Goal: Task Accomplishment & Management: Use online tool/utility

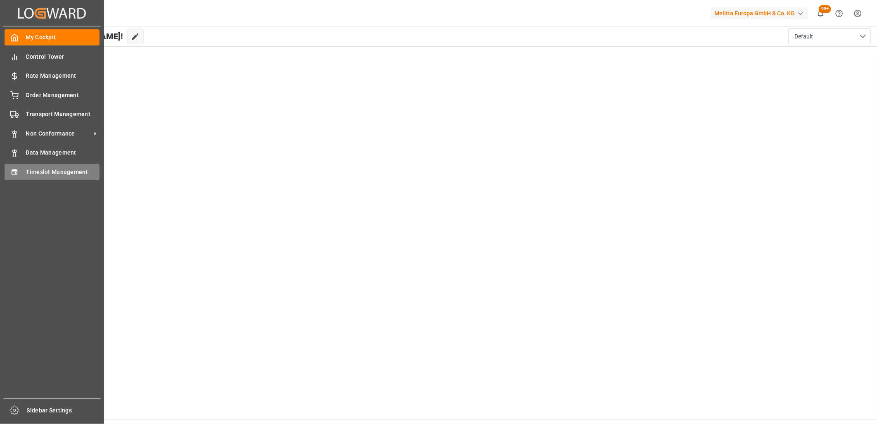
click at [17, 178] on div "Timeslot Management Timeslot Management" at bounding box center [52, 172] width 95 height 16
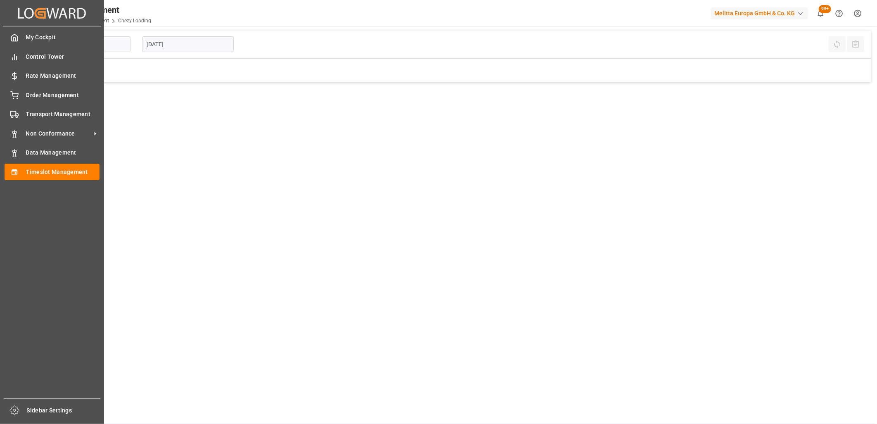
type input "Chezy Loading"
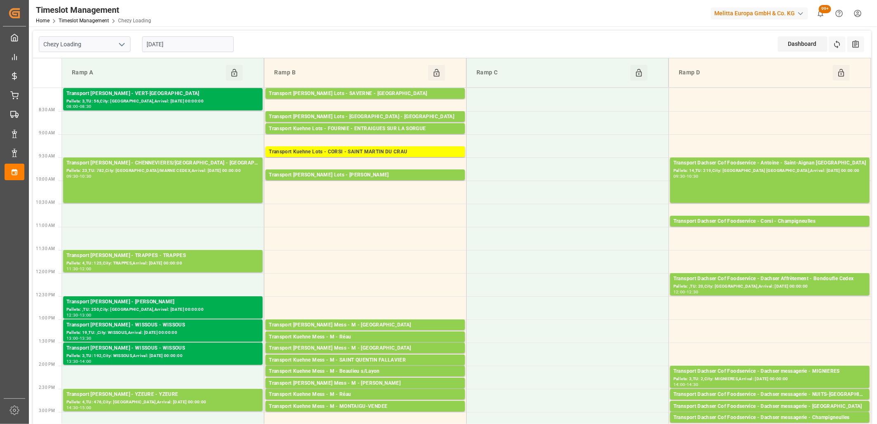
click at [187, 40] on input "[DATE]" at bounding box center [188, 44] width 92 height 16
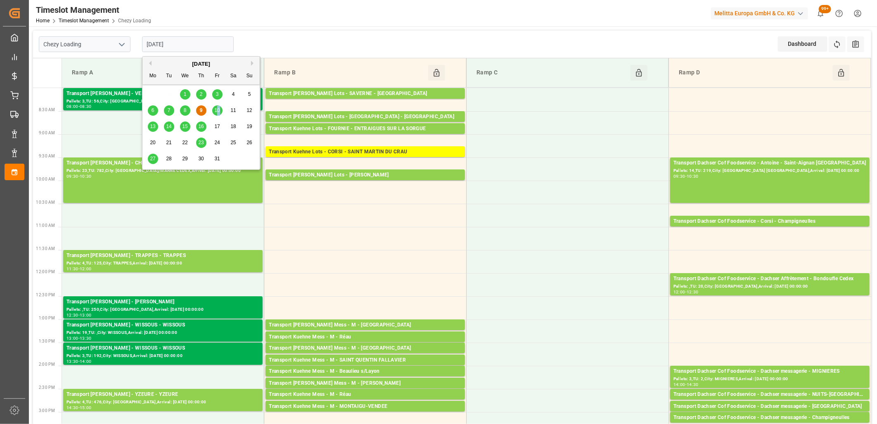
click at [219, 110] on span "10" at bounding box center [216, 110] width 5 height 6
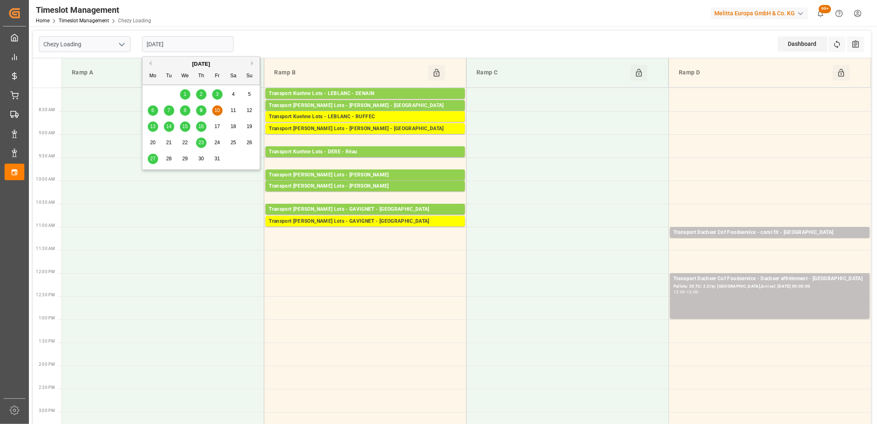
click at [209, 43] on input "[DATE]" at bounding box center [188, 44] width 92 height 16
click at [153, 125] on span "13" at bounding box center [152, 126] width 5 height 6
type input "[DATE]"
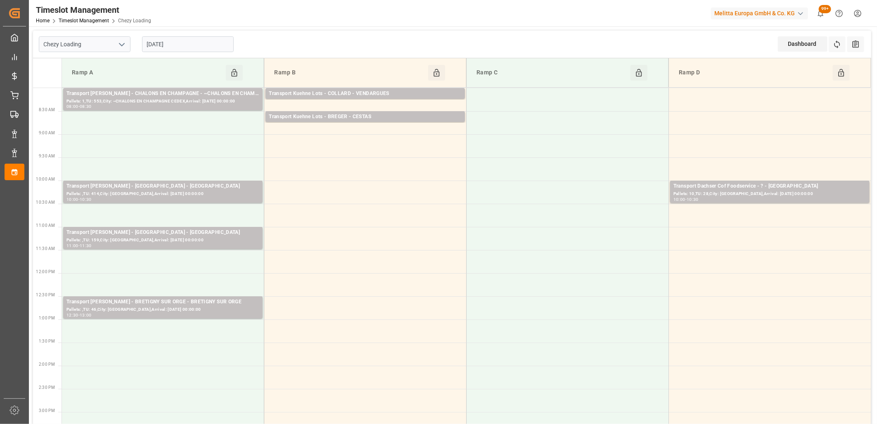
click at [204, 36] on div "[DATE]" at bounding box center [187, 44] width 103 height 27
click at [199, 42] on input "[DATE]" at bounding box center [188, 44] width 92 height 16
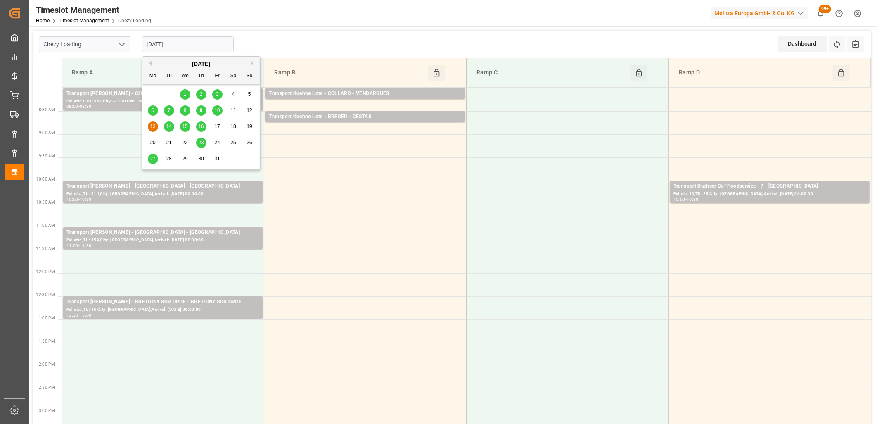
click at [189, 45] on input "[DATE]" at bounding box center [188, 44] width 92 height 16
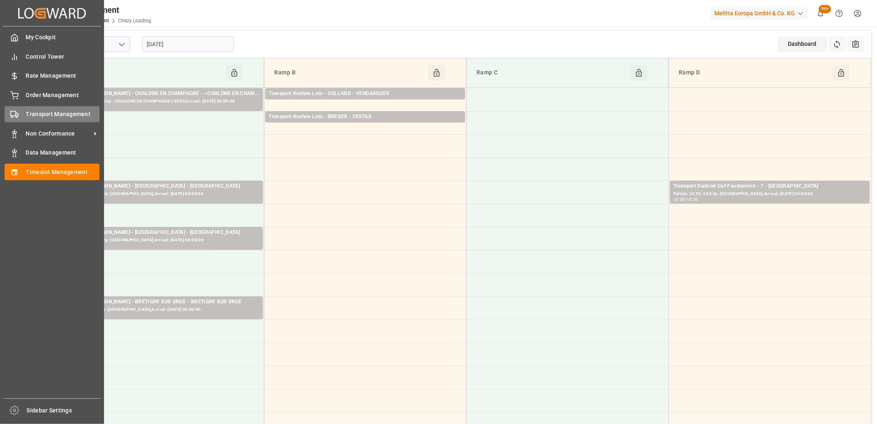
click at [11, 115] on rect at bounding box center [13, 114] width 5 height 5
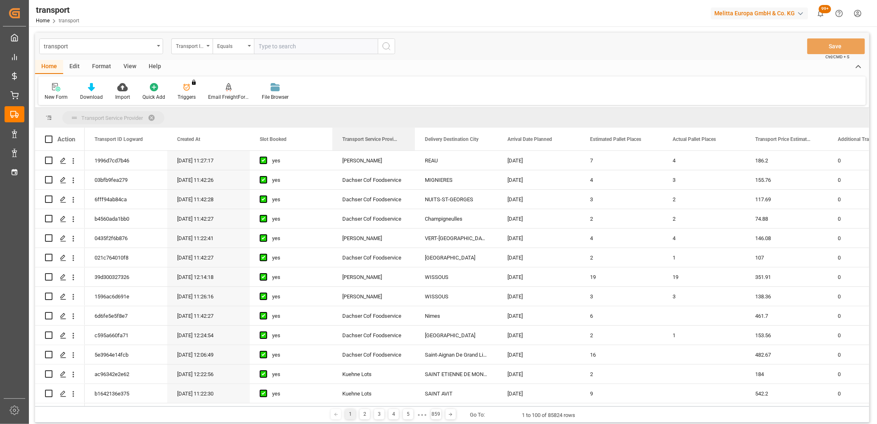
drag, startPoint x: 346, startPoint y: 139, endPoint x: 347, endPoint y: 117, distance: 21.9
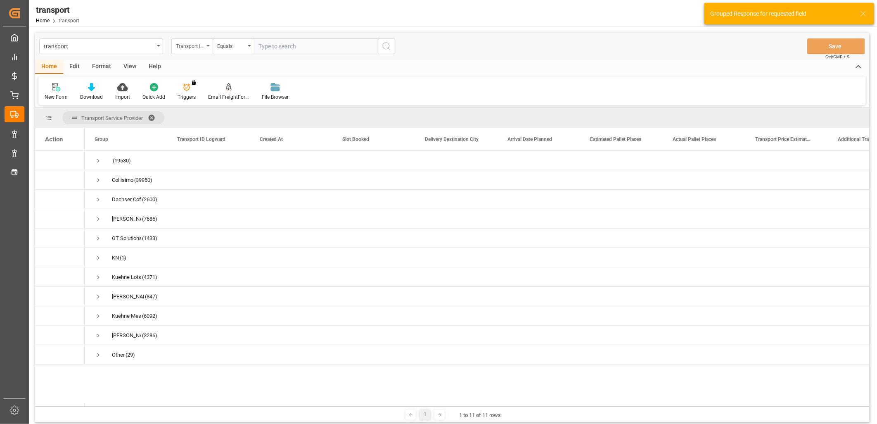
click at [207, 46] on icon "open menu" at bounding box center [207, 46] width 3 height 2
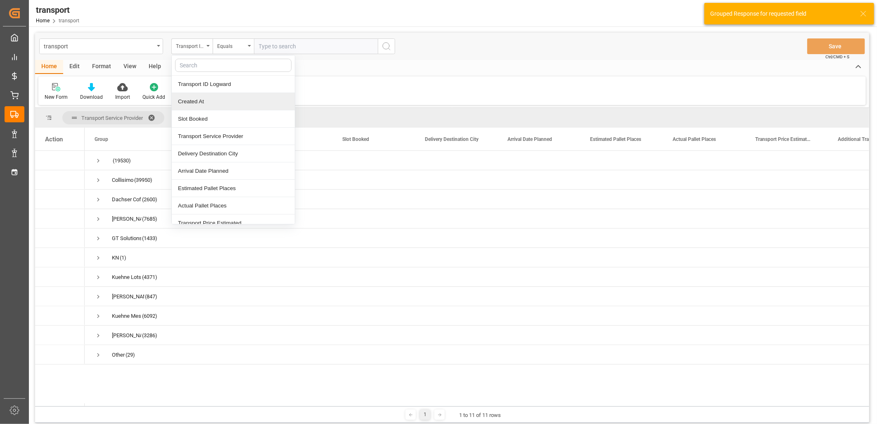
click at [197, 102] on div "Created At" at bounding box center [233, 101] width 123 height 17
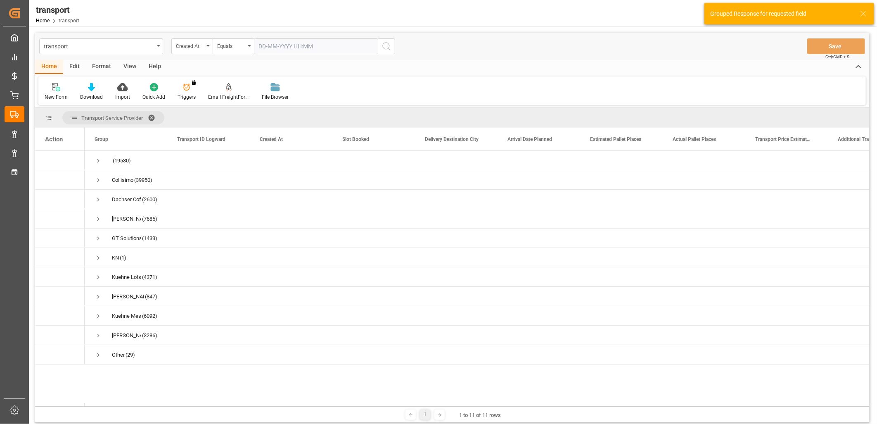
click at [283, 47] on input "text" at bounding box center [316, 46] width 124 height 16
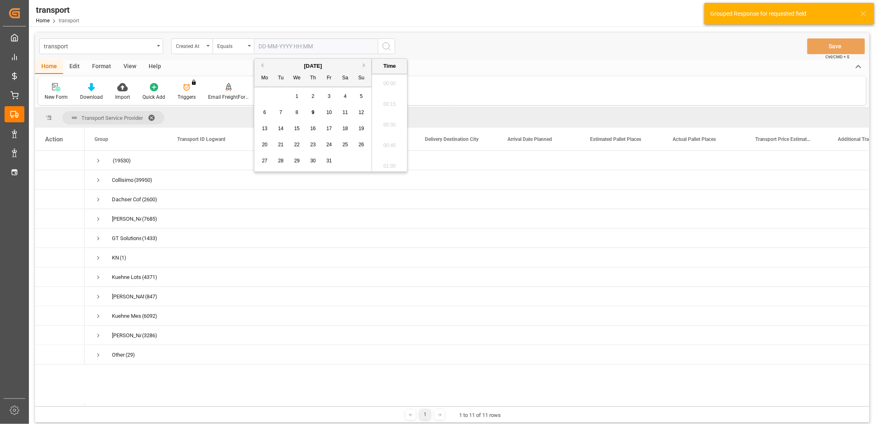
scroll to position [725, 0]
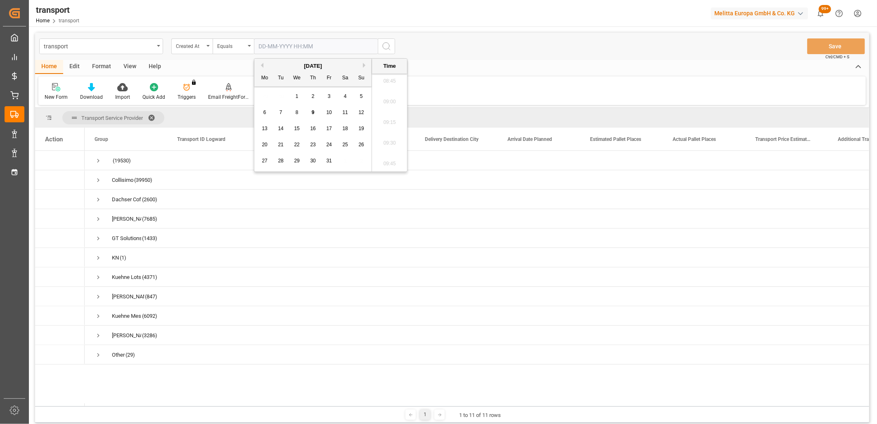
click at [294, 114] on div "8" at bounding box center [297, 113] width 10 height 10
type input "[DATE] 00:00"
click at [394, 45] on button "search button" at bounding box center [386, 46] width 17 height 16
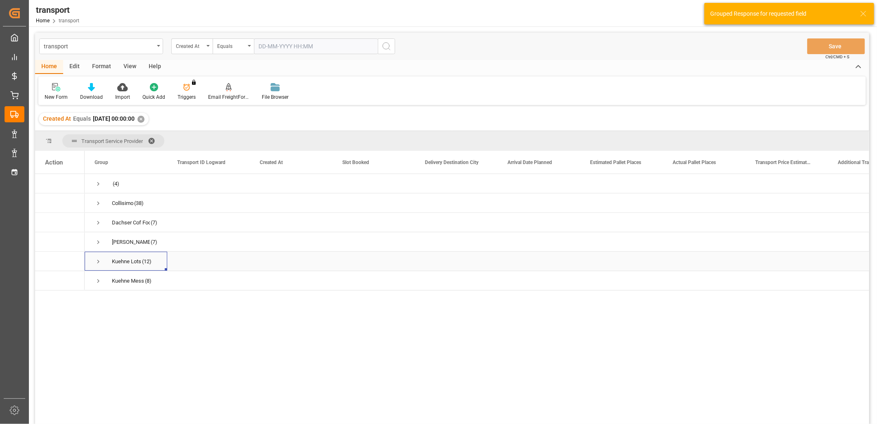
click at [98, 259] on span "Press SPACE to select this row." at bounding box center [98, 261] width 7 height 7
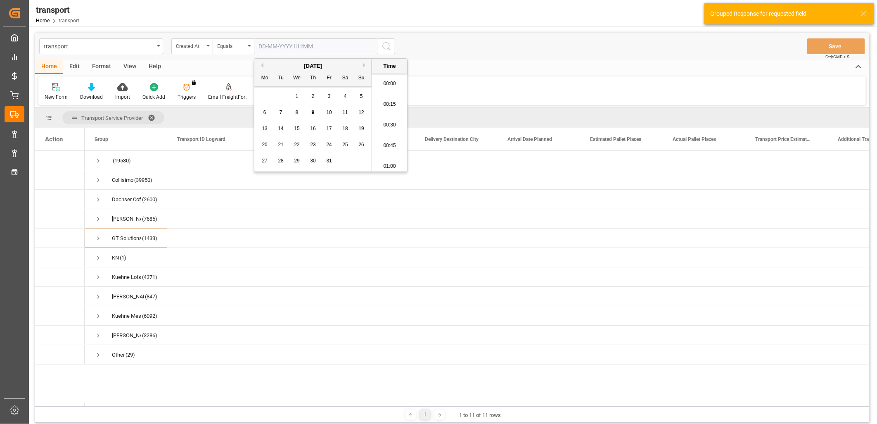
click at [280, 53] on input "text" at bounding box center [316, 46] width 124 height 16
click at [281, 112] on span "7" at bounding box center [281, 112] width 3 height 6
type input "07-10-2025 00:00"
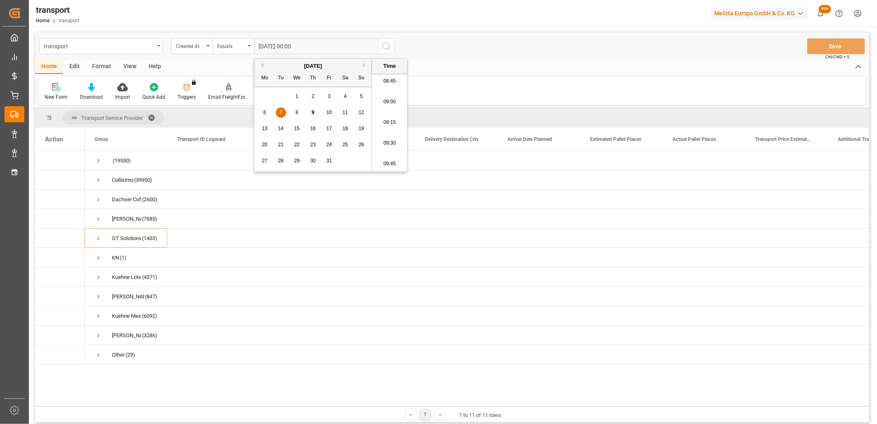
click at [384, 50] on icon "search button" at bounding box center [387, 46] width 10 height 10
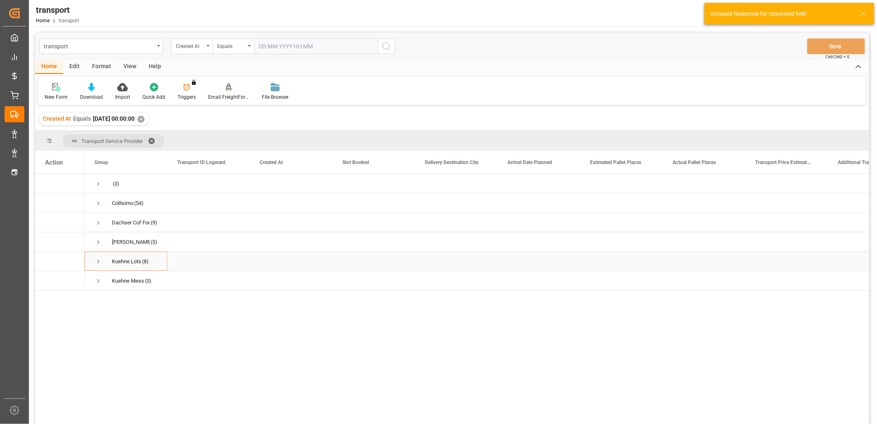
click at [98, 261] on span "Press SPACE to select this row." at bounding box center [98, 261] width 7 height 7
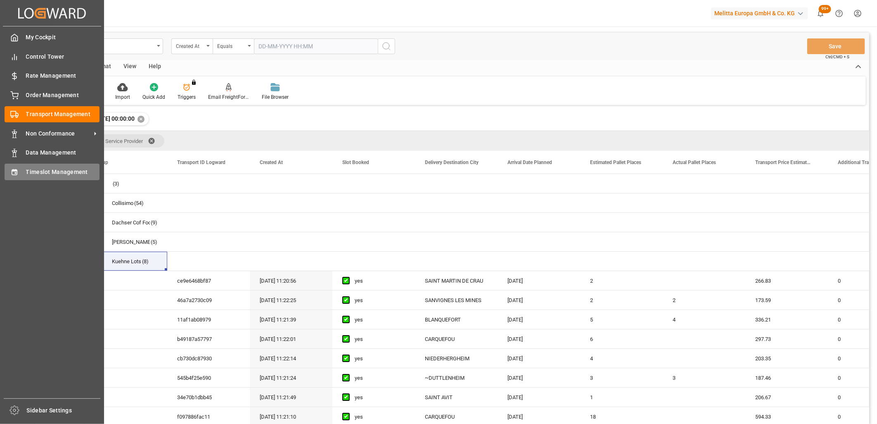
click at [28, 175] on div "Timeslot Management Timeslot Management" at bounding box center [52, 172] width 95 height 16
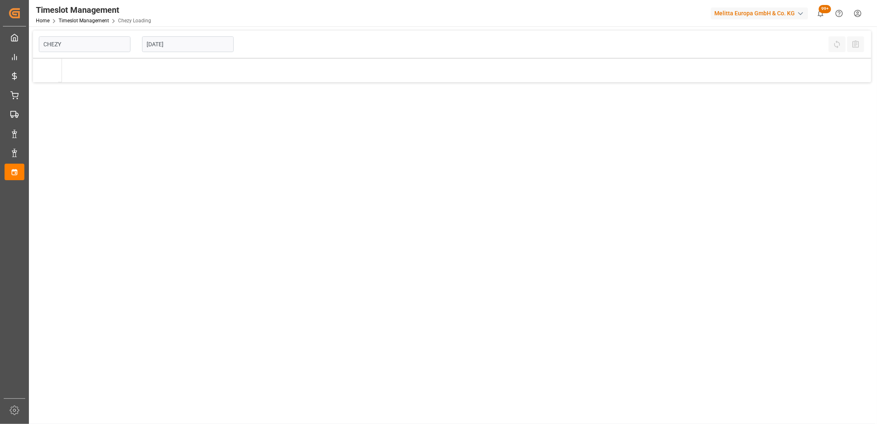
type input "Chezy Loading"
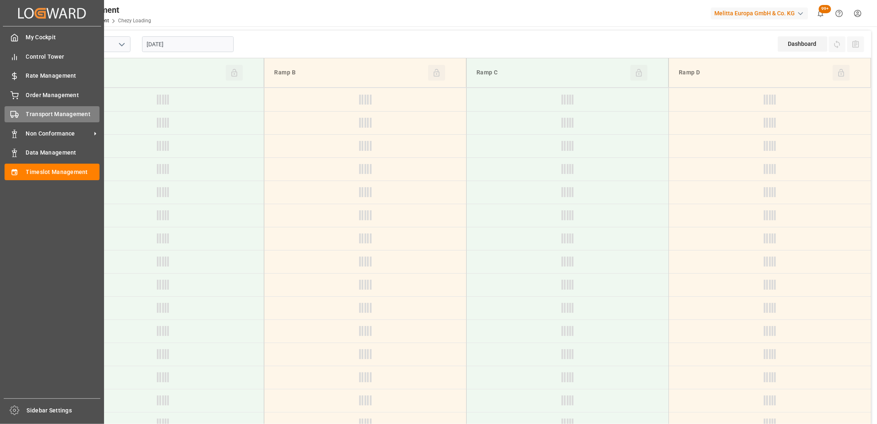
click at [14, 112] on rect at bounding box center [13, 114] width 5 height 5
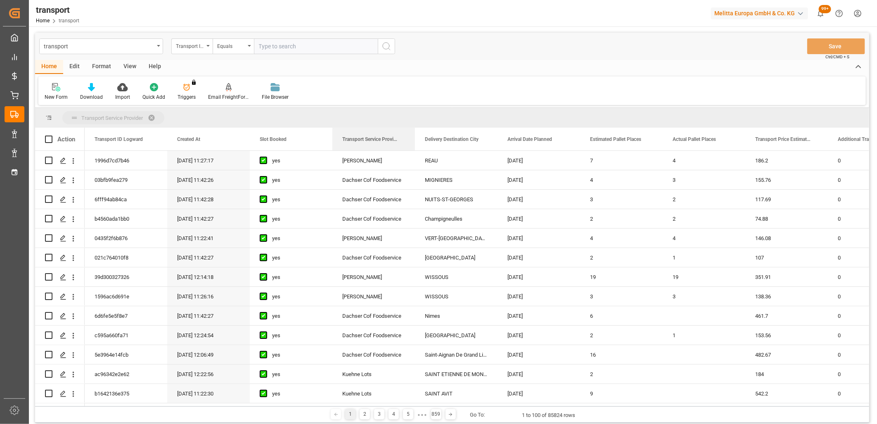
drag, startPoint x: 379, startPoint y: 134, endPoint x: 377, endPoint y: 117, distance: 17.4
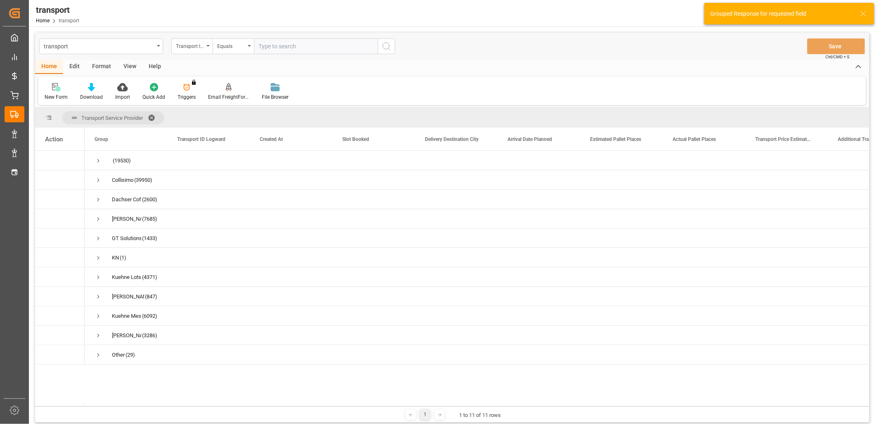
click at [207, 48] on div "Transport ID Logward" at bounding box center [191, 46] width 41 height 16
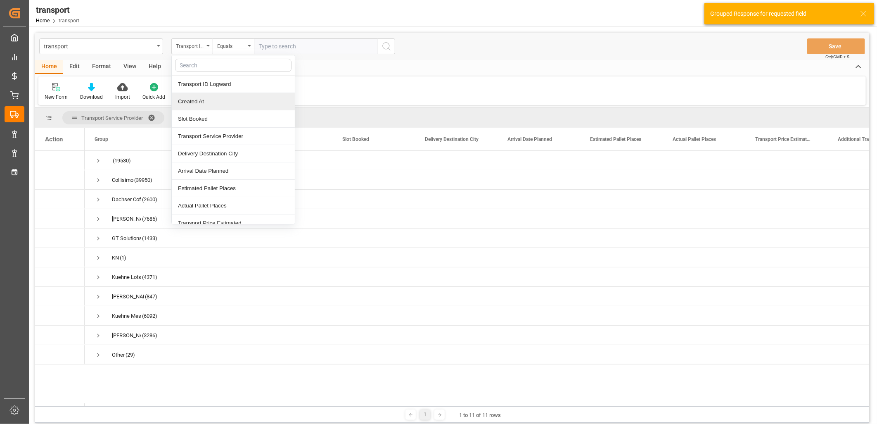
click at [199, 99] on div "Created At" at bounding box center [233, 101] width 123 height 17
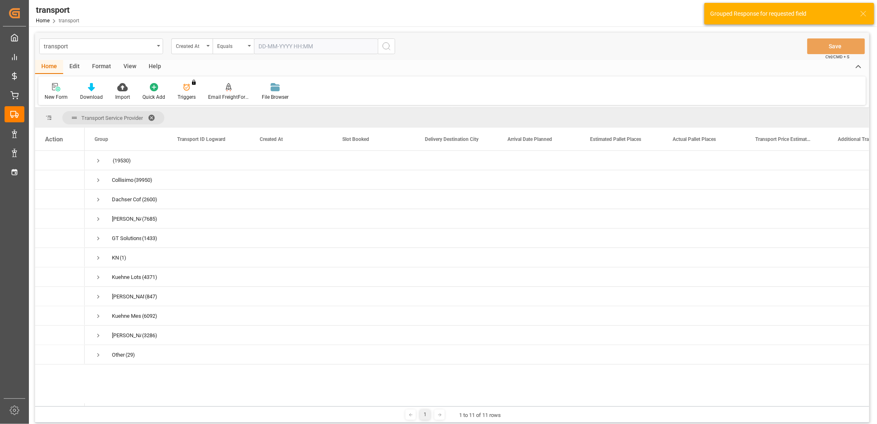
click at [264, 48] on input "text" at bounding box center [316, 46] width 124 height 16
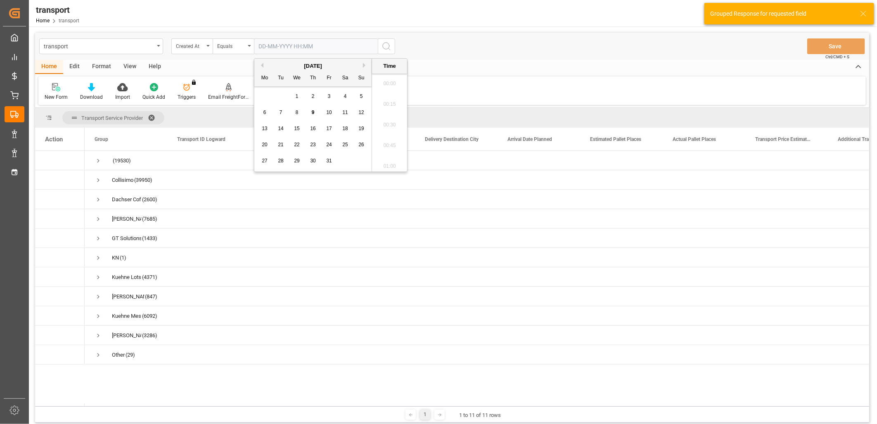
scroll to position [725, 0]
click at [312, 98] on span "2" at bounding box center [313, 96] width 3 height 6
type input "02-10-2025 00:00"
click at [384, 50] on icon "search button" at bounding box center [387, 46] width 10 height 10
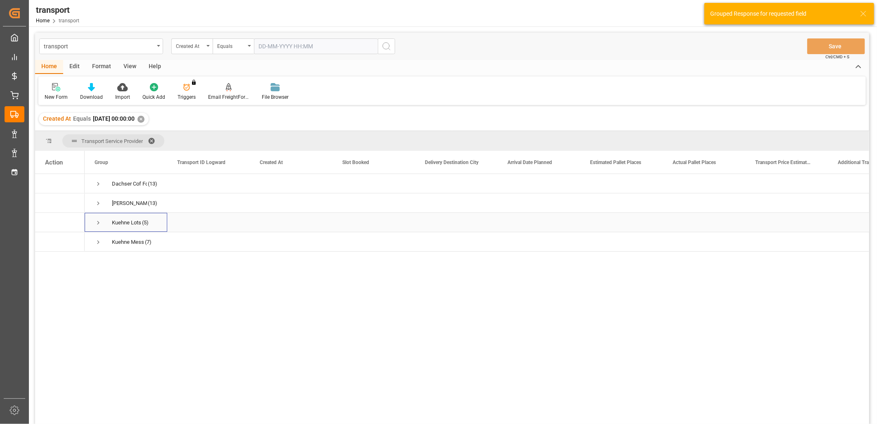
click at [98, 221] on span "Press SPACE to select this row." at bounding box center [98, 222] width 7 height 7
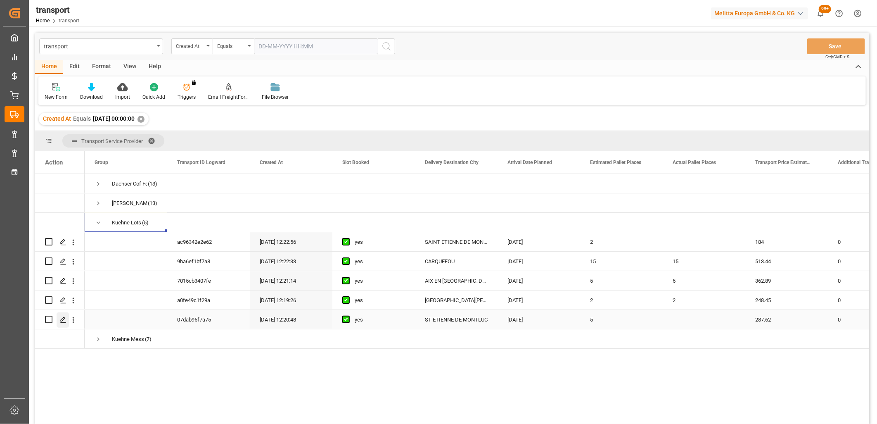
click at [65, 319] on icon "Press SPACE to select this row." at bounding box center [63, 319] width 7 height 7
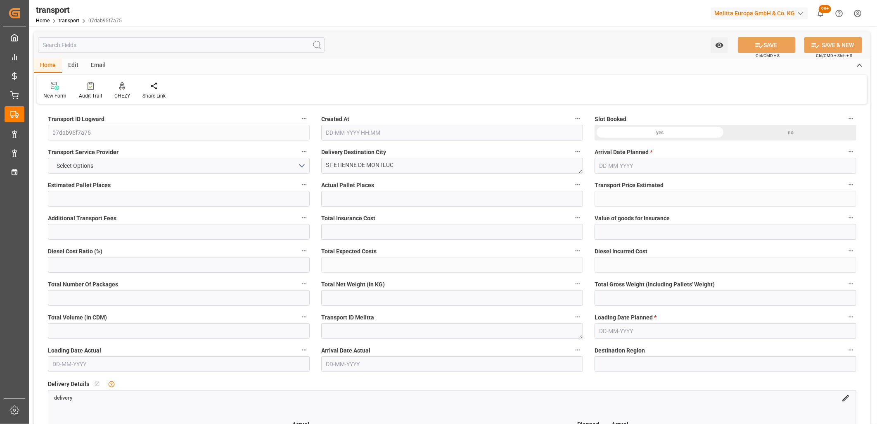
type input "5"
type input "287.62"
type input "0"
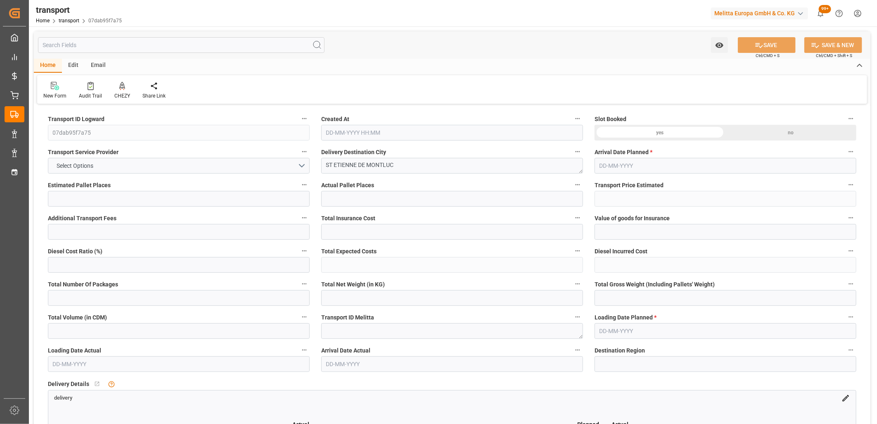
type input "287.62"
type input "0"
type input "3"
type input "429.663"
type input "739.267"
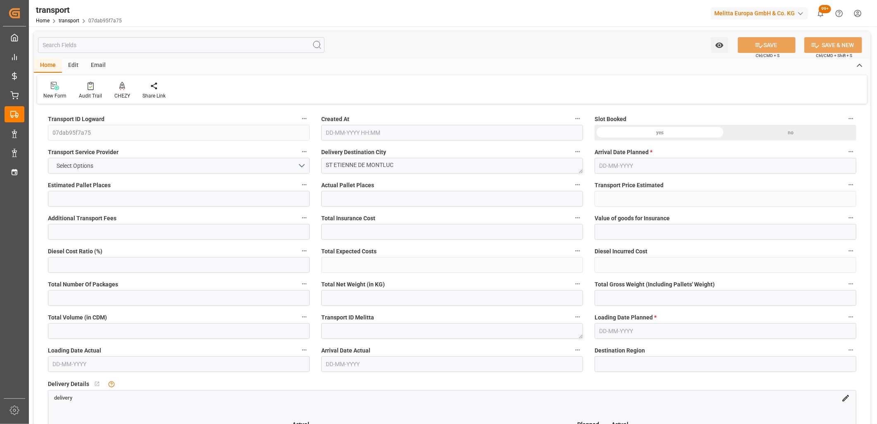
type input "6563.172"
type input "44"
type input "1"
type input "633"
type input "5"
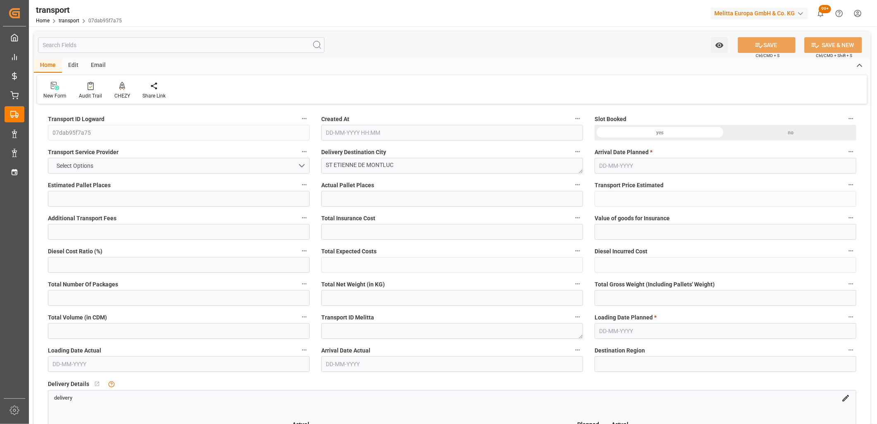
type input "101"
type input "607.967"
type input "0"
type input "4710.8598"
type input "0"
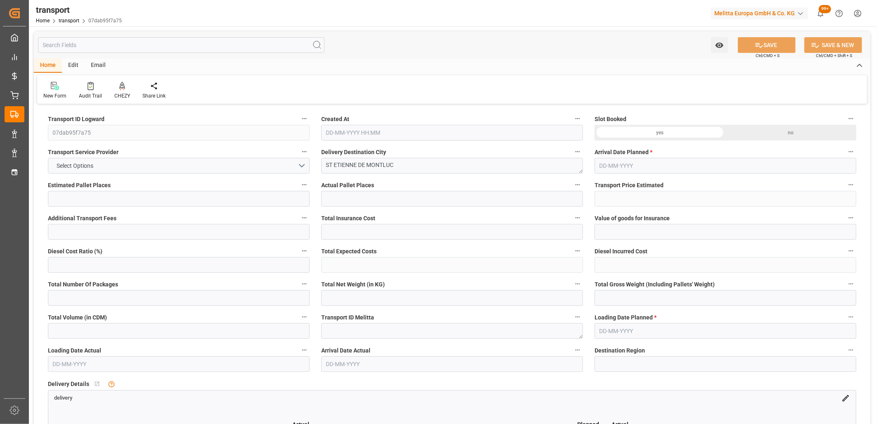
type input "0"
type input "21"
type input "35"
type input "02-10-2025 12:20"
type input "[DATE]"
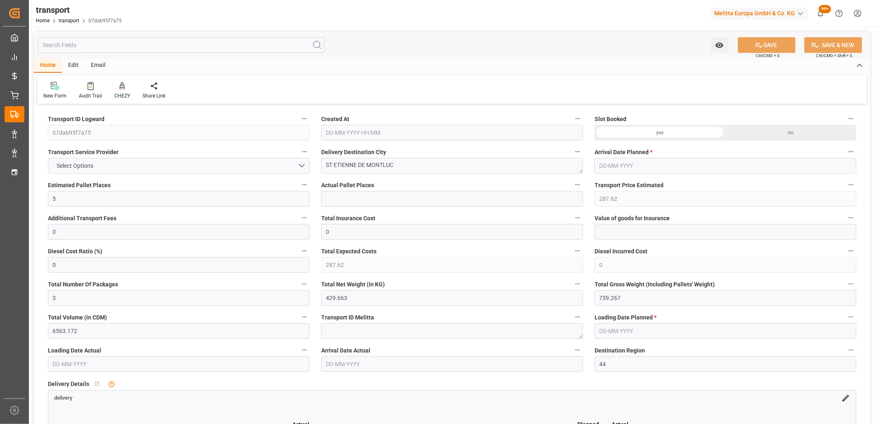
type input "03-10-2025"
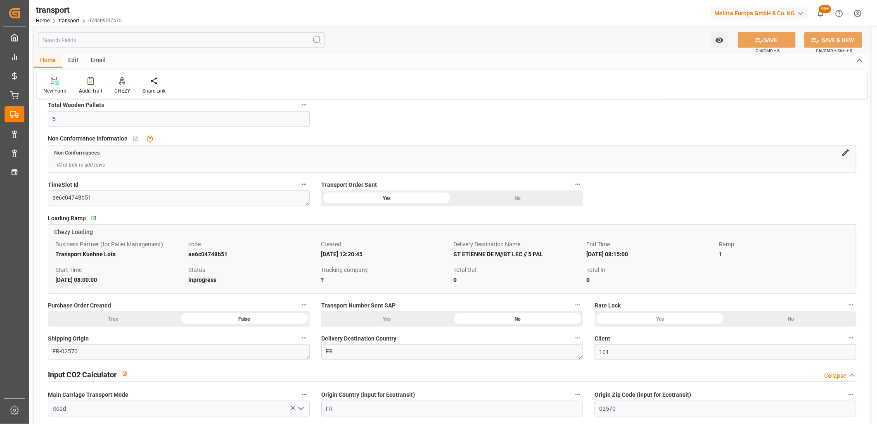
scroll to position [459, 0]
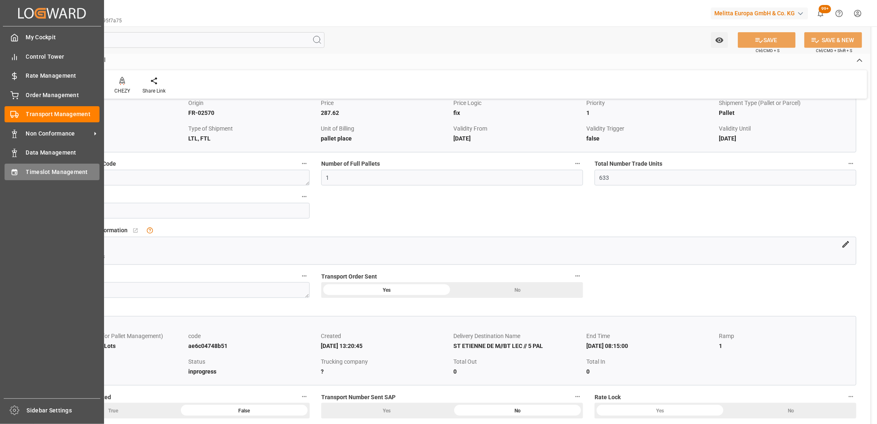
click at [14, 173] on icon at bounding box center [14, 172] width 8 height 8
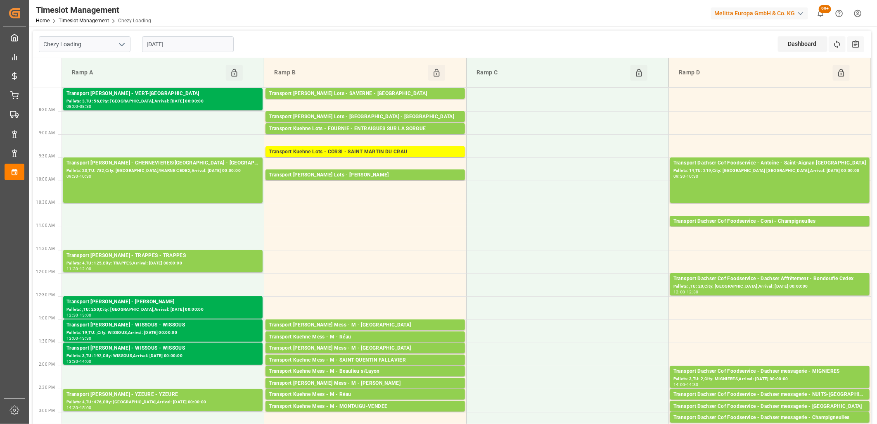
click at [191, 44] on input "[DATE]" at bounding box center [188, 44] width 92 height 16
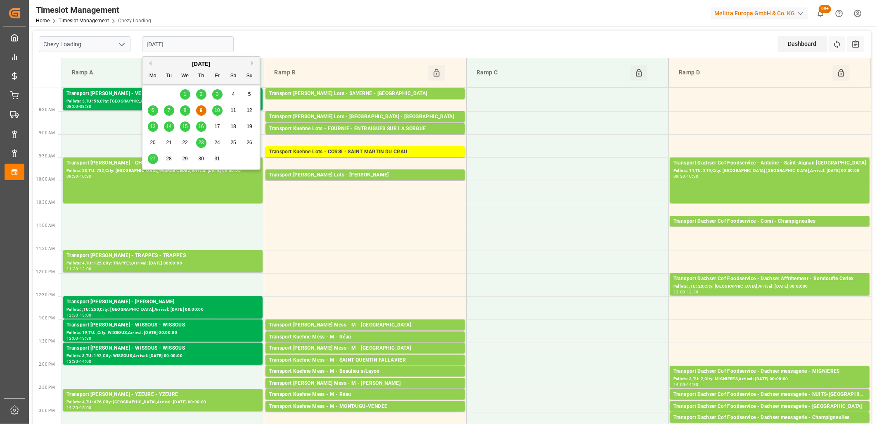
click at [156, 159] on div "27" at bounding box center [153, 159] width 10 height 10
type input "27-10-2025"
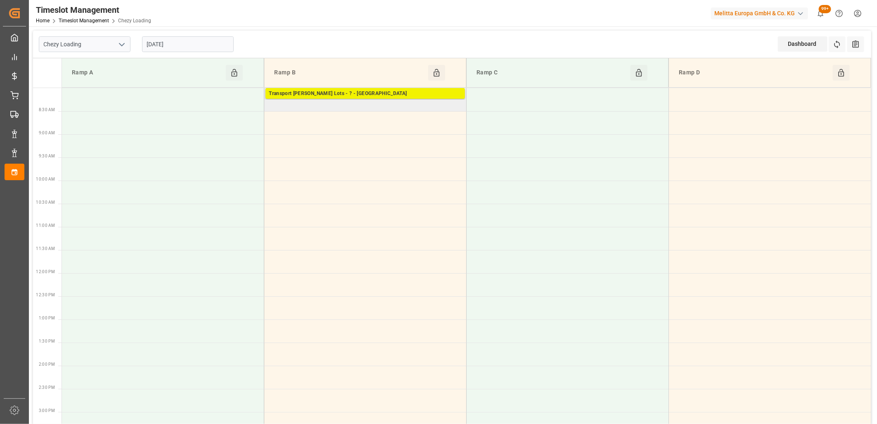
click at [332, 93] on div "Transport Kuehne Lots - ? - ST ETIENNE DE MONTLUC" at bounding box center [365, 94] width 193 height 8
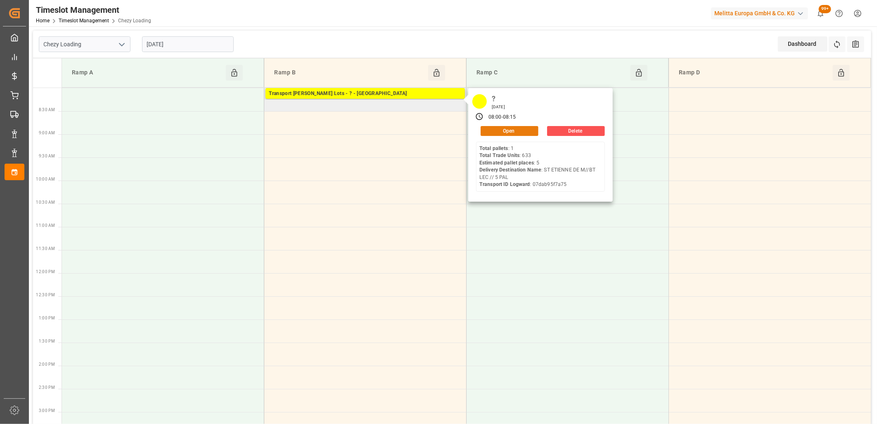
click at [508, 131] on button "Open" at bounding box center [510, 131] width 58 height 10
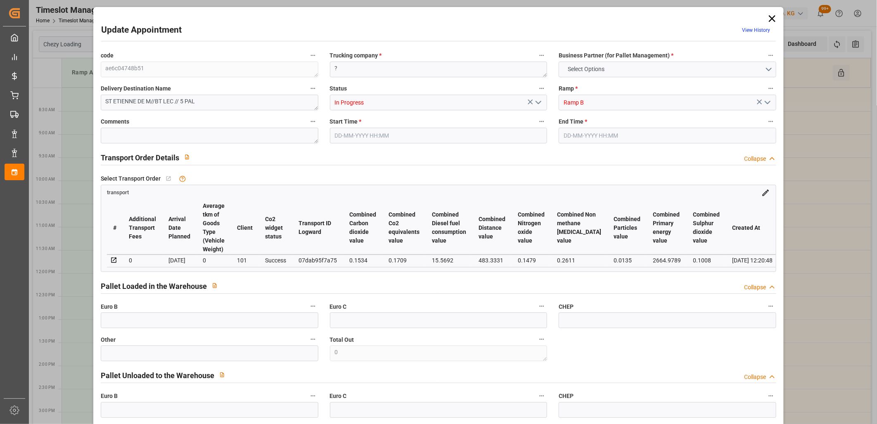
type input "5"
type input "287.62"
type input "0"
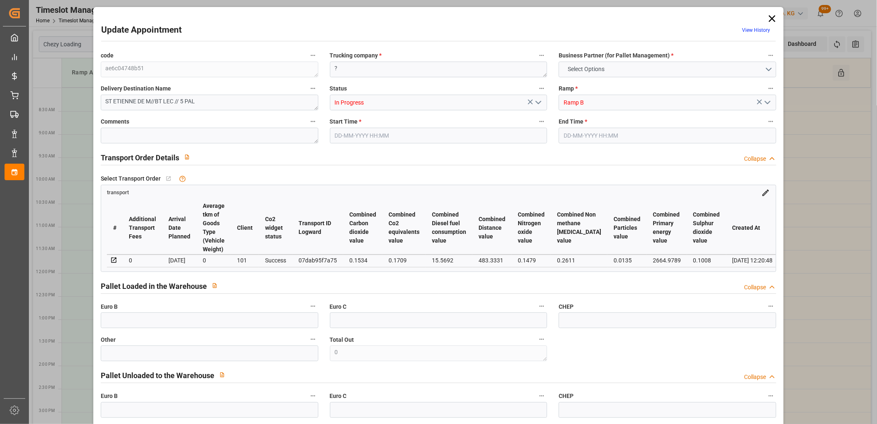
type input "287.62"
type input "0"
type input "3"
type input "429.663"
type input "739.267"
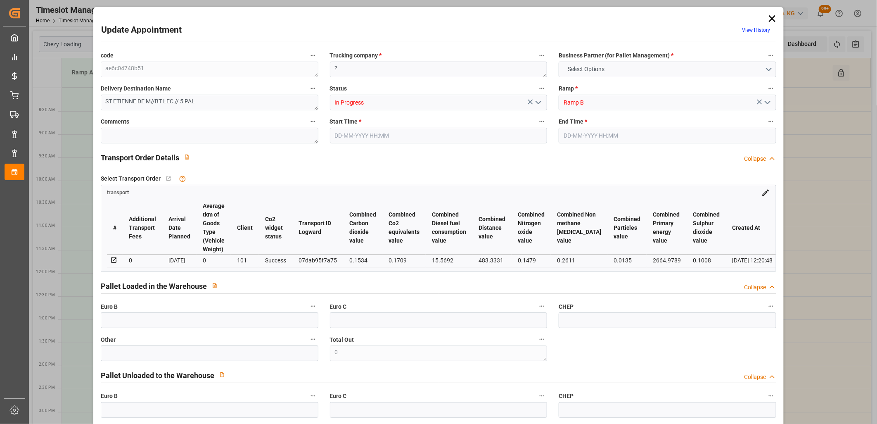
type input "6563.172"
type input "44"
type input "1"
type input "633"
type input "5"
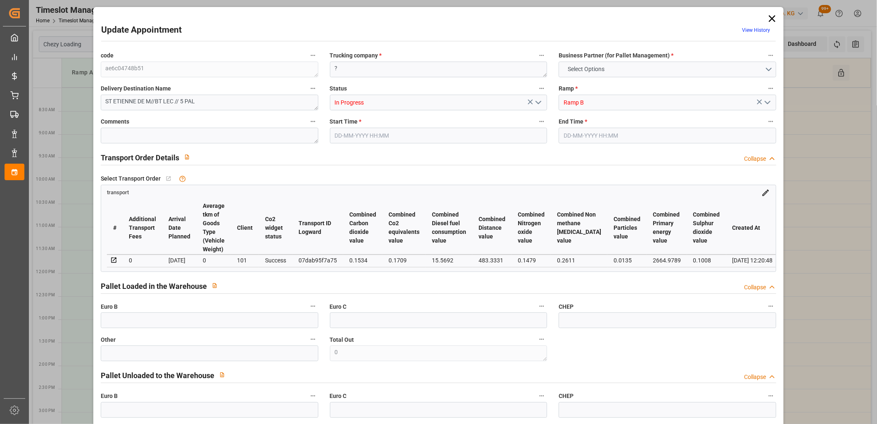
type input "101"
type input "607.967"
type input "0"
type input "4710.8598"
type input "0"
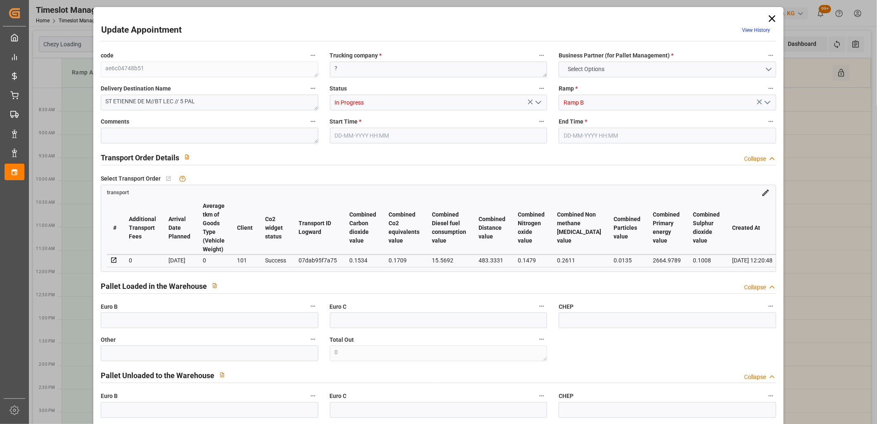
type input "0"
type input "21"
type input "35"
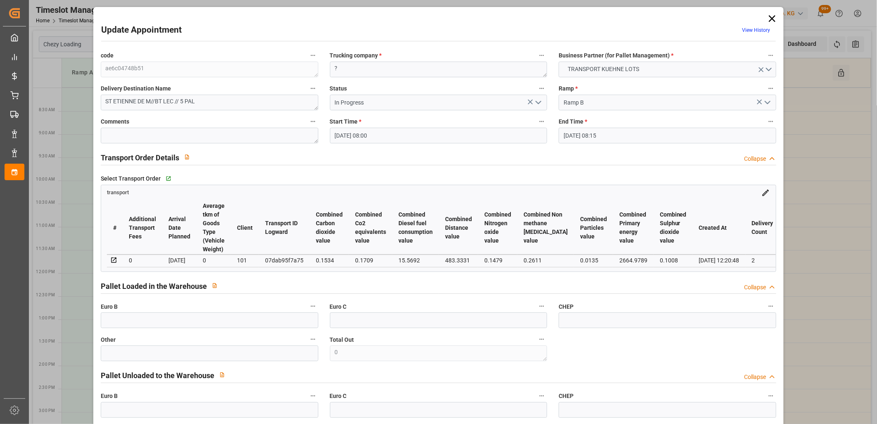
type input "27-10-2025 08:00"
type input "27-10-2025 08:15"
type input "02-10-2025 13:20"
type input "02-10-2025 12:20"
type input "[DATE]"
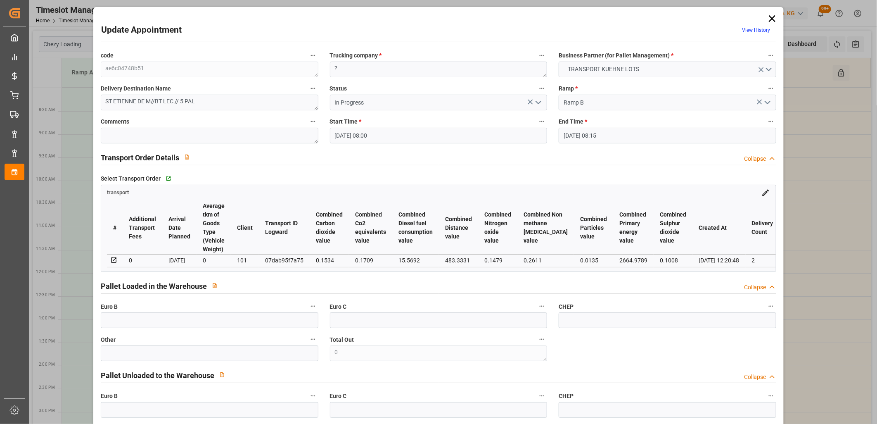
type input "03-10-2025"
click at [768, 15] on icon at bounding box center [772, 19] width 12 height 12
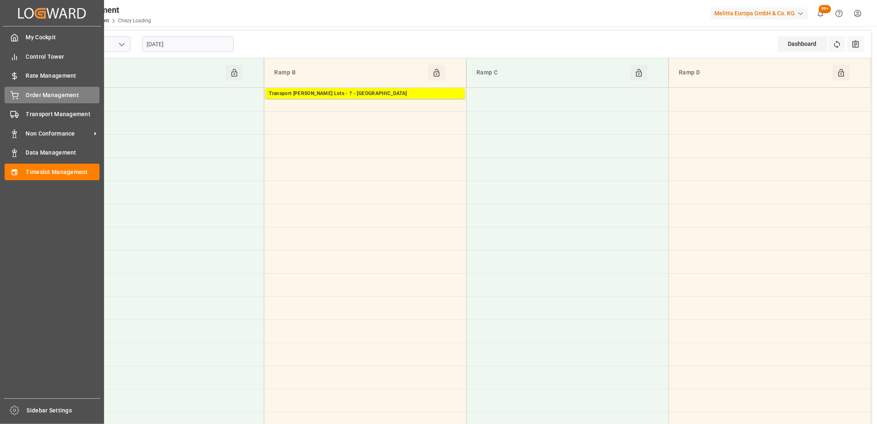
click at [12, 101] on div "Order Management Order Management" at bounding box center [52, 95] width 95 height 16
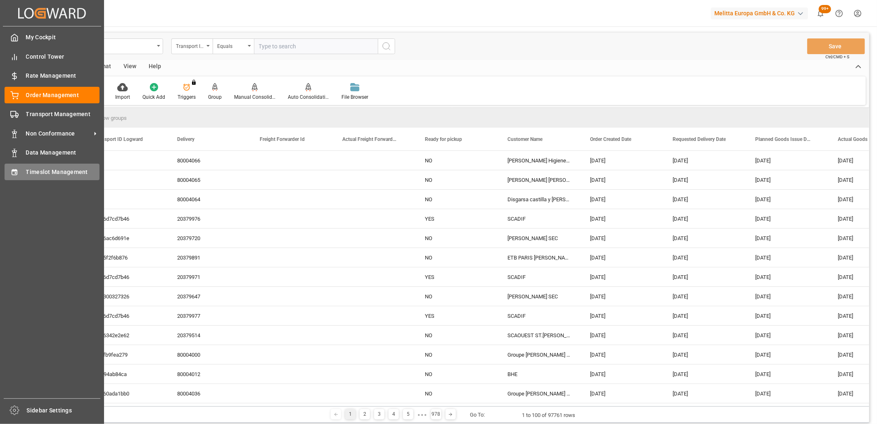
click at [21, 178] on div "Timeslot Management Timeslot Management" at bounding box center [52, 172] width 95 height 16
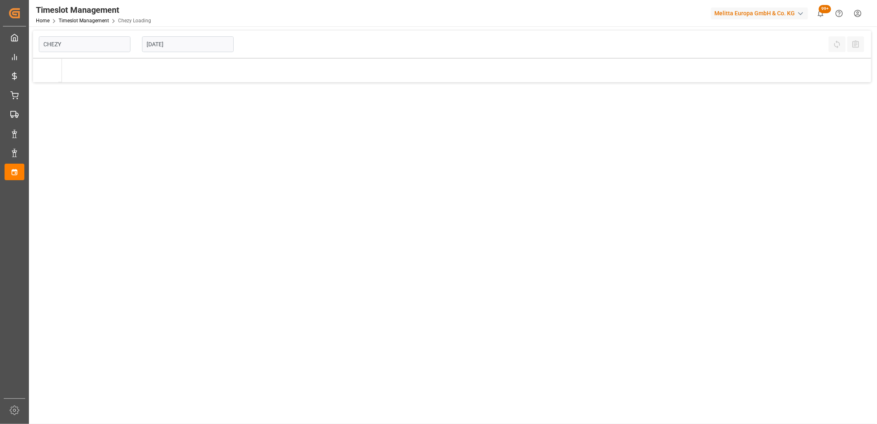
type input "Chezy Loading"
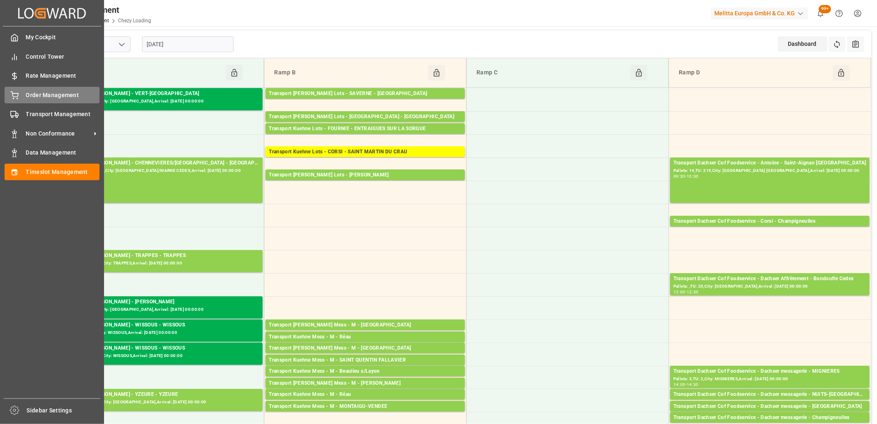
click at [8, 95] on div at bounding box center [12, 95] width 14 height 9
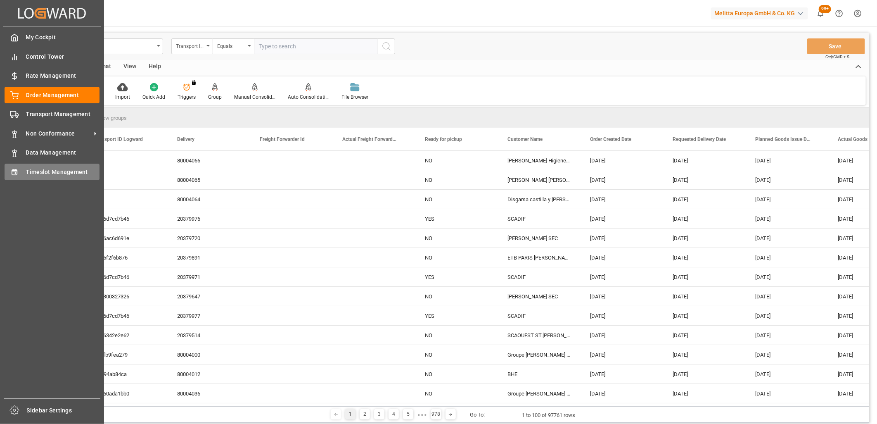
click at [23, 170] on div "Timeslot Management Timeslot Management" at bounding box center [52, 172] width 95 height 16
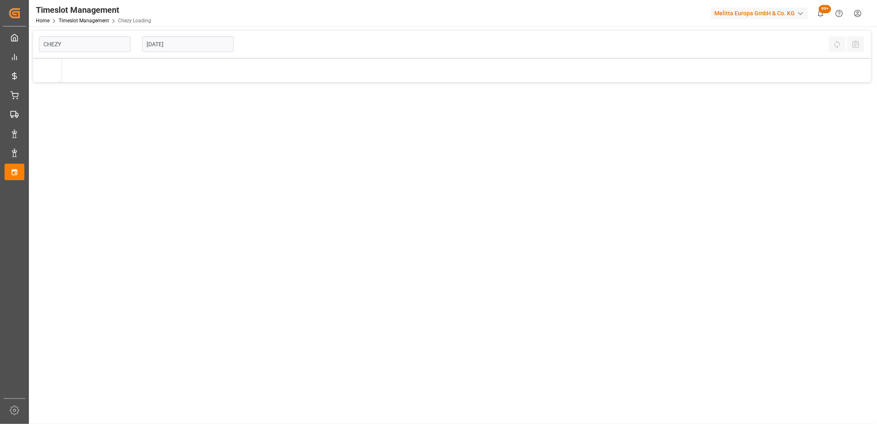
type input "Chezy Loading"
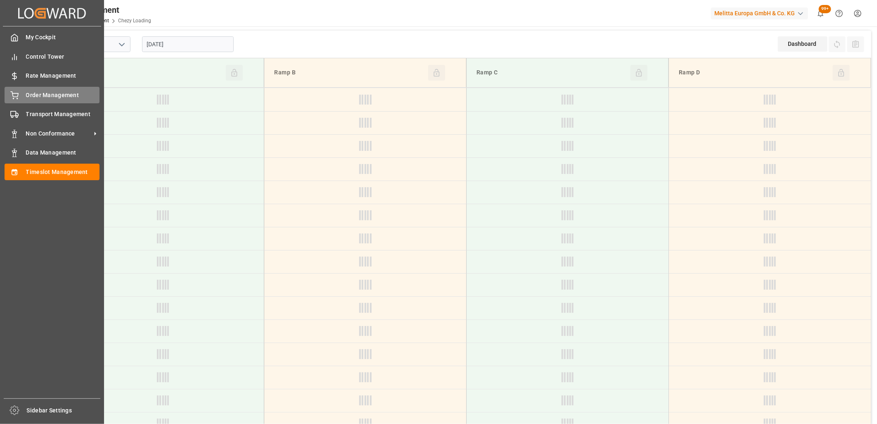
click at [10, 96] on icon at bounding box center [14, 95] width 8 height 8
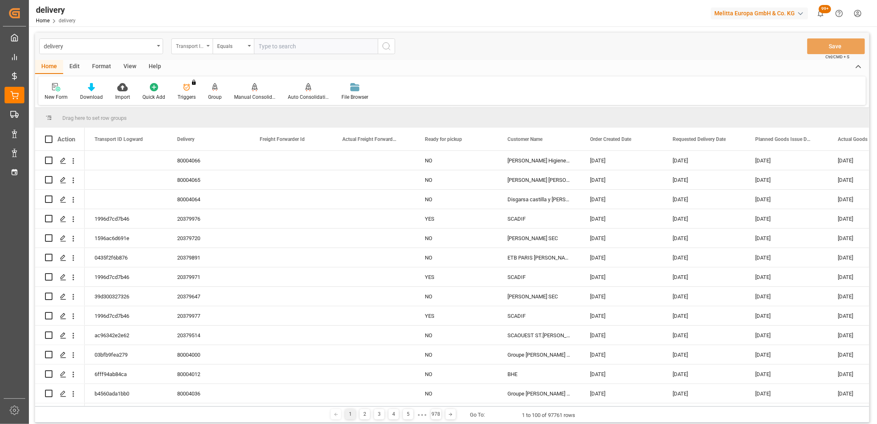
click at [179, 52] on div "Transport ID Logward" at bounding box center [191, 46] width 41 height 16
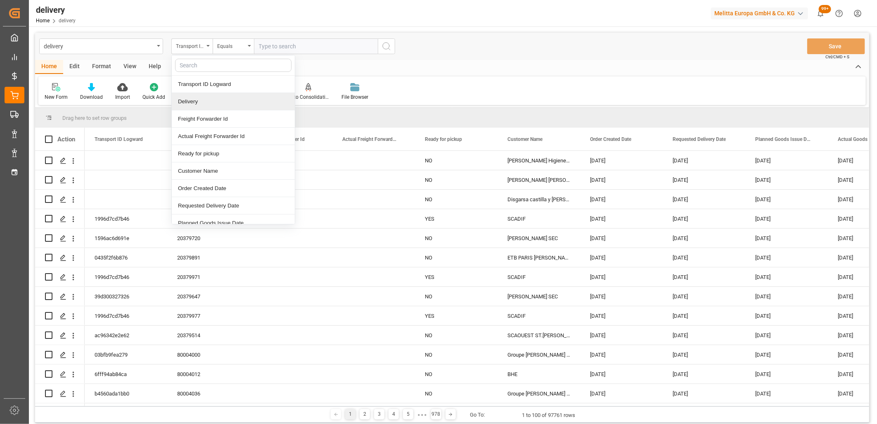
click at [184, 102] on div "Delivery" at bounding box center [233, 101] width 123 height 17
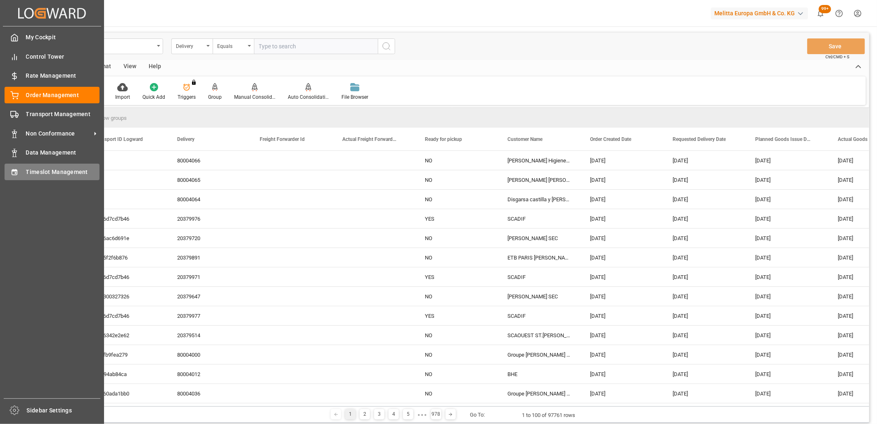
click at [14, 173] on icon at bounding box center [14, 172] width 8 height 8
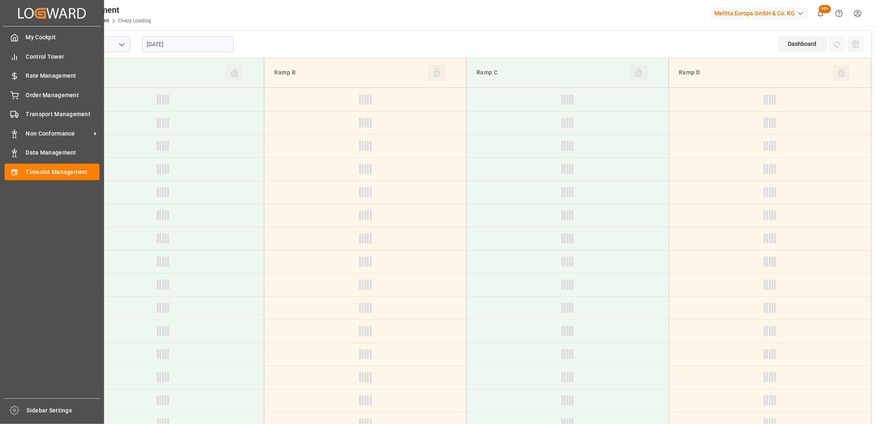
click at [25, 171] on div "Timeslot Management Timeslot Management" at bounding box center [52, 172] width 95 height 16
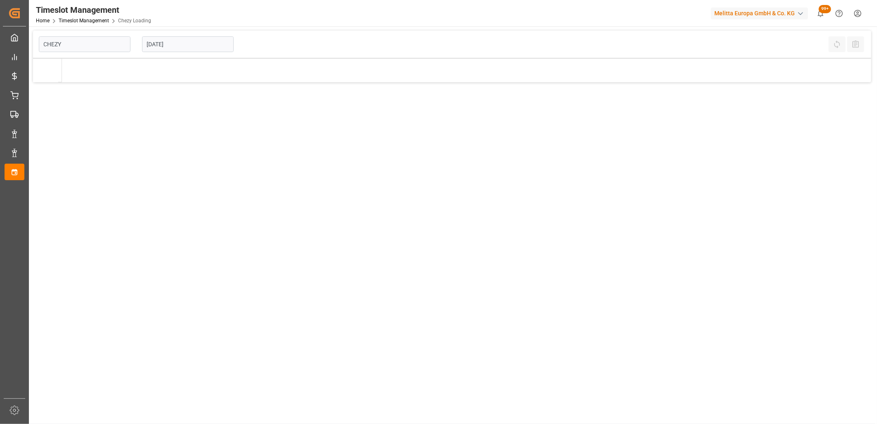
type input "Chezy Loading"
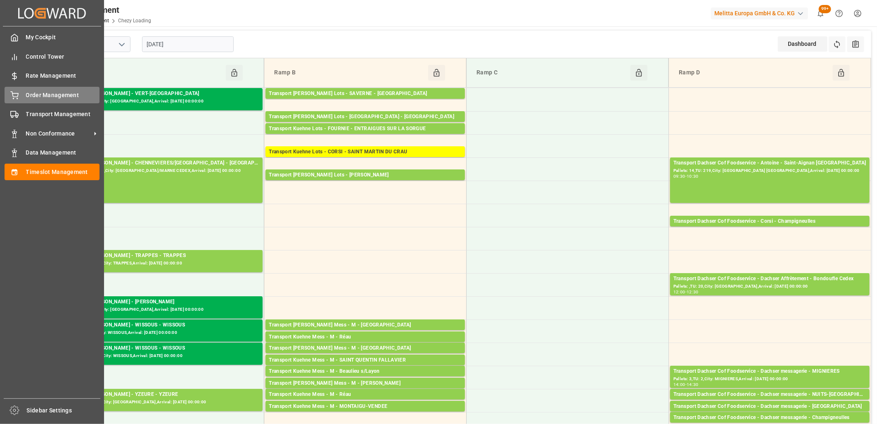
click at [14, 95] on icon at bounding box center [14, 95] width 8 height 8
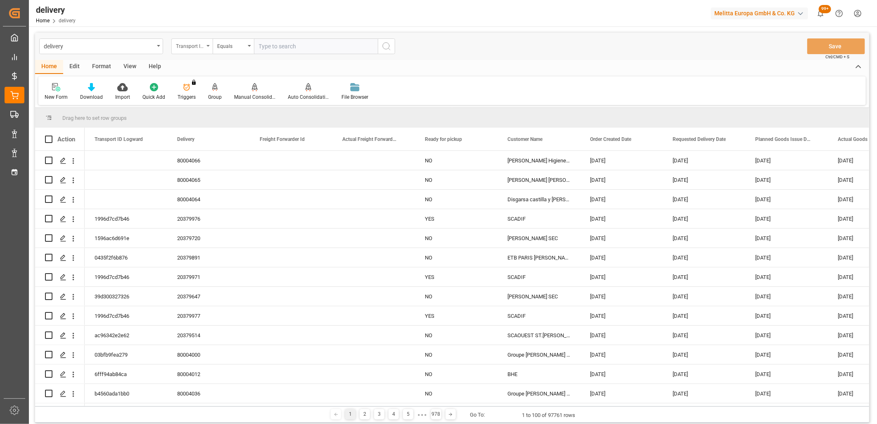
click at [196, 48] on div "Transport ID Logward" at bounding box center [190, 44] width 28 height 9
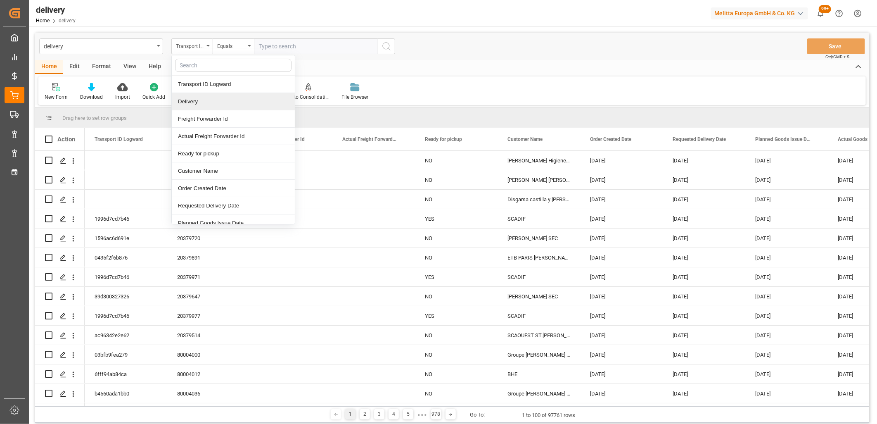
click at [195, 102] on div "Delivery" at bounding box center [233, 101] width 123 height 17
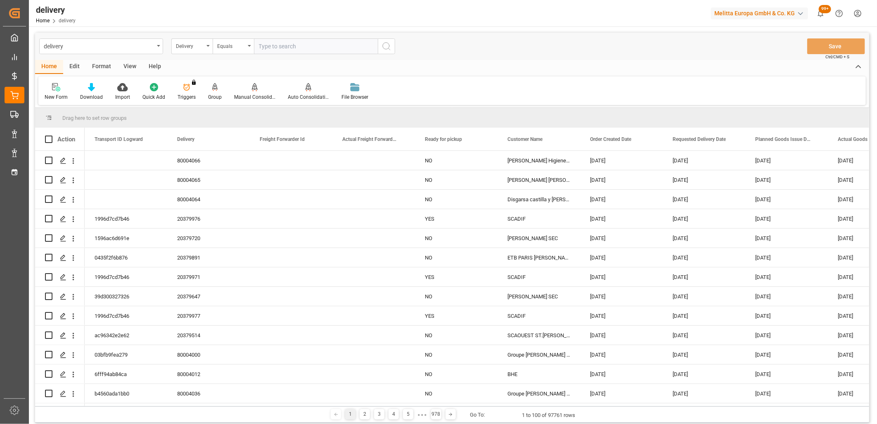
click at [281, 46] on input "text" at bounding box center [316, 46] width 124 height 16
type input "20379514"
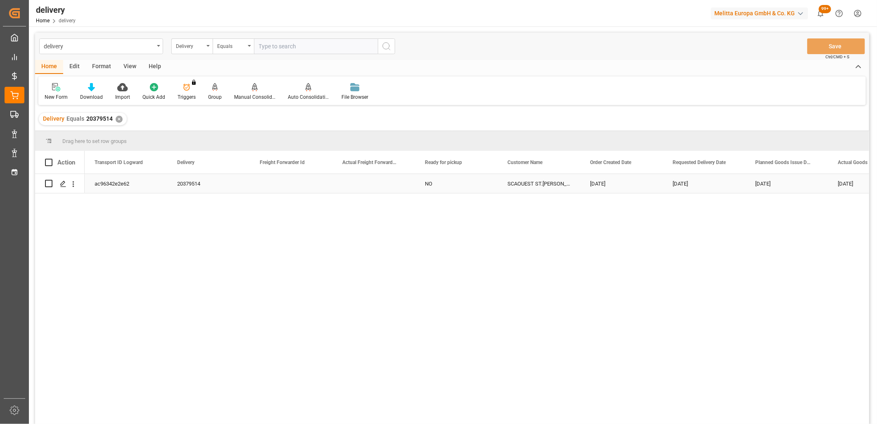
click at [102, 189] on div "ac96342e2e62" at bounding box center [126, 183] width 83 height 19
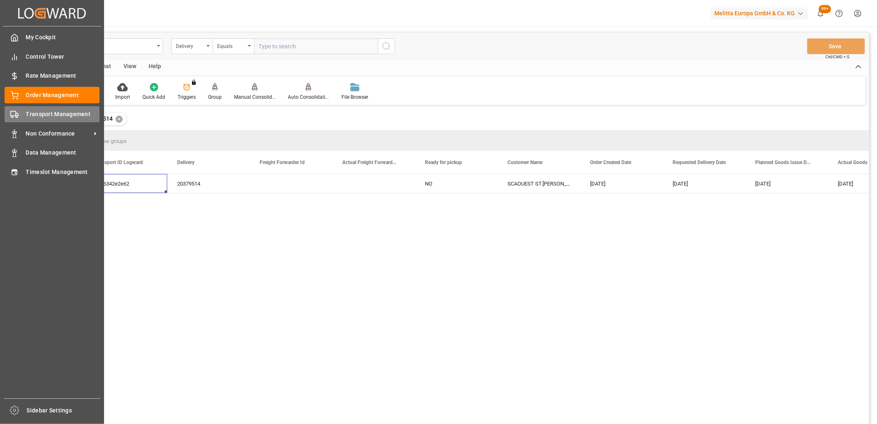
click at [24, 121] on div "Transport Management Transport Management" at bounding box center [52, 114] width 95 height 16
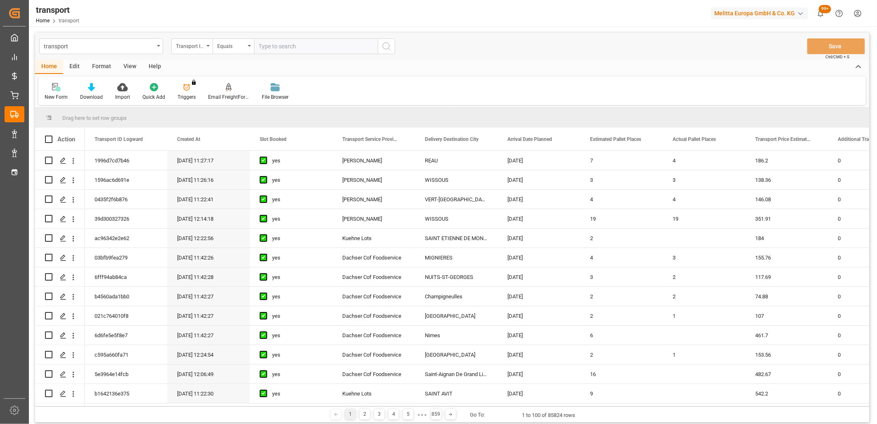
click at [307, 51] on input "text" at bounding box center [316, 46] width 124 height 16
paste input "ac96342e2e62"
type input "ac96342e2e62"
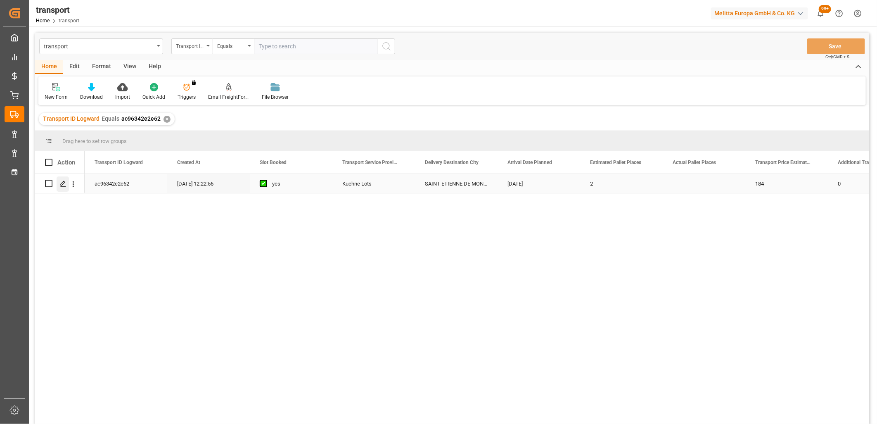
click at [64, 187] on div "Press SPACE to select this row." at bounding box center [63, 183] width 12 height 15
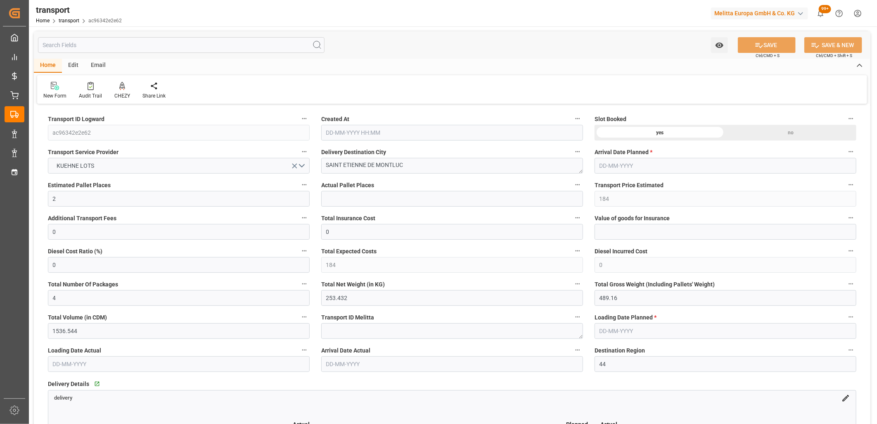
type input "02-10-2025 12:22"
type input "[DATE]"
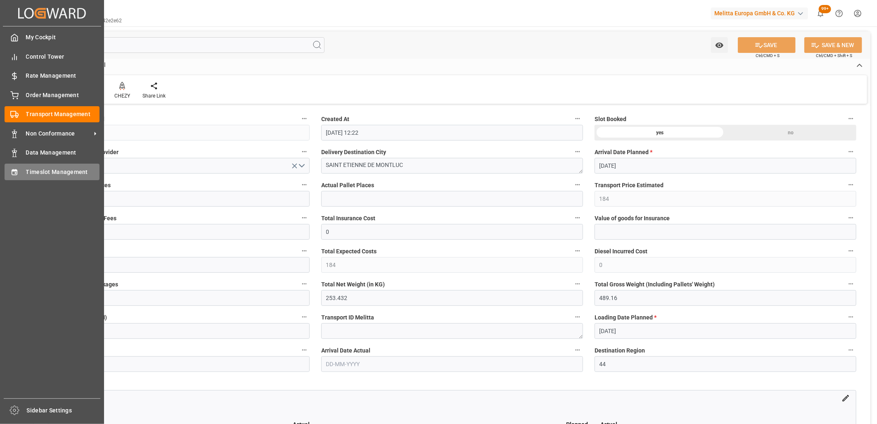
click at [21, 171] on div "Timeslot Management Timeslot Management" at bounding box center [52, 172] width 95 height 16
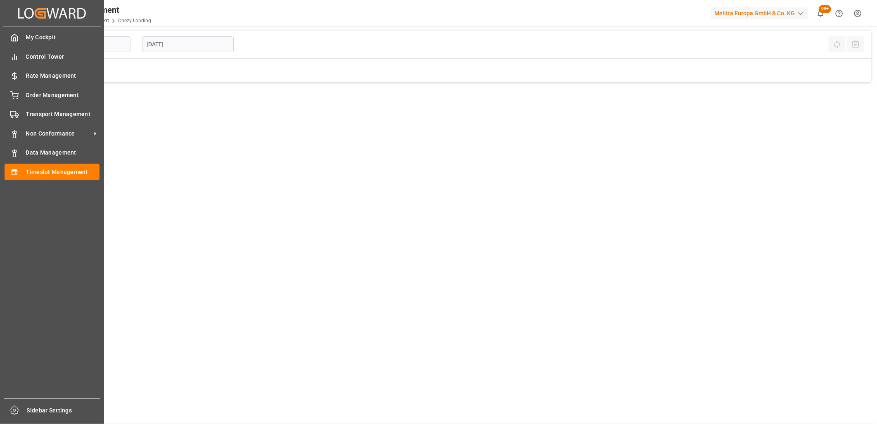
type input "Chezy Loading"
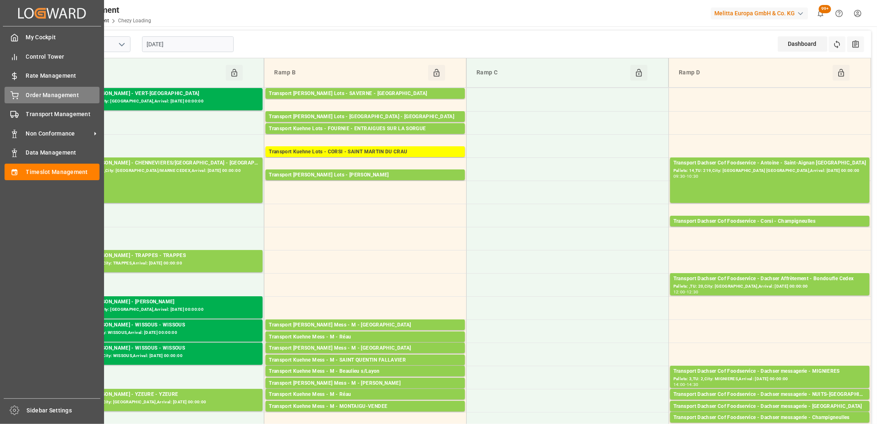
click at [13, 96] on icon at bounding box center [14, 95] width 8 height 8
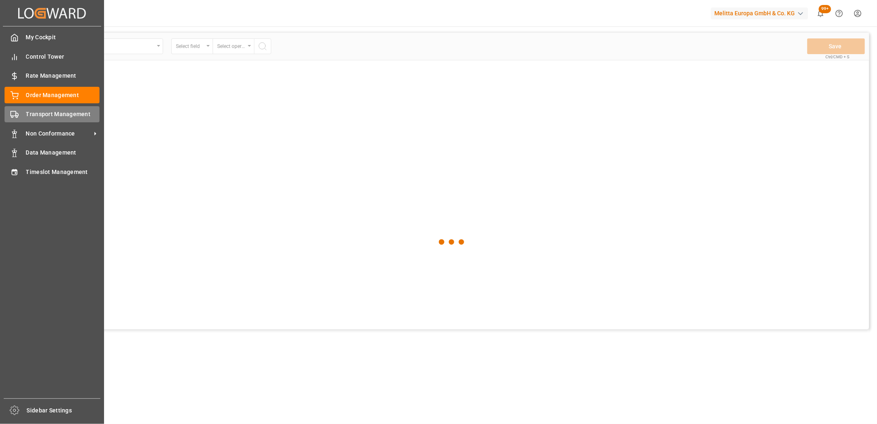
click at [13, 106] on div "Transport Management Transport Management" at bounding box center [52, 114] width 95 height 16
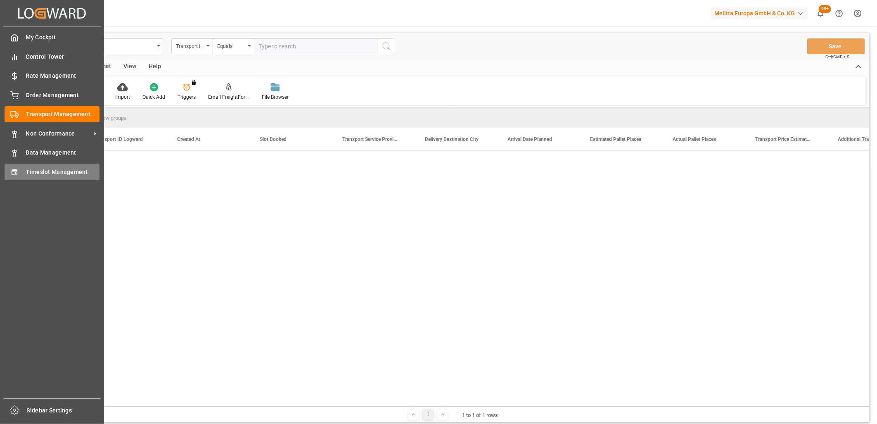
click at [19, 168] on div "Timeslot Management Timeslot Management" at bounding box center [52, 172] width 95 height 16
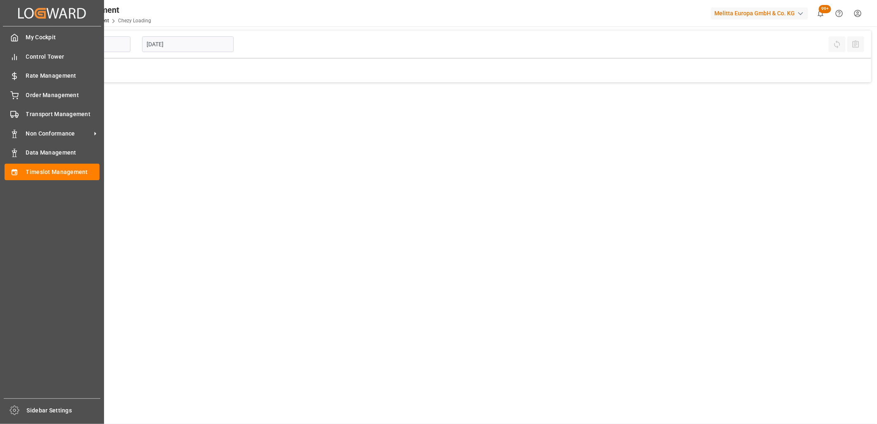
type input "Chezy Loading"
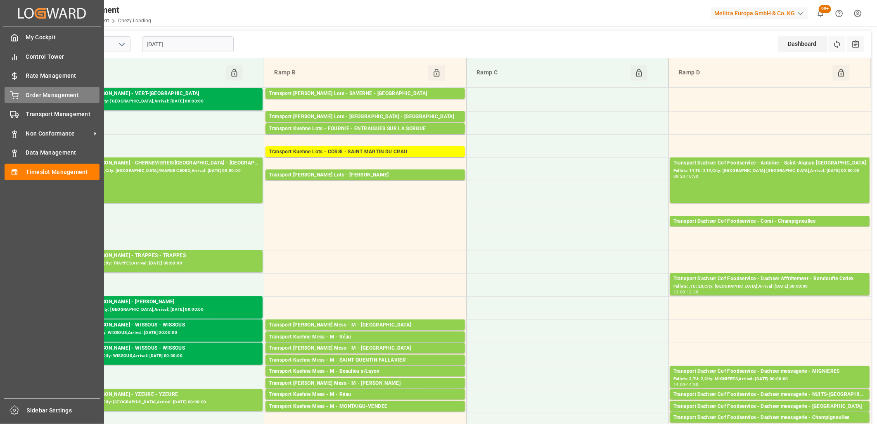
click at [31, 89] on div "Order Management Order Management" at bounding box center [52, 95] width 95 height 16
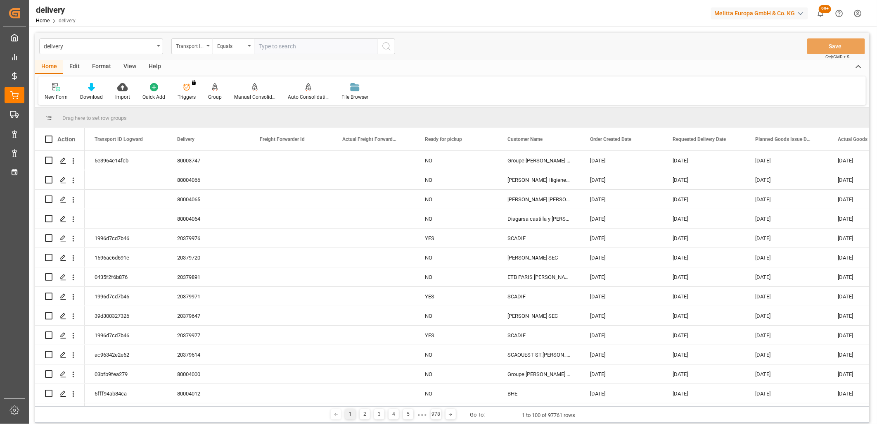
click at [204, 46] on div "Transport ID Logward" at bounding box center [191, 46] width 41 height 16
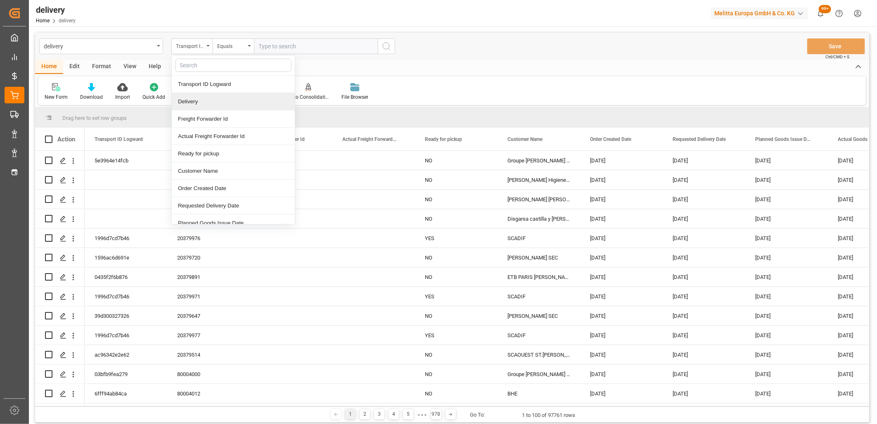
click at [203, 104] on div "Delivery" at bounding box center [233, 101] width 123 height 17
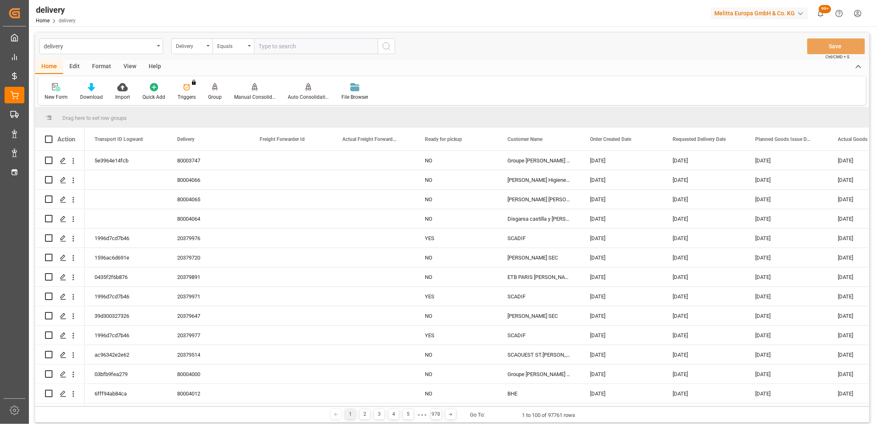
click at [284, 54] on div "delivery Delivery Equals Save Ctrl/CMD + S" at bounding box center [452, 46] width 834 height 27
click at [283, 52] on input "text" at bounding box center [316, 46] width 124 height 16
type input "20379514"
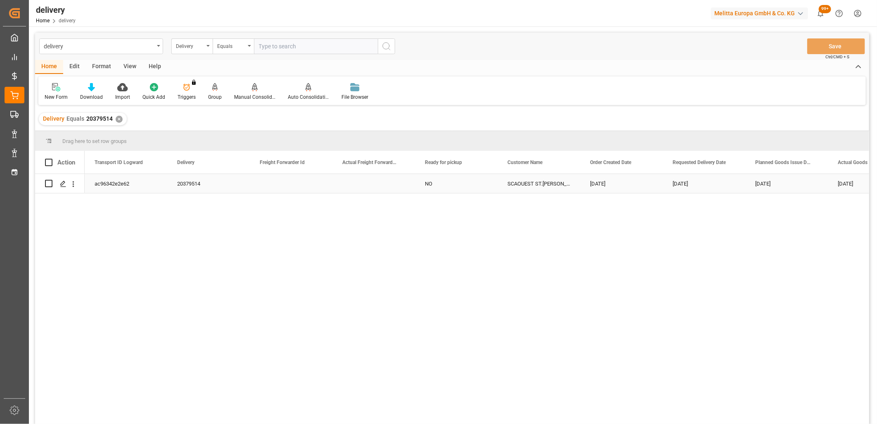
click at [113, 184] on div "ac96342e2e62" at bounding box center [126, 183] width 83 height 19
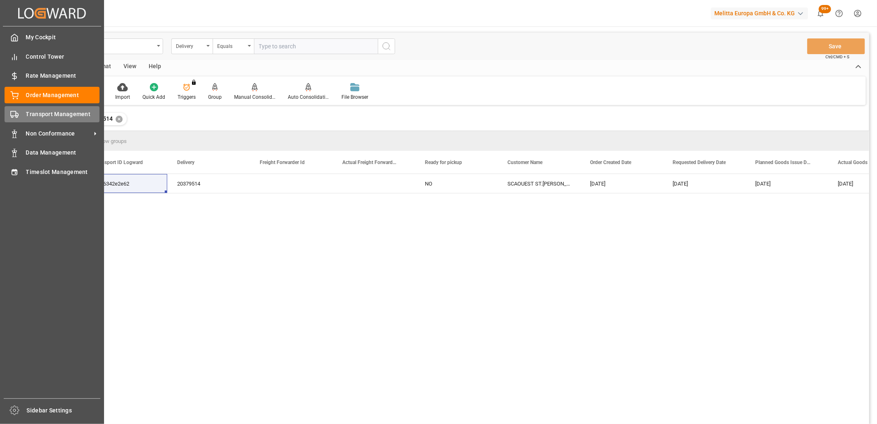
click at [8, 113] on div at bounding box center [12, 114] width 14 height 9
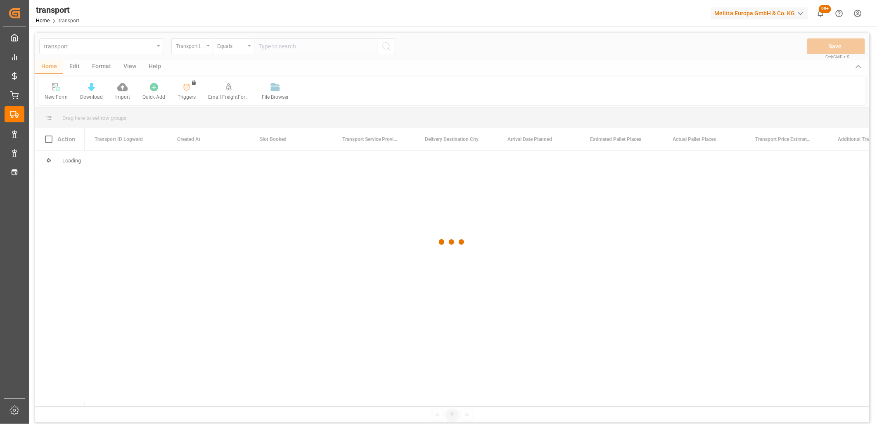
click at [310, 51] on div at bounding box center [452, 242] width 834 height 419
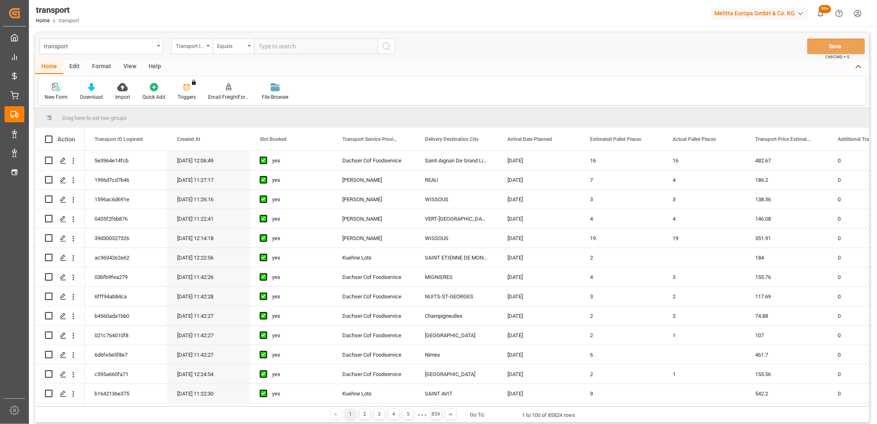
click at [273, 41] on input "text" at bounding box center [316, 46] width 124 height 16
paste input "ac96342e2e62"
type input "ac96342e2e62"
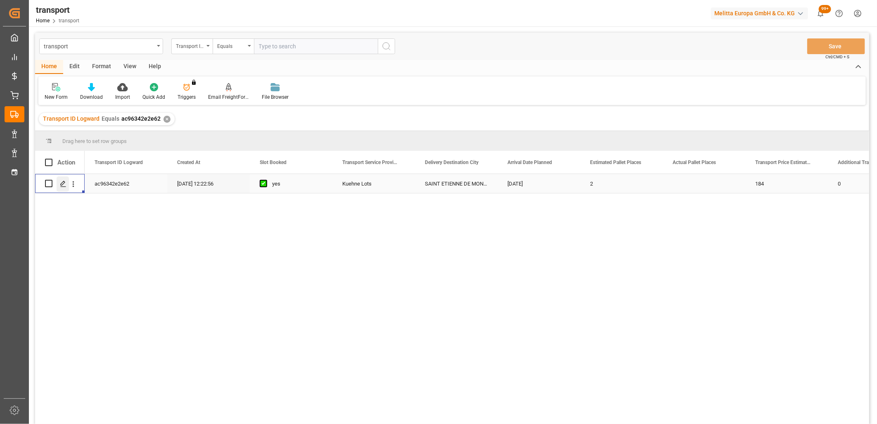
click at [66, 184] on icon "Press SPACE to select this row." at bounding box center [63, 183] width 7 height 7
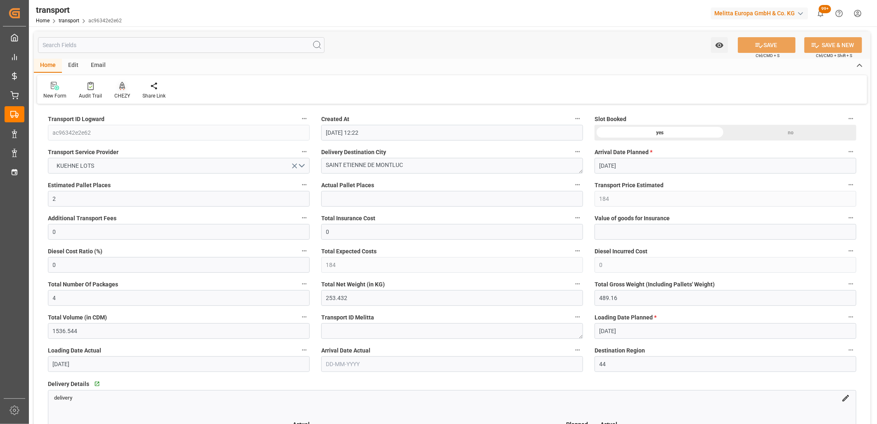
click at [121, 88] on icon at bounding box center [122, 86] width 6 height 8
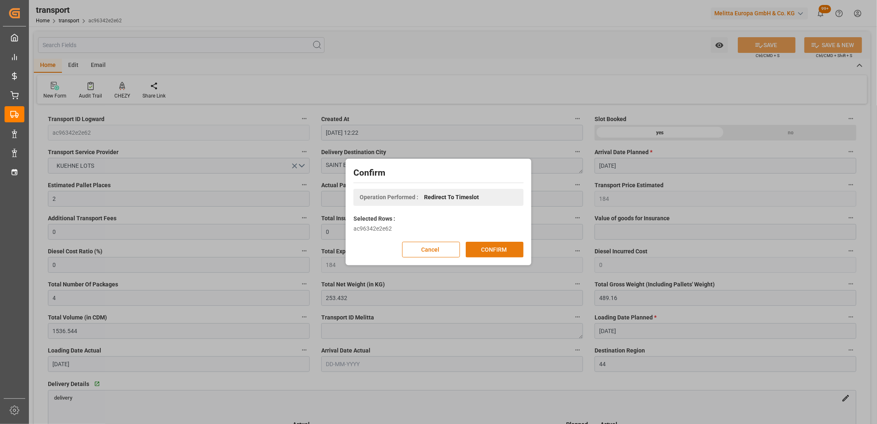
click at [475, 249] on button "CONFIRM" at bounding box center [495, 250] width 58 height 16
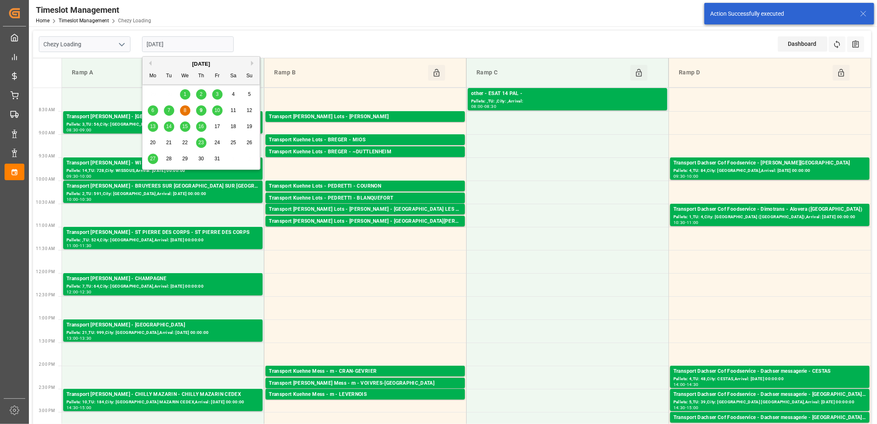
click at [194, 43] on input "[DATE]" at bounding box center [188, 44] width 92 height 16
click at [200, 110] on span "9" at bounding box center [201, 110] width 3 height 6
type input "[DATE]"
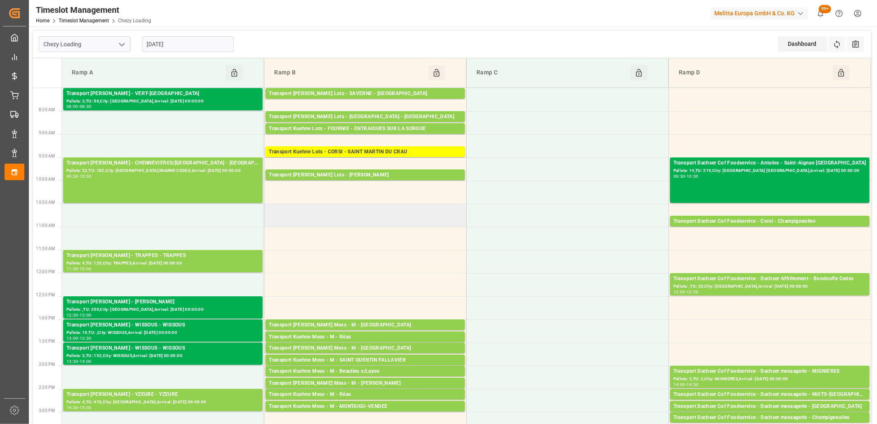
click at [328, 215] on td at bounding box center [365, 215] width 202 height 23
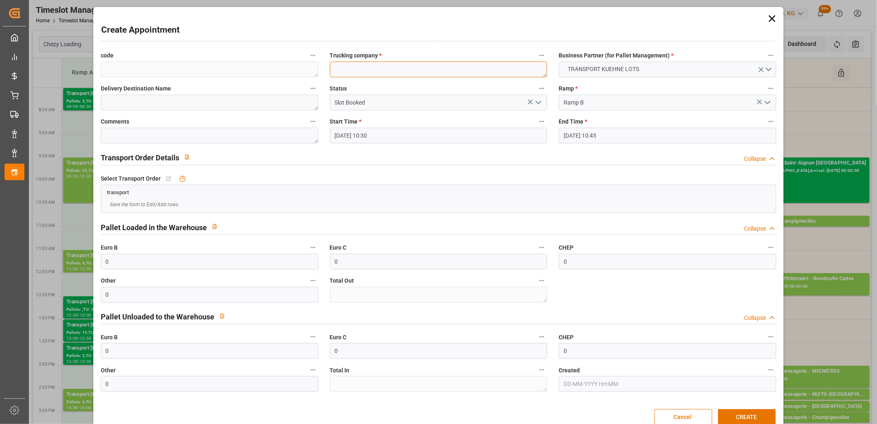
click at [370, 69] on textarea at bounding box center [439, 70] width 218 height 16
type textarea "M"
click at [738, 415] on button "CREATE" at bounding box center [747, 417] width 58 height 16
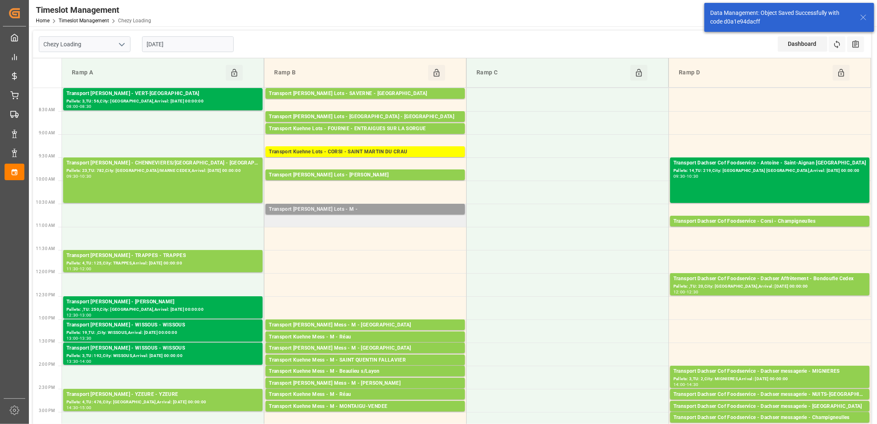
click at [328, 210] on div "Transport Kuehne Lots - M -" at bounding box center [365, 209] width 193 height 8
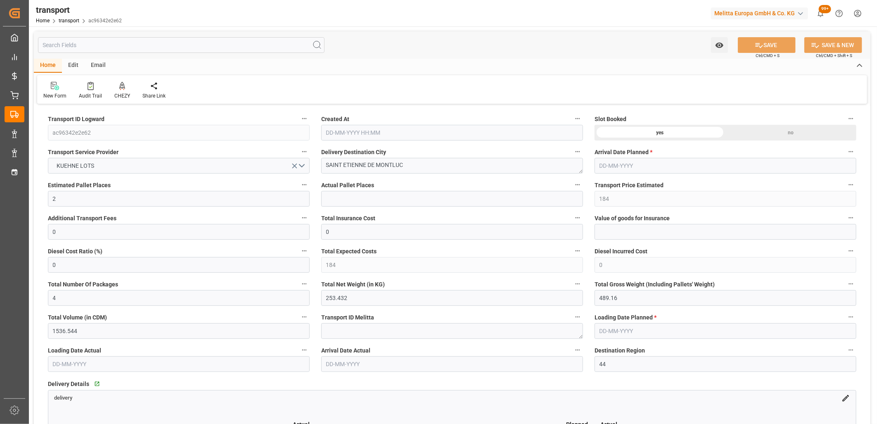
type input "[DATE] 12:22"
type input "[DATE]"
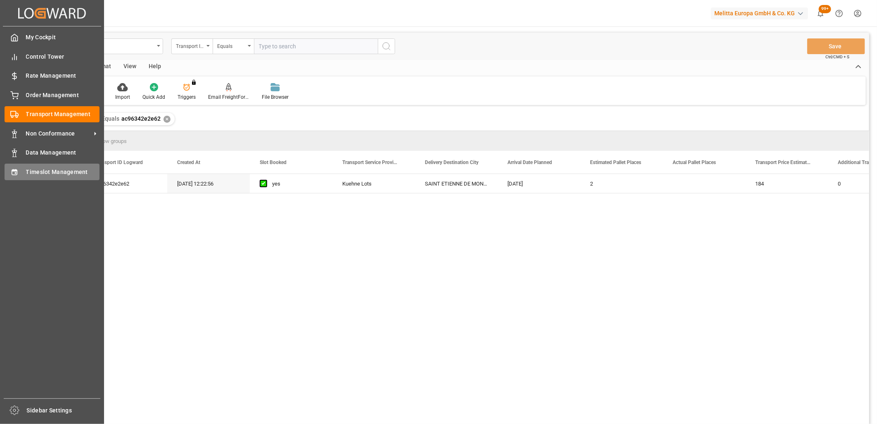
click at [38, 168] on span "Timeslot Management" at bounding box center [63, 172] width 74 height 9
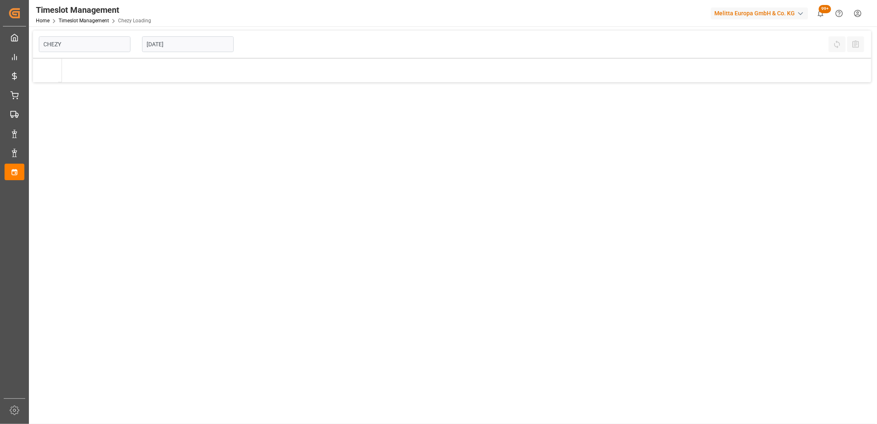
type input "Chezy Loading"
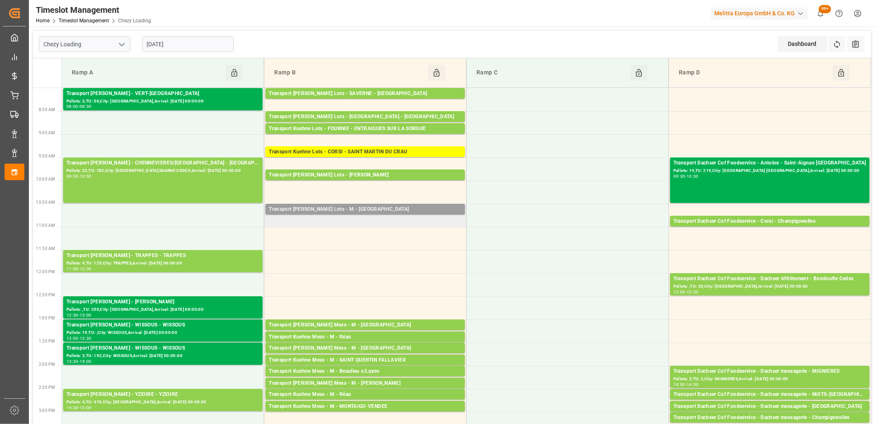
click at [329, 207] on div "Transport [PERSON_NAME] Lots - M - [GEOGRAPHIC_DATA]" at bounding box center [365, 209] width 193 height 8
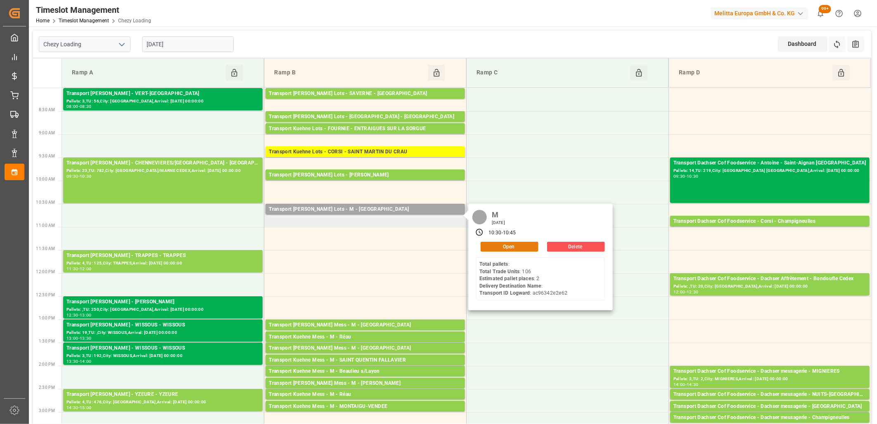
click at [496, 248] on button "Open" at bounding box center [510, 247] width 58 height 10
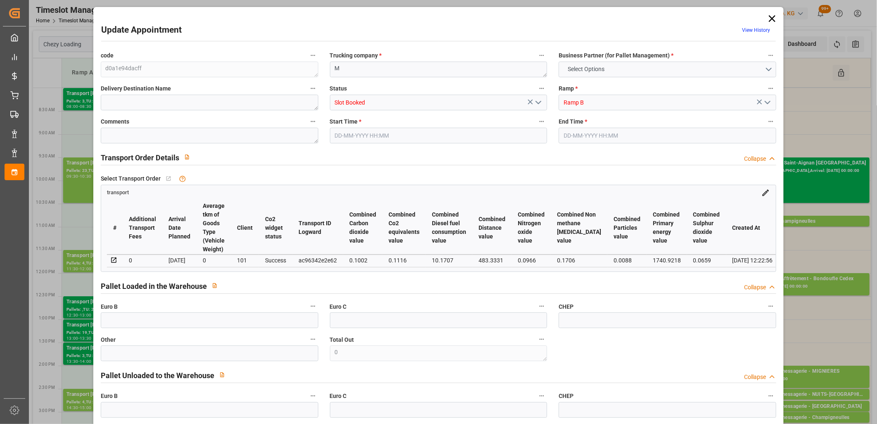
type input "0"
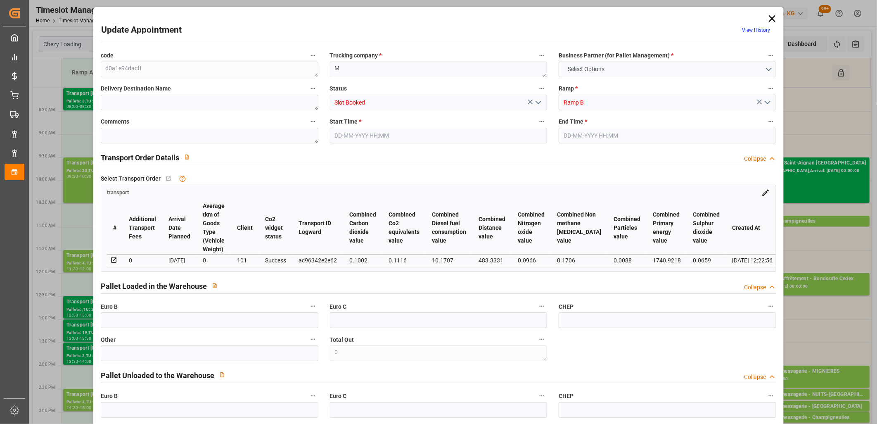
type input "0"
type input "2"
type input "184"
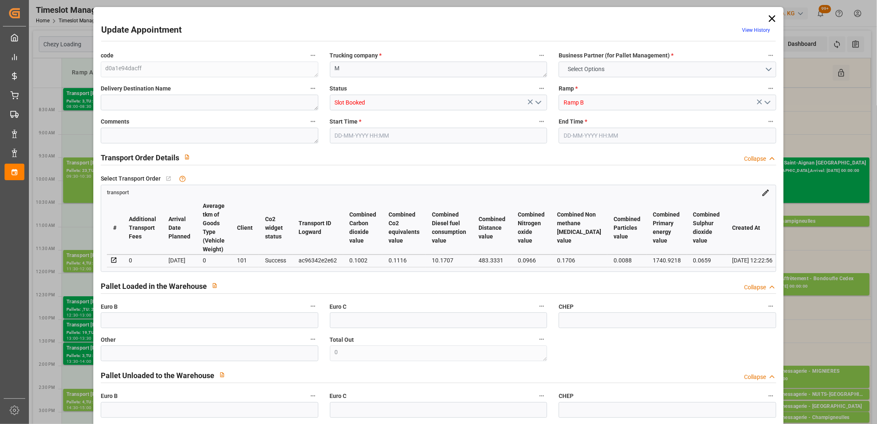
type input "0"
type input "184"
type input "0"
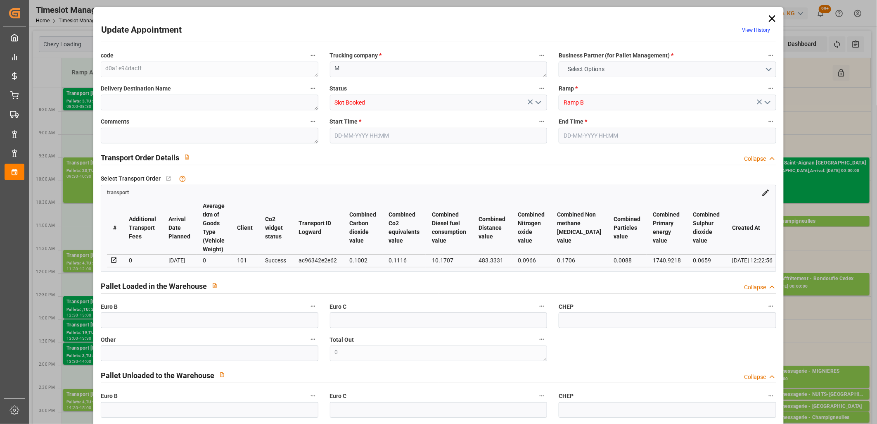
type input "4"
type input "253.432"
type input "489.16"
type input "1536.544"
type input "44"
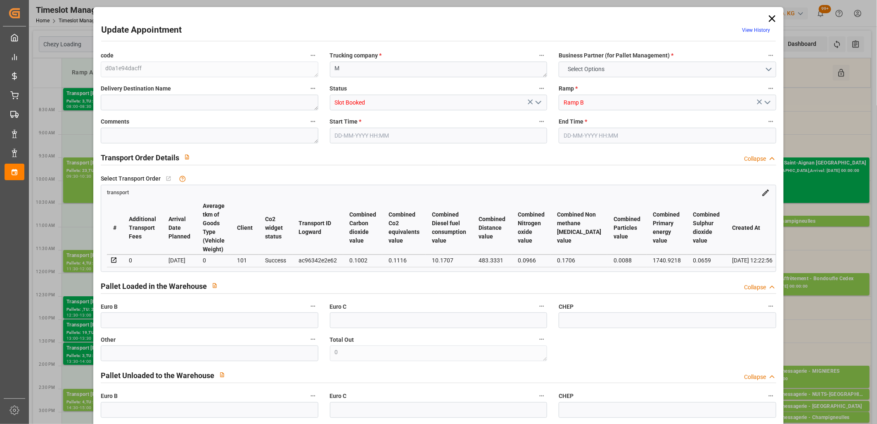
type input "0"
type input "106"
type input "4"
type input "101"
type input "397.16"
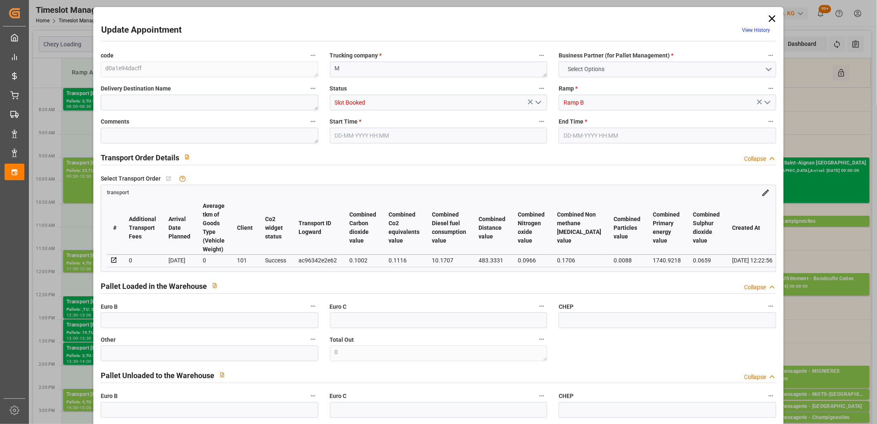
type input "0"
type input "4710.8598"
type input "0"
type input "21"
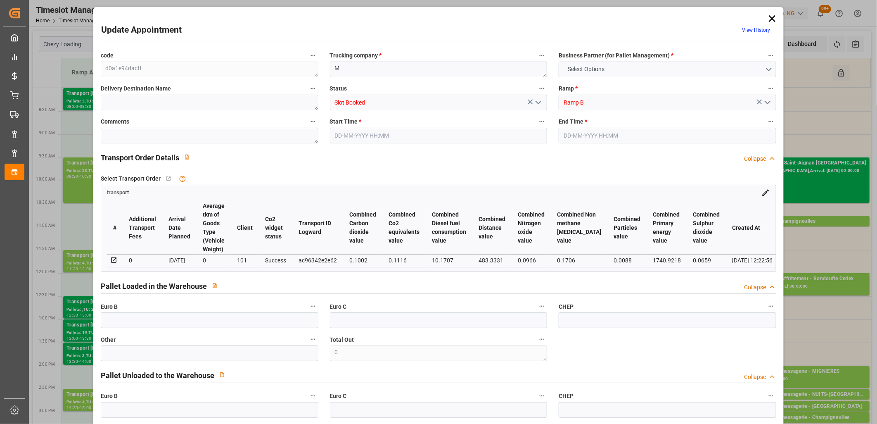
type input "35"
type input "09-10-2025 10:30"
type input "09-10-2025 10:45"
type input "09-10-2025 07:36"
type input "02-10-2025 12:22"
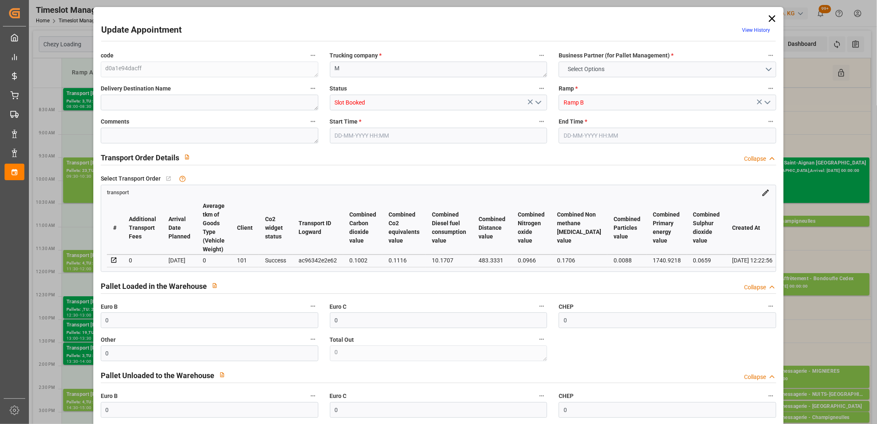
type input "[DATE]"
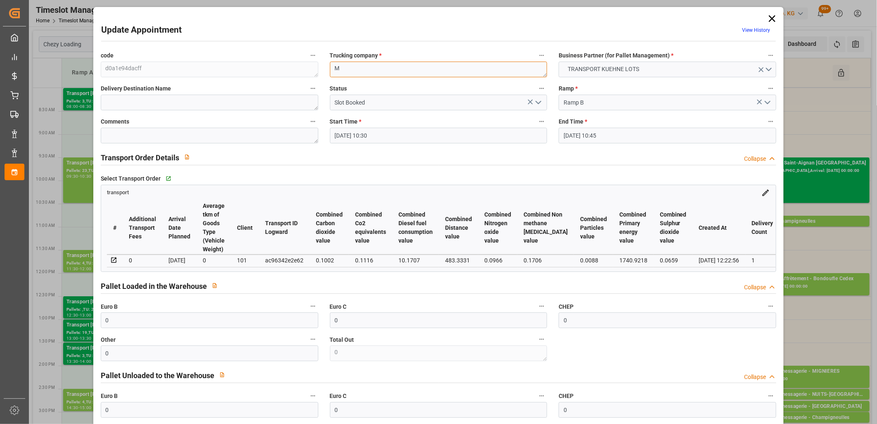
click at [370, 68] on textarea "M" at bounding box center [439, 70] width 218 height 16
type textarea "ANTOINE"
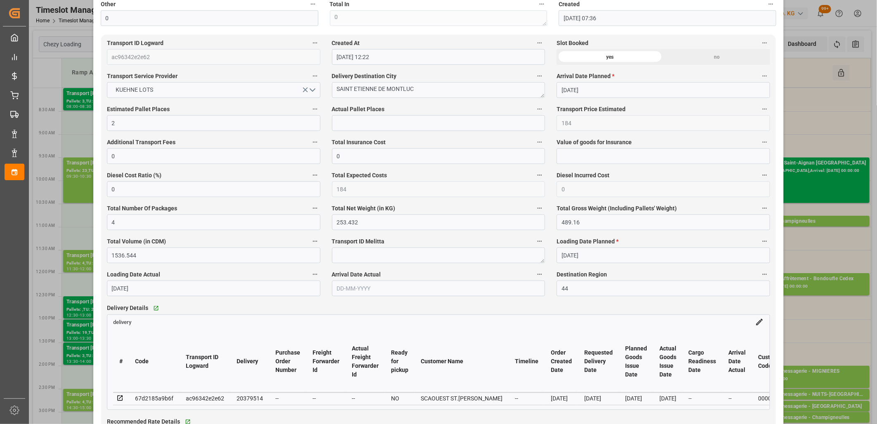
scroll to position [505, 0]
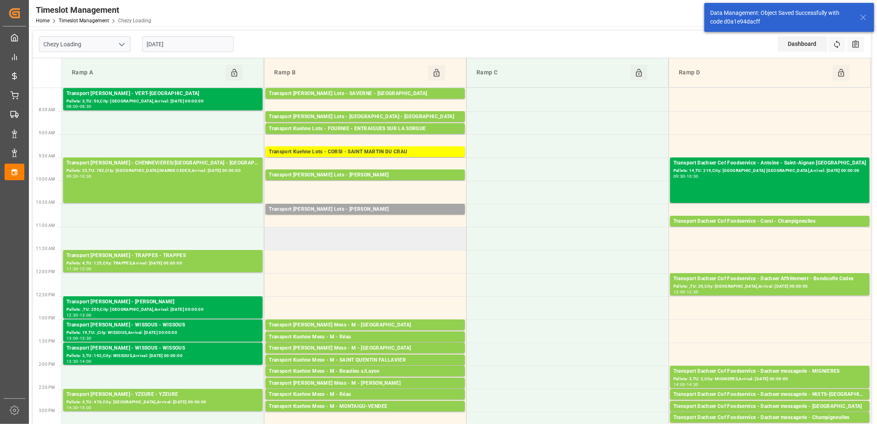
click at [398, 243] on td at bounding box center [365, 238] width 202 height 23
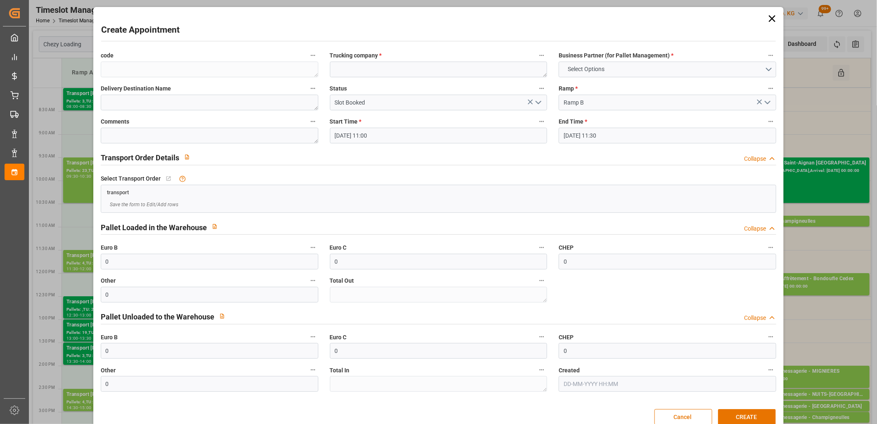
click at [770, 16] on icon at bounding box center [772, 19] width 12 height 12
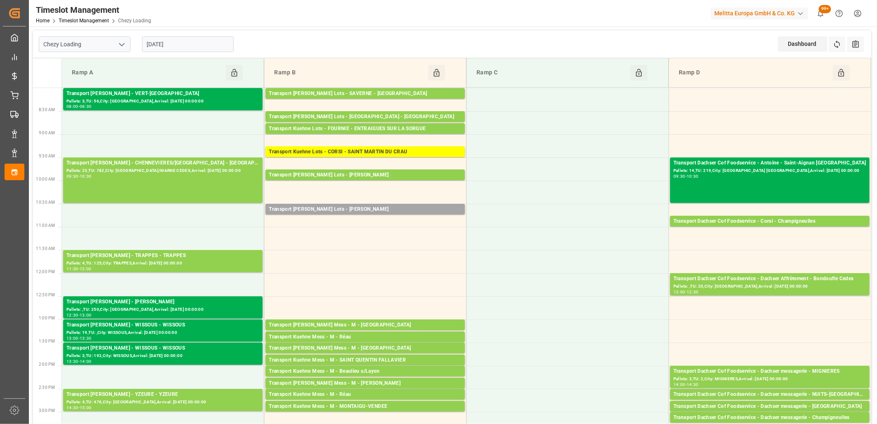
click at [209, 40] on input "[DATE]" at bounding box center [188, 44] width 92 height 16
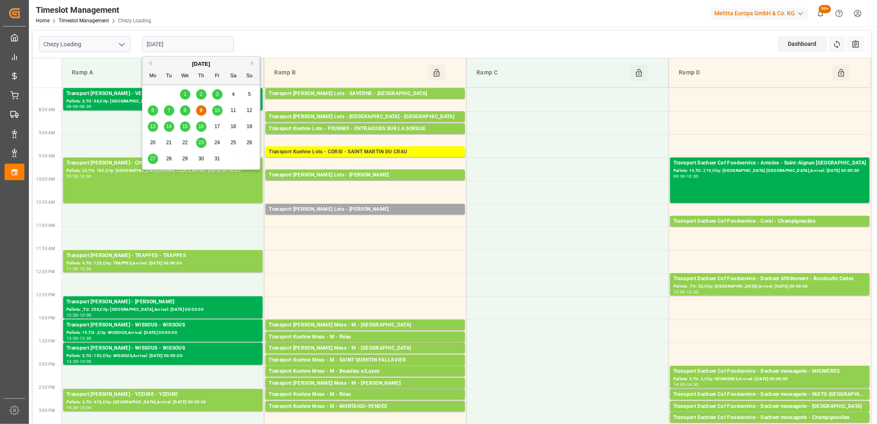
click at [216, 112] on span "10" at bounding box center [216, 110] width 5 height 6
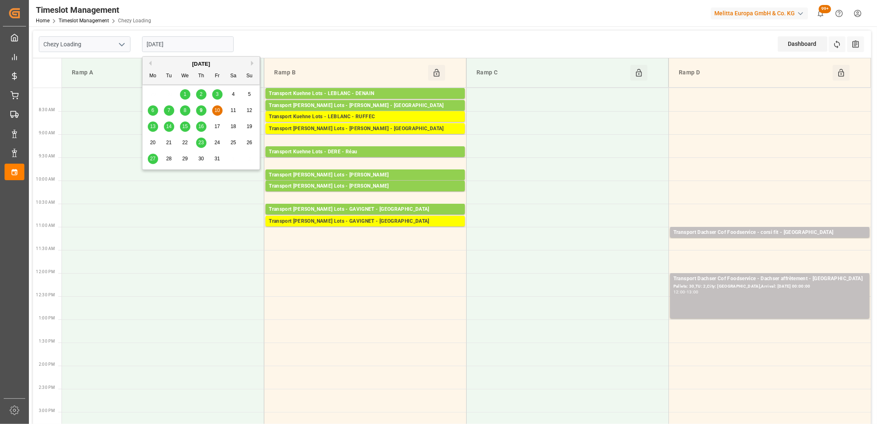
click at [192, 46] on input "[DATE]" at bounding box center [188, 44] width 92 height 16
click at [202, 110] on span "9" at bounding box center [201, 110] width 3 height 6
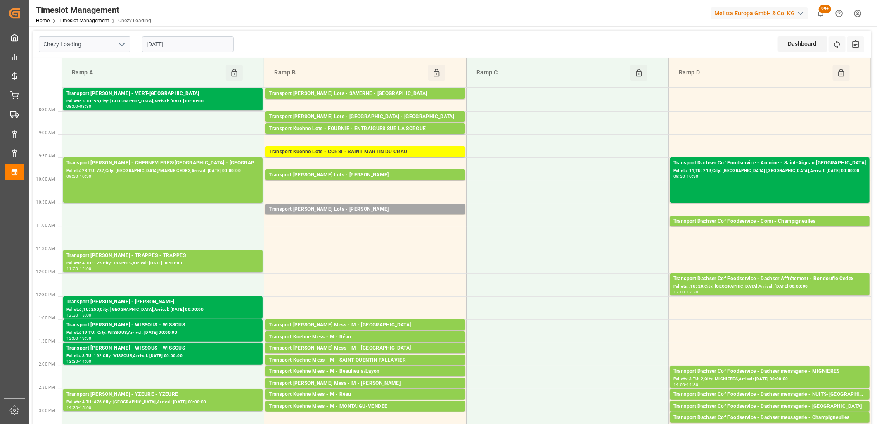
click at [207, 36] on input "[DATE]" at bounding box center [188, 44] width 92 height 16
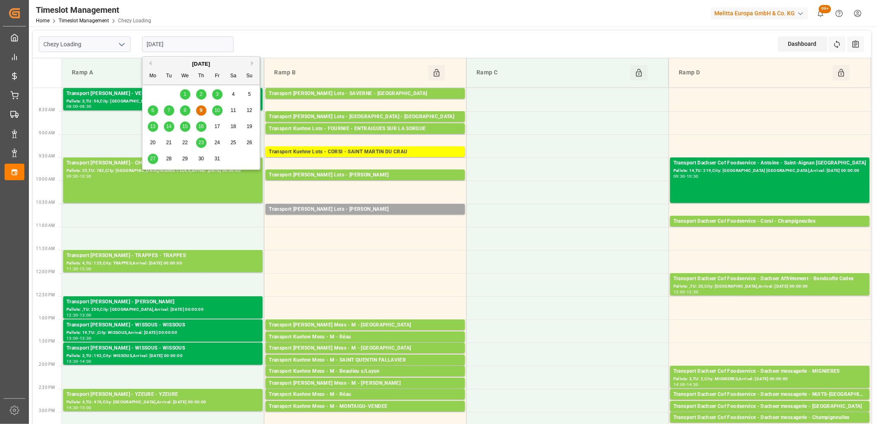
click at [216, 112] on span "10" at bounding box center [216, 110] width 5 height 6
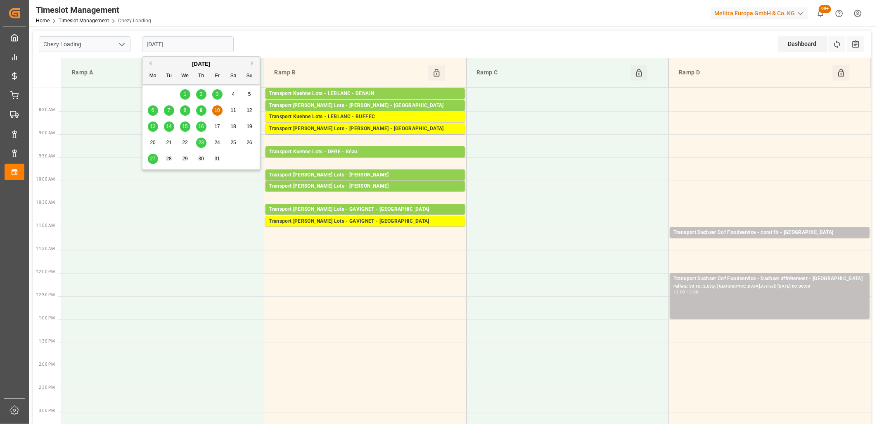
click at [178, 45] on input "[DATE]" at bounding box center [188, 44] width 92 height 16
click at [154, 128] on span "13" at bounding box center [152, 126] width 5 height 6
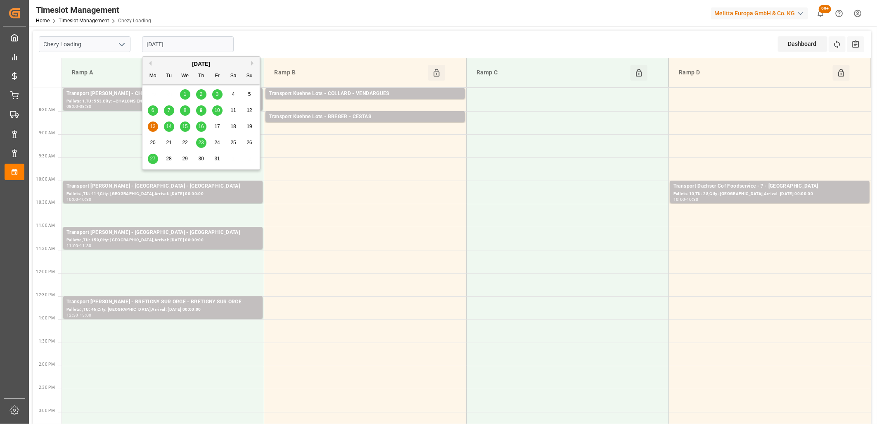
click at [196, 40] on input "[DATE]" at bounding box center [188, 44] width 92 height 16
click at [203, 109] on div "9" at bounding box center [201, 111] width 10 height 10
type input "[DATE]"
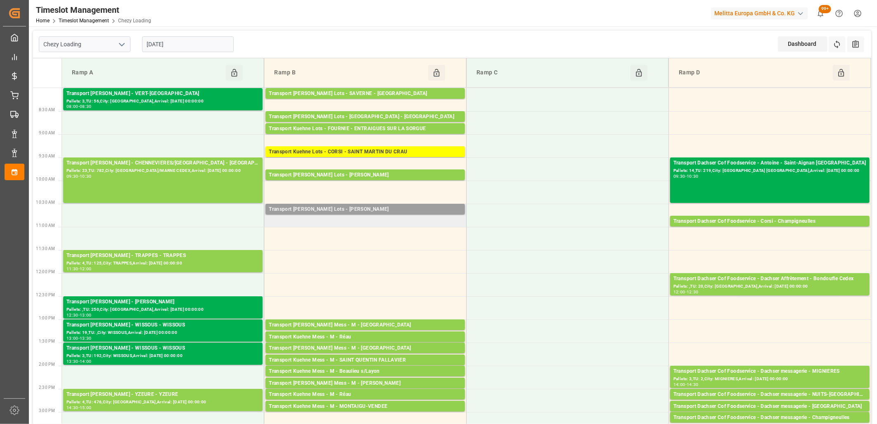
click at [341, 209] on div "Transport [PERSON_NAME] Lots - [PERSON_NAME]" at bounding box center [365, 209] width 193 height 8
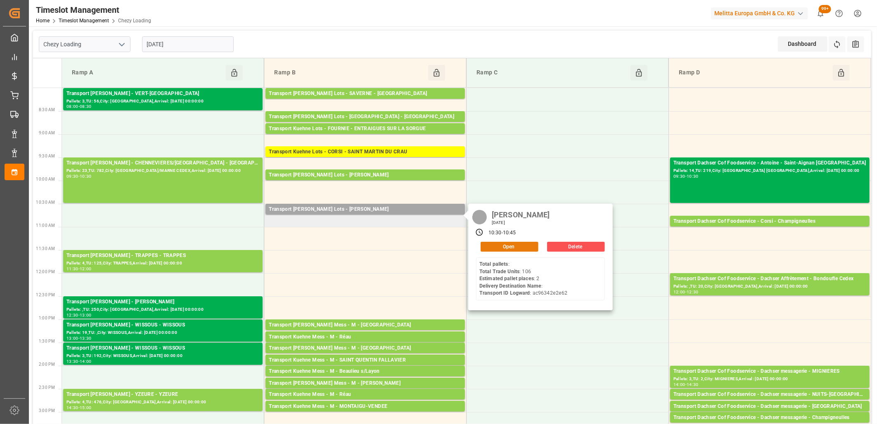
click at [504, 248] on button "Open" at bounding box center [510, 247] width 58 height 10
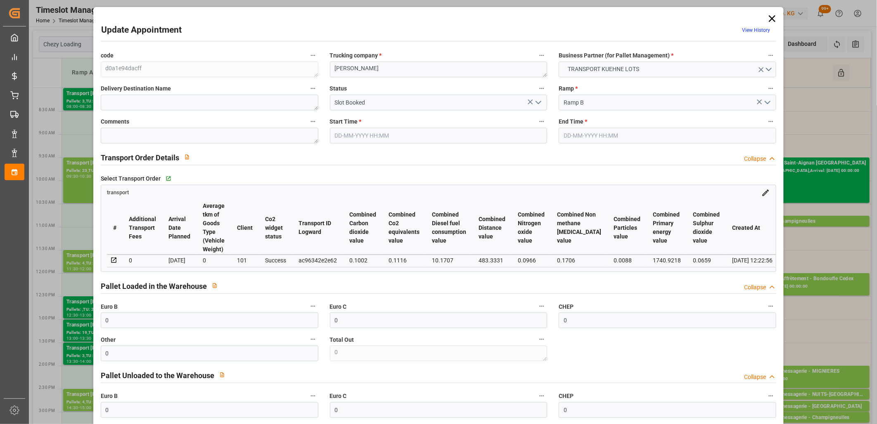
type input "0"
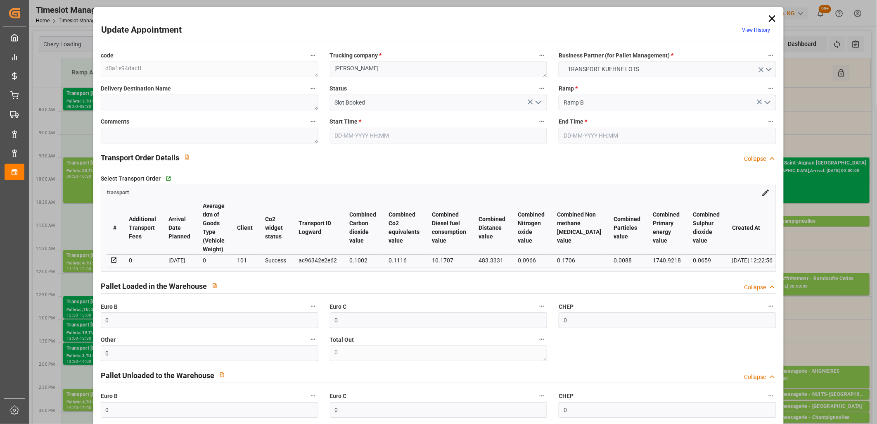
type input "0"
type input "2"
type input "184"
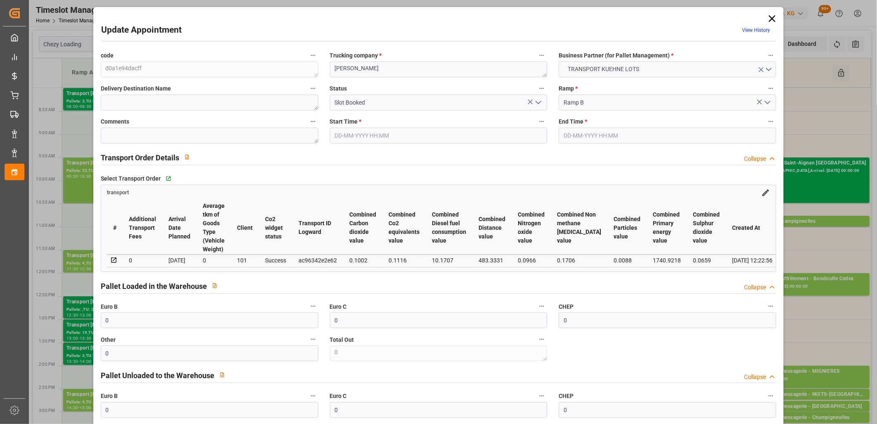
type input "0"
type input "184"
type input "0"
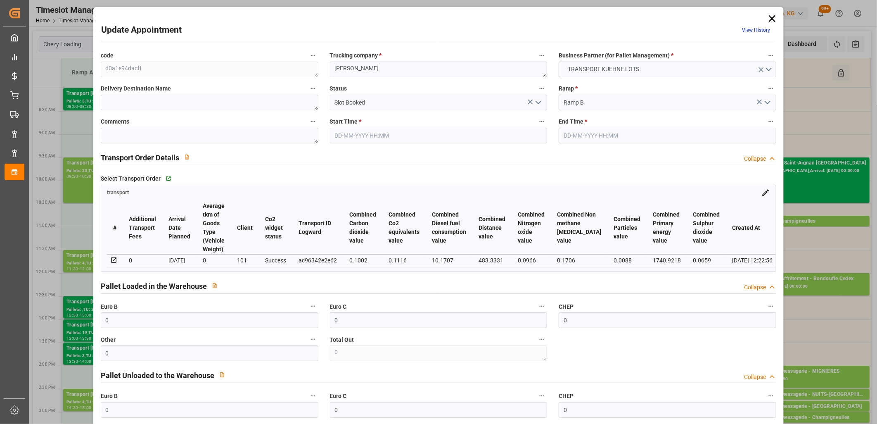
type input "4"
type input "253.432"
type input "489.16"
type input "1536.544"
type input "44"
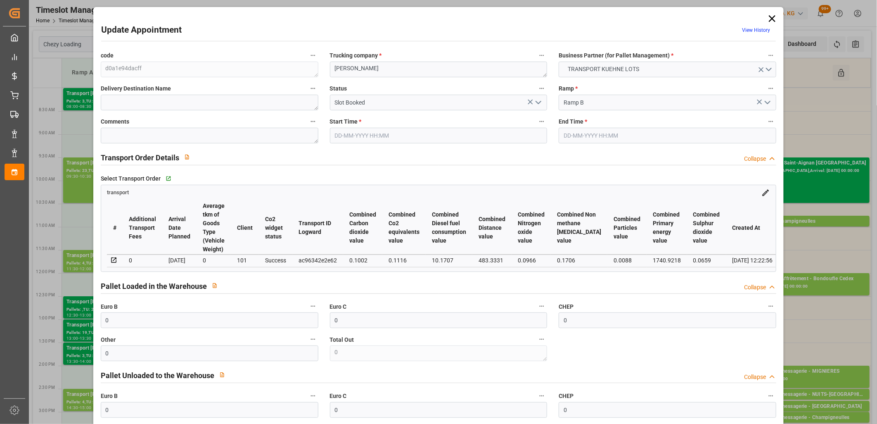
type input "0"
type input "106"
type input "4"
type input "101"
type input "397.16"
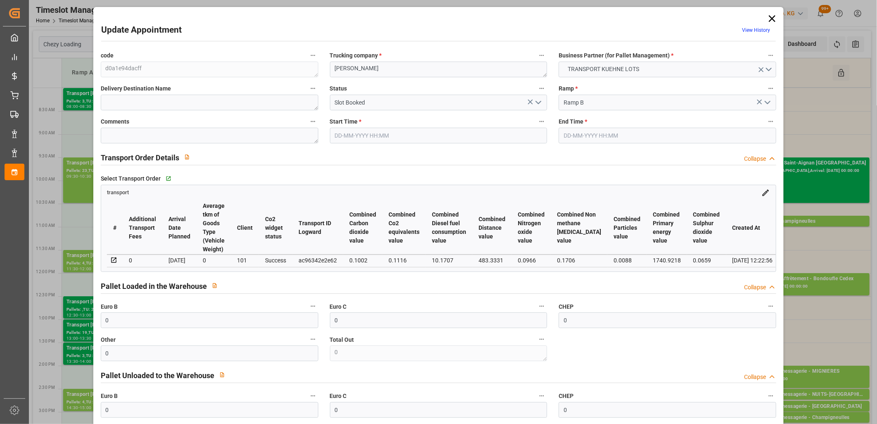
type input "0"
type input "4710.8598"
type input "0"
type input "21"
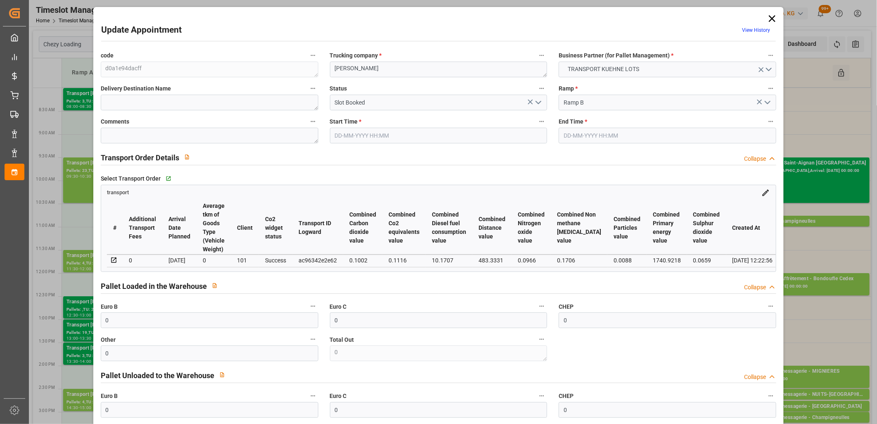
type input "35"
type input "09-10-2025 10:30"
type input "09-10-2025 10:45"
type input "09-10-2025 07:36"
type input "02-10-2025 12:22"
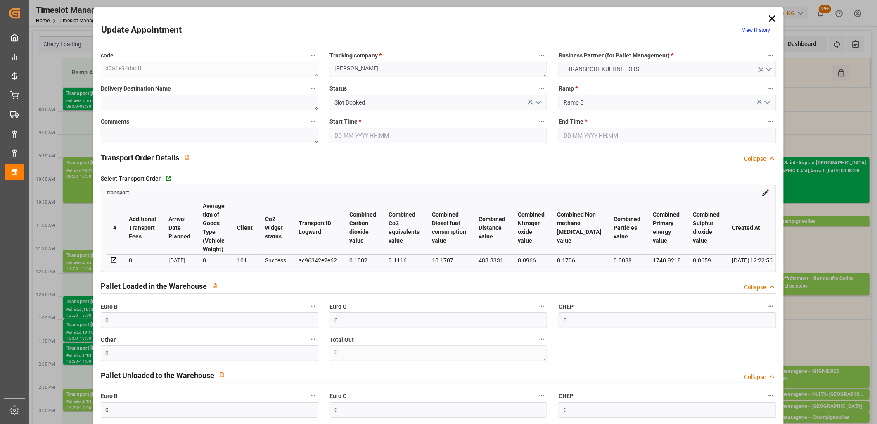
type input "[DATE]"
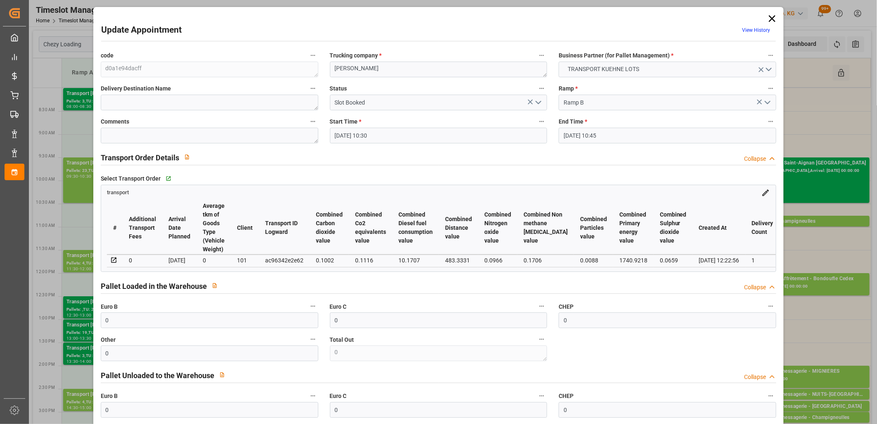
click at [766, 19] on icon at bounding box center [772, 19] width 12 height 12
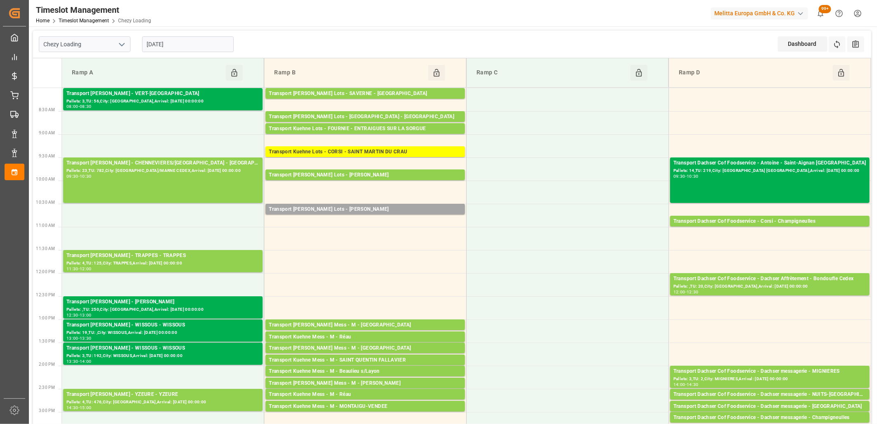
click at [184, 41] on input "[DATE]" at bounding box center [188, 44] width 92 height 16
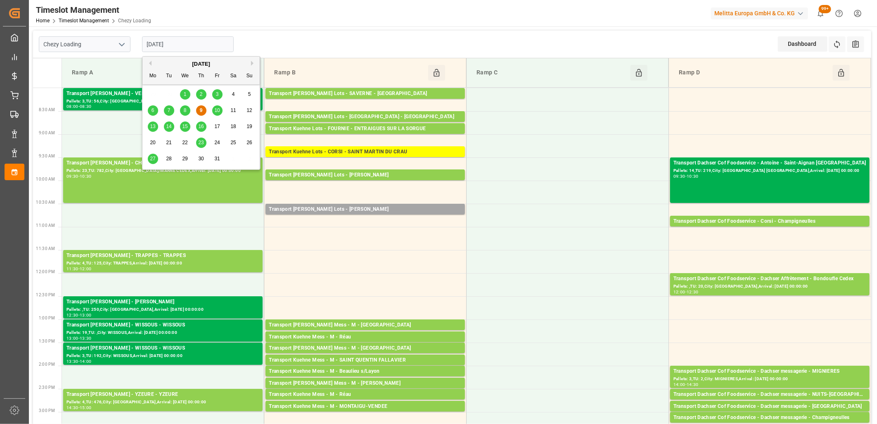
click at [171, 124] on span "14" at bounding box center [168, 126] width 5 height 6
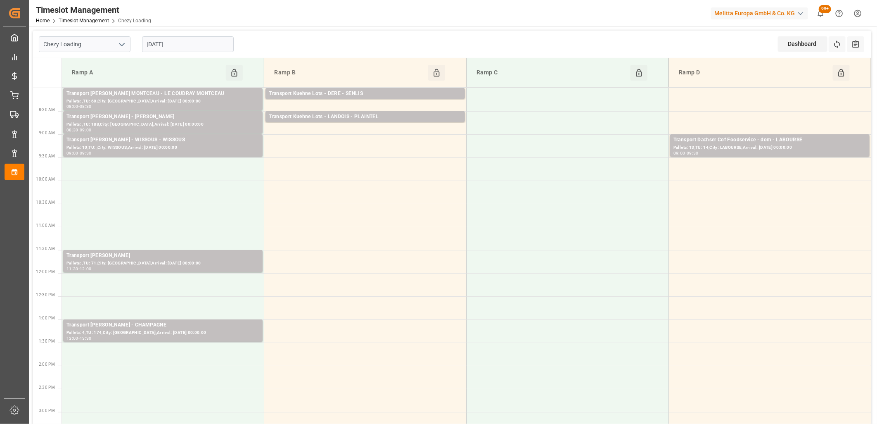
click at [205, 45] on input "[DATE]" at bounding box center [188, 44] width 92 height 16
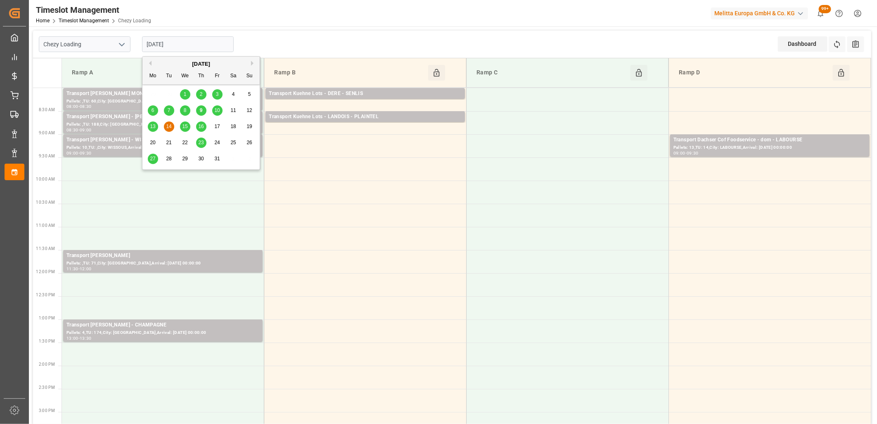
click at [184, 127] on span "15" at bounding box center [184, 126] width 5 height 6
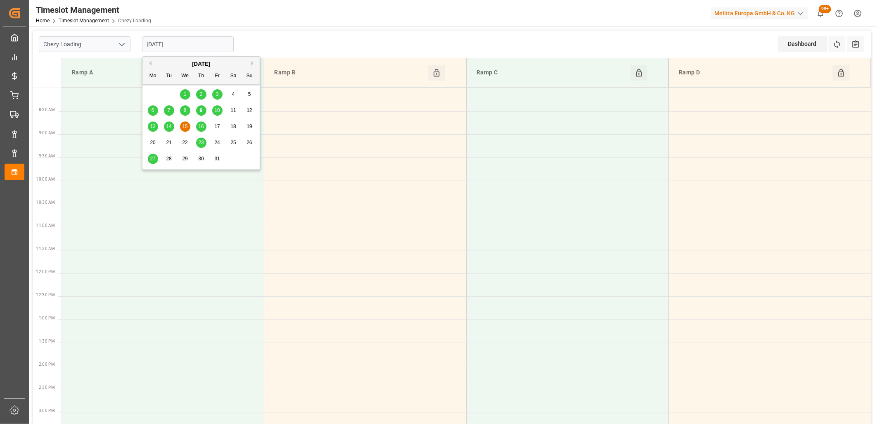
drag, startPoint x: 206, startPoint y: 46, endPoint x: 185, endPoint y: 87, distance: 46.7
click at [206, 46] on input "[DATE]" at bounding box center [188, 44] width 92 height 16
click at [154, 123] on div "13" at bounding box center [153, 127] width 10 height 10
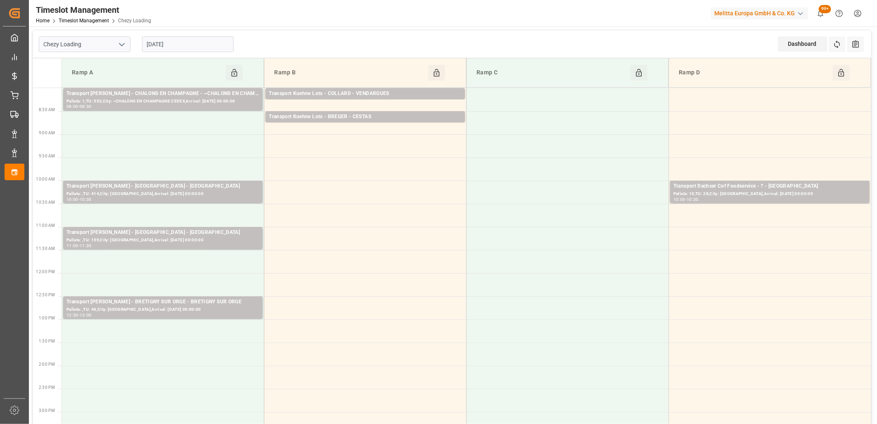
click at [195, 47] on input "[DATE]" at bounding box center [188, 44] width 92 height 16
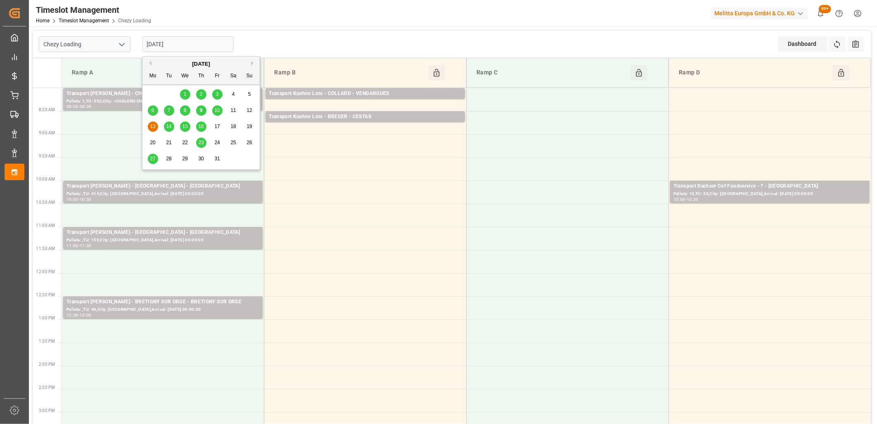
click at [218, 114] on div "10" at bounding box center [217, 111] width 10 height 10
type input "[DATE]"
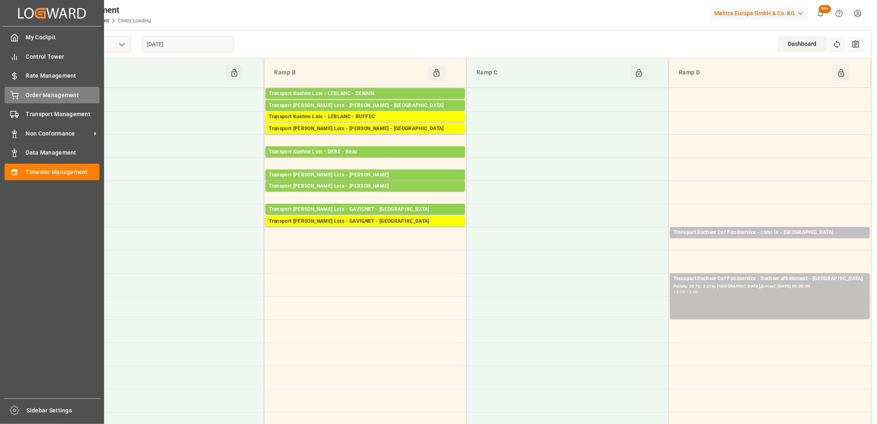
click at [17, 91] on icon at bounding box center [14, 95] width 8 height 8
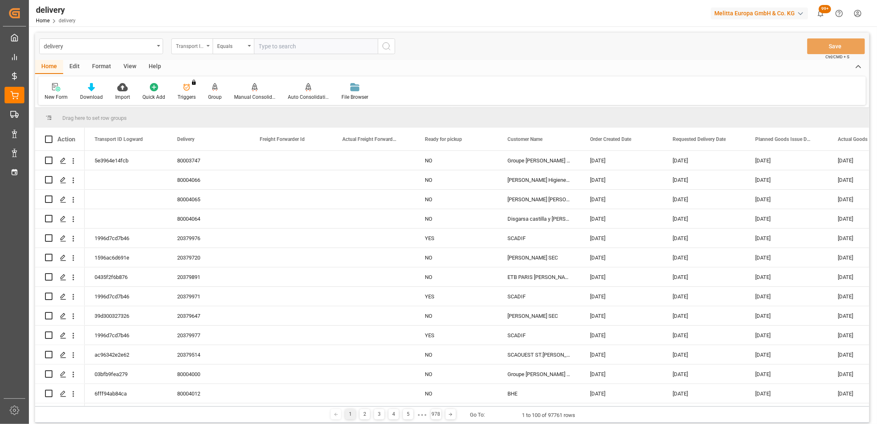
click at [204, 46] on div "Transport ID Logward" at bounding box center [190, 44] width 28 height 9
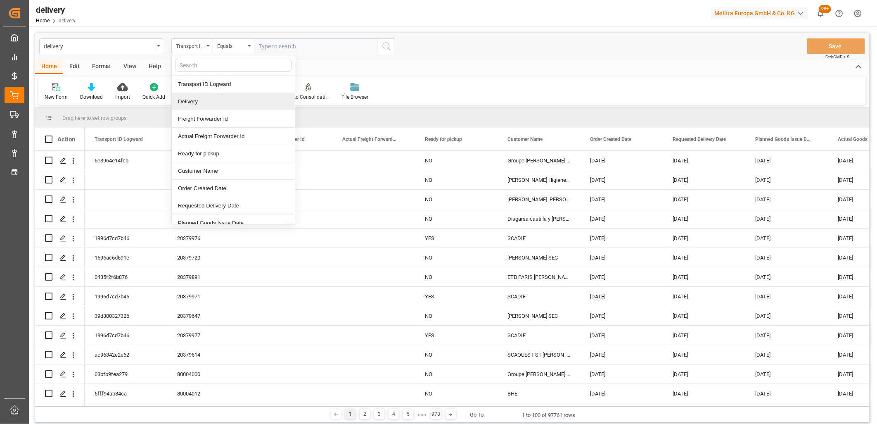
click at [195, 98] on div "Delivery" at bounding box center [233, 101] width 123 height 17
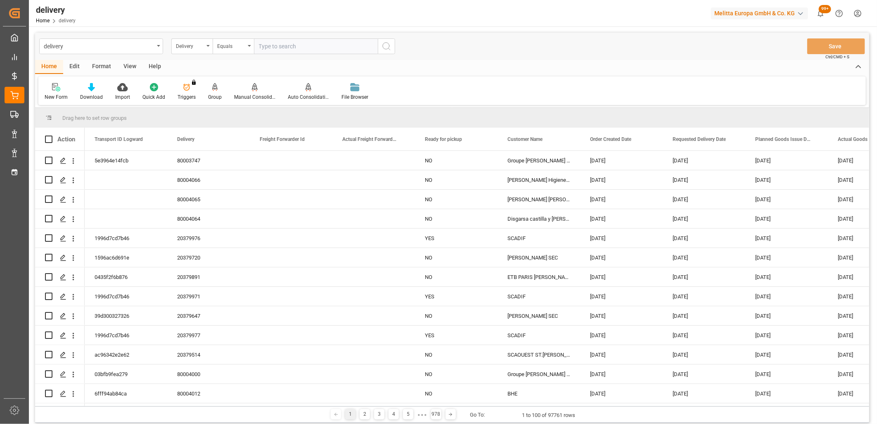
click at [274, 48] on input "text" at bounding box center [316, 46] width 124 height 16
type input "20380047"
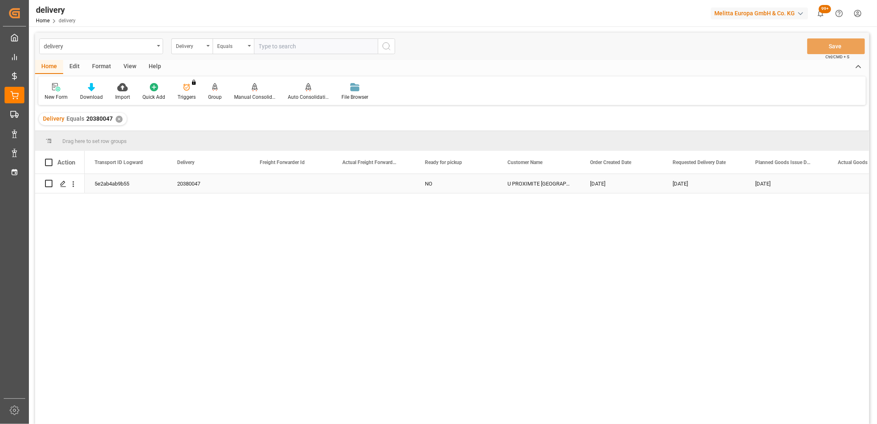
click at [108, 183] on div "5e2ab4ab9b55" at bounding box center [126, 183] width 83 height 19
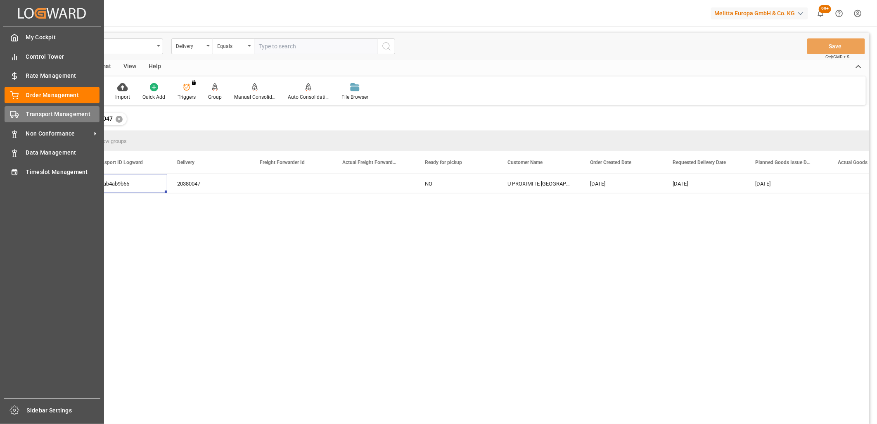
click at [19, 112] on div "Transport Management Transport Management" at bounding box center [52, 114] width 95 height 16
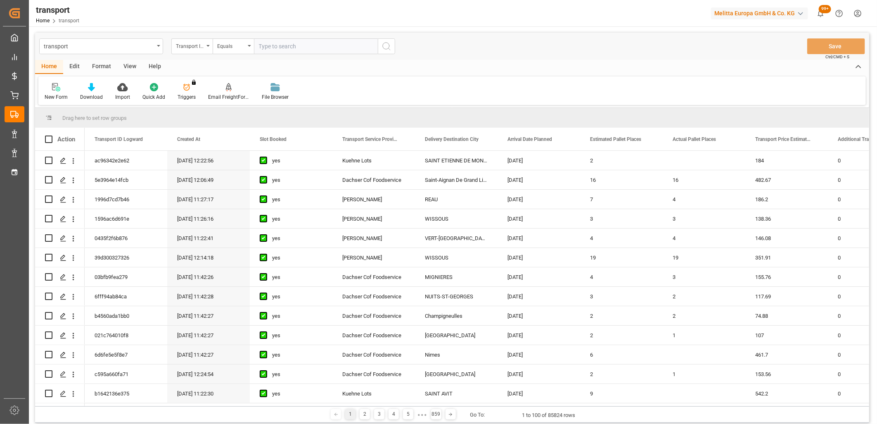
click at [288, 45] on input "text" at bounding box center [316, 46] width 124 height 16
paste input "5e2ab4ab9b55"
type input "5e2ab4ab9b55"
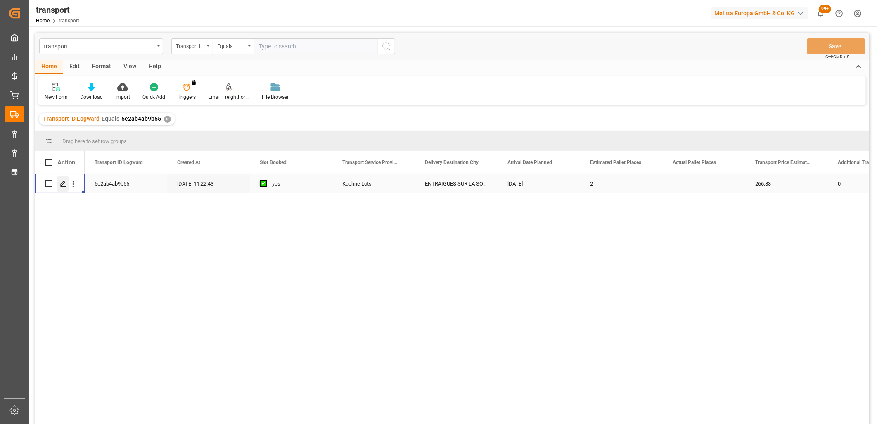
click at [66, 185] on div "Press SPACE to select this row." at bounding box center [63, 183] width 12 height 15
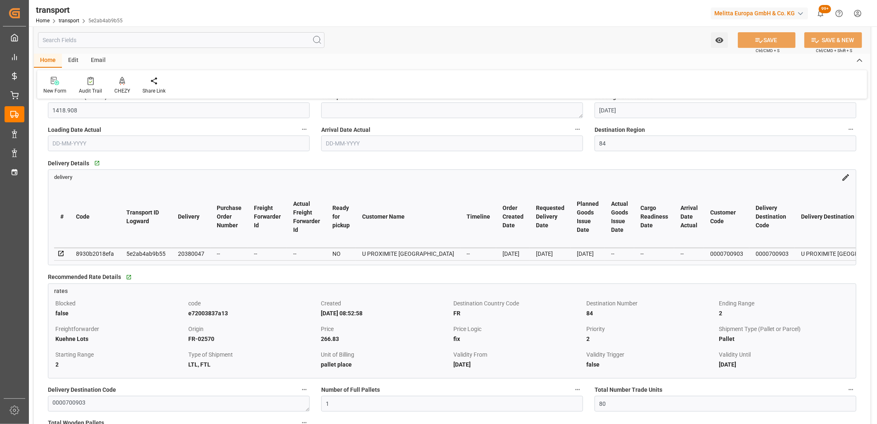
scroll to position [138, 0]
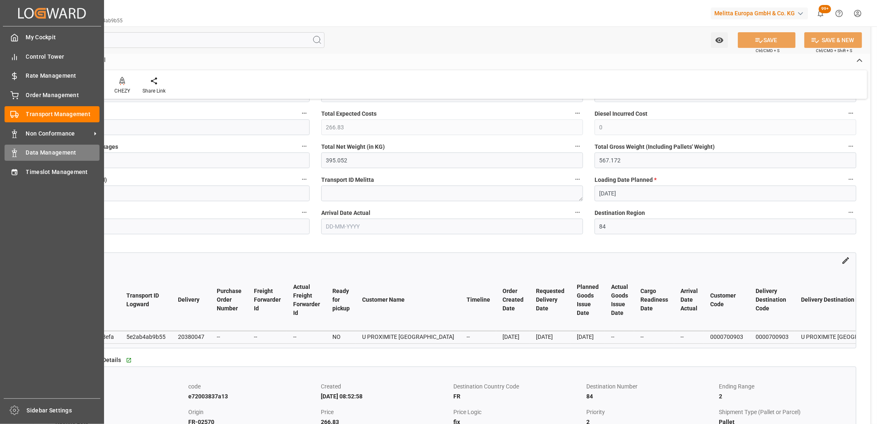
click at [17, 155] on icon at bounding box center [14, 153] width 8 height 8
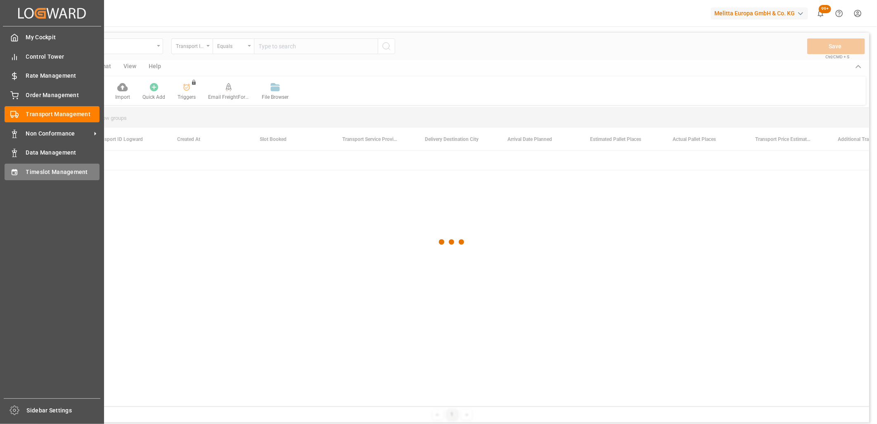
click at [17, 168] on icon at bounding box center [14, 172] width 8 height 8
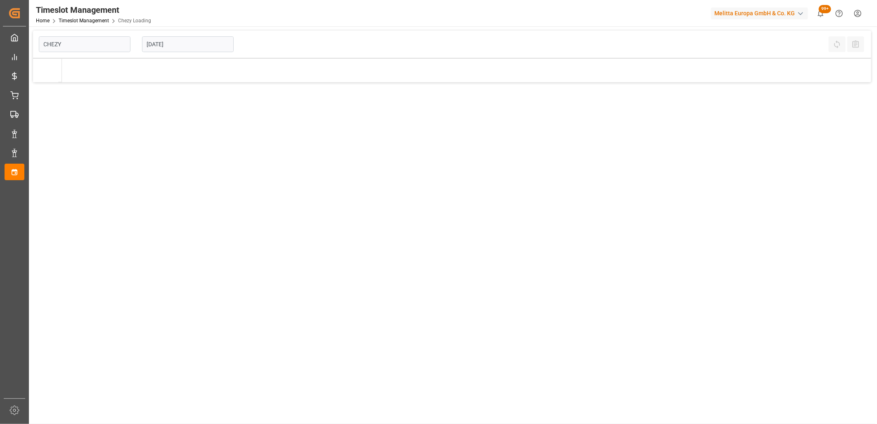
type input "Chezy Loading"
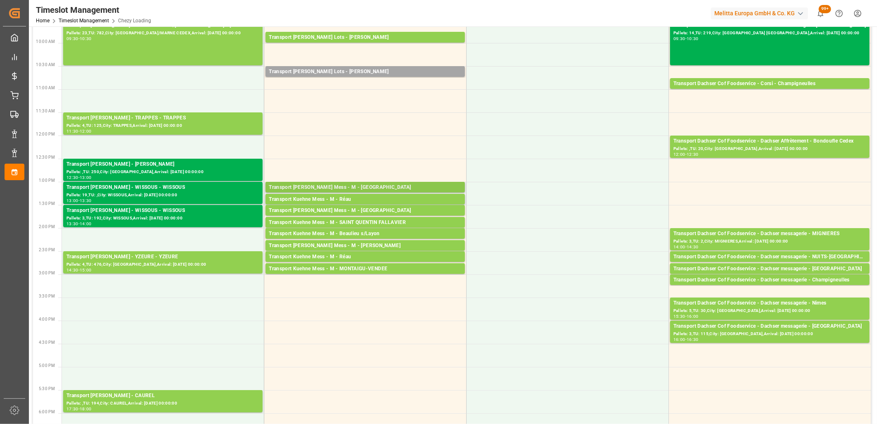
scroll to position [183, 0]
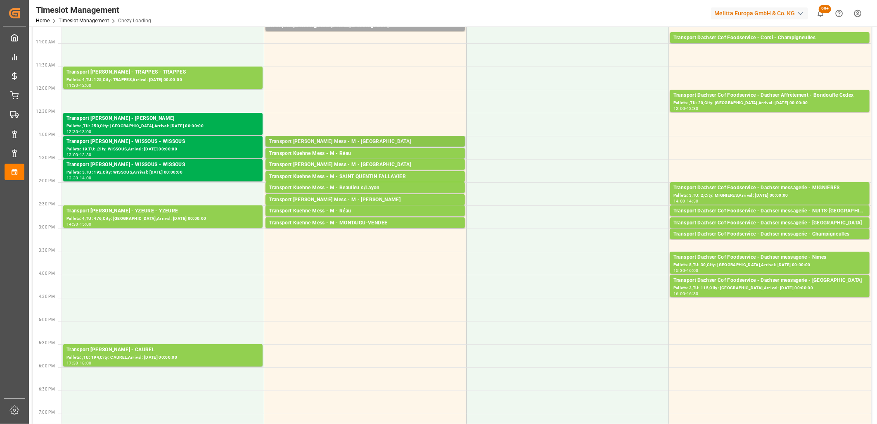
click at [345, 138] on div "Transport [PERSON_NAME] Mess - M - [GEOGRAPHIC_DATA]" at bounding box center [365, 142] width 193 height 8
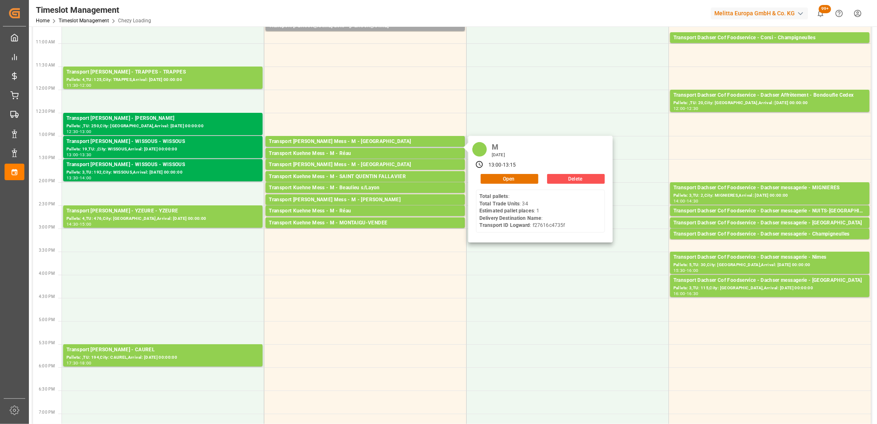
click at [522, 173] on div "M Thursday, October 9, 2025 13:00 - 13:15 Open Delete Total pallets : Total Tra…" at bounding box center [540, 189] width 145 height 107
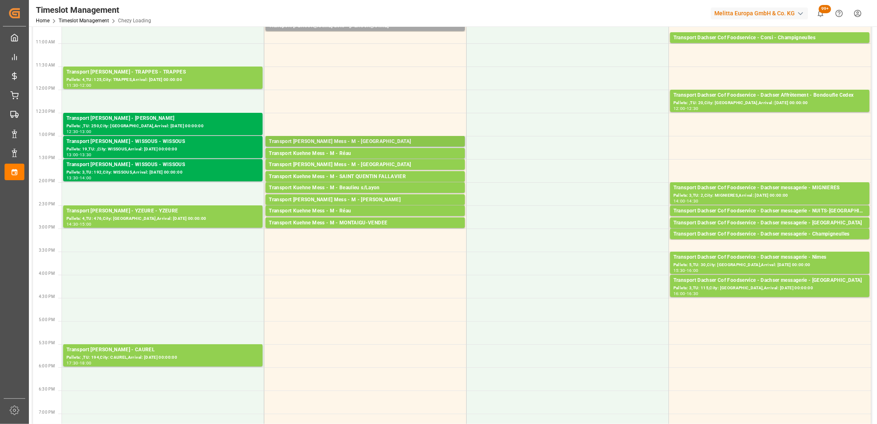
click at [395, 142] on div "Transport [PERSON_NAME] Mess - M - [GEOGRAPHIC_DATA]" at bounding box center [365, 142] width 193 height 8
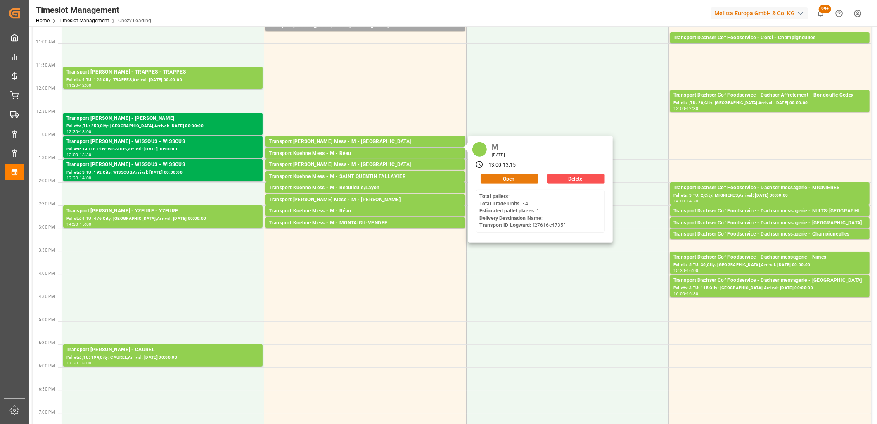
click at [491, 177] on button "Open" at bounding box center [510, 179] width 58 height 10
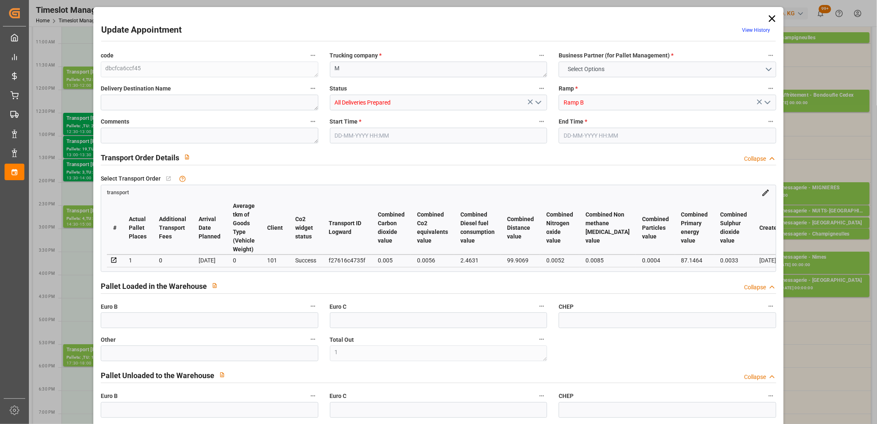
type input "1"
type input "0"
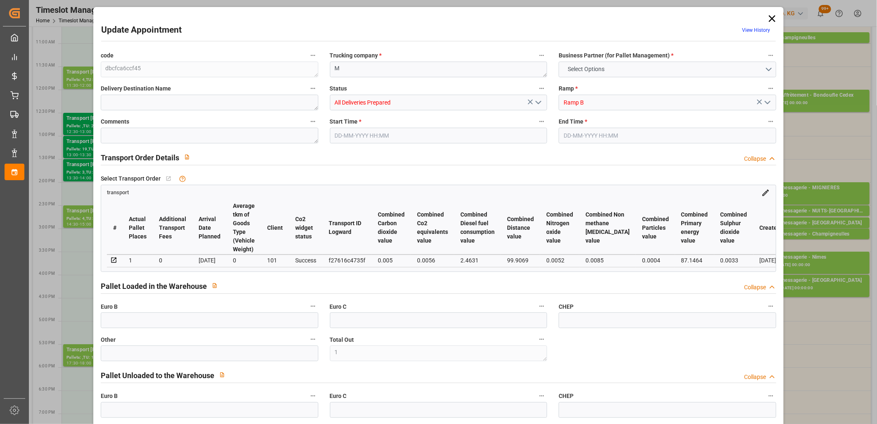
type input "0"
type input "1"
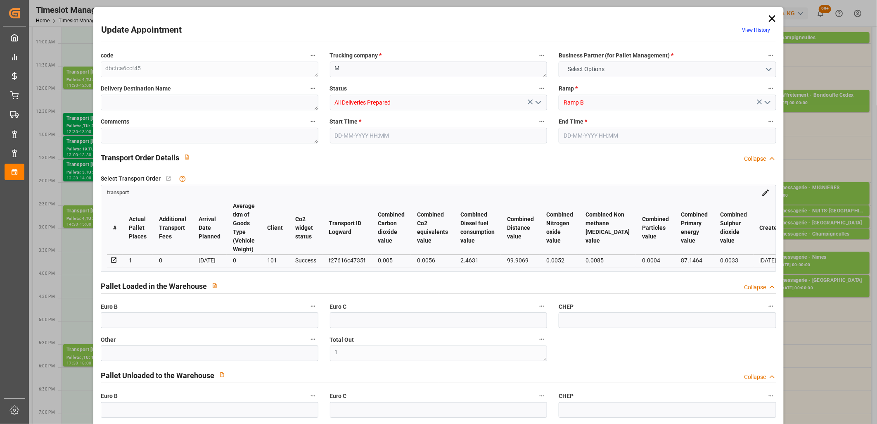
type input "38.453"
type input "0"
type input "38.453"
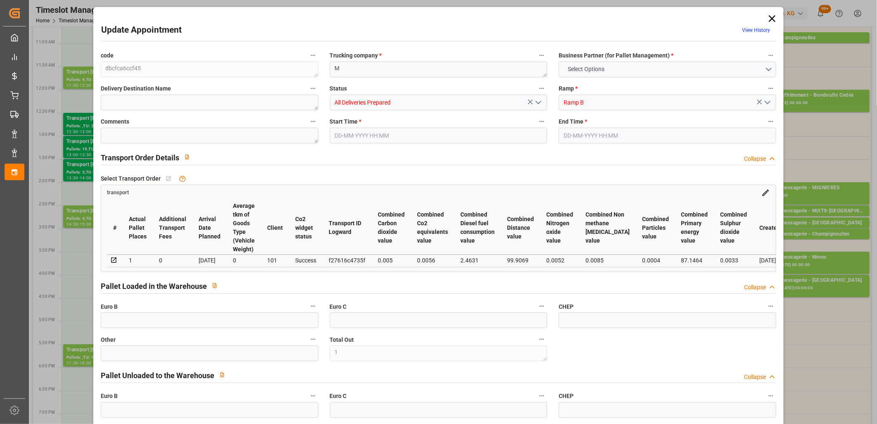
type input "0"
type input "1"
type input "85.557"
type input "121.841"
type input "688.563"
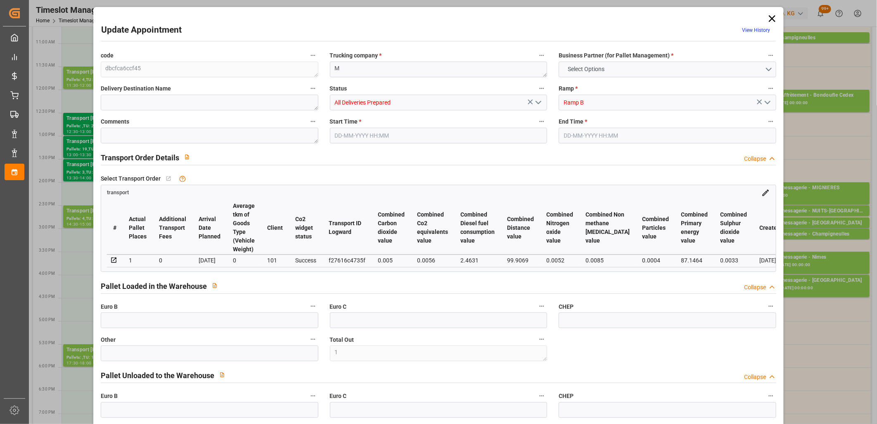
type input "75"
type input "0"
type input "34"
type input "1"
type input "101"
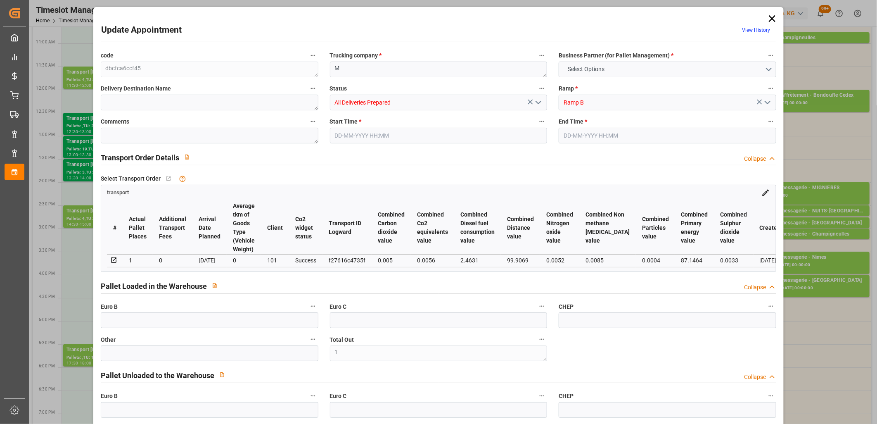
type input "98.841"
type input "0"
type input "4710.8598"
type input "0"
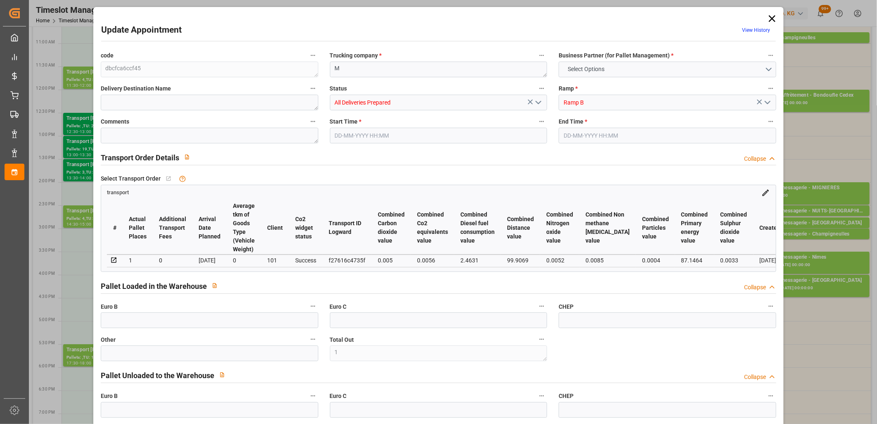
type input "21"
type input "35"
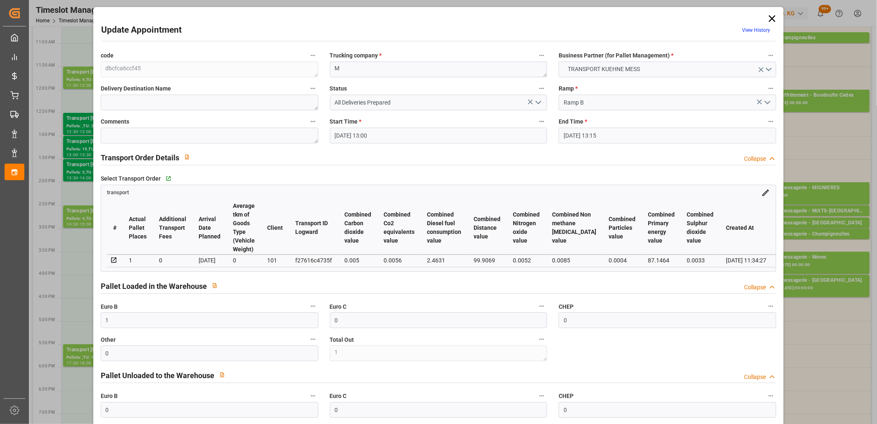
type input "09-10-2025 13:00"
type input "09-10-2025 13:15"
type input "08-10-2025 11:34"
type input "[DATE]"
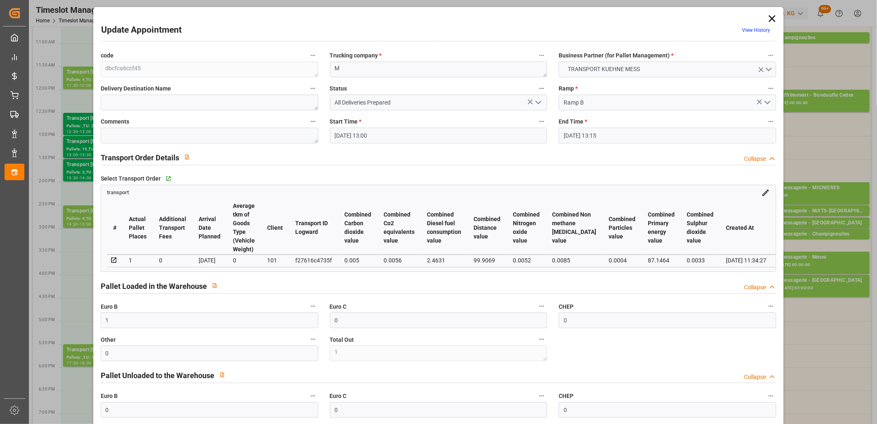
type input "[DATE]"
click at [539, 101] on icon "open menu" at bounding box center [539, 102] width 10 height 10
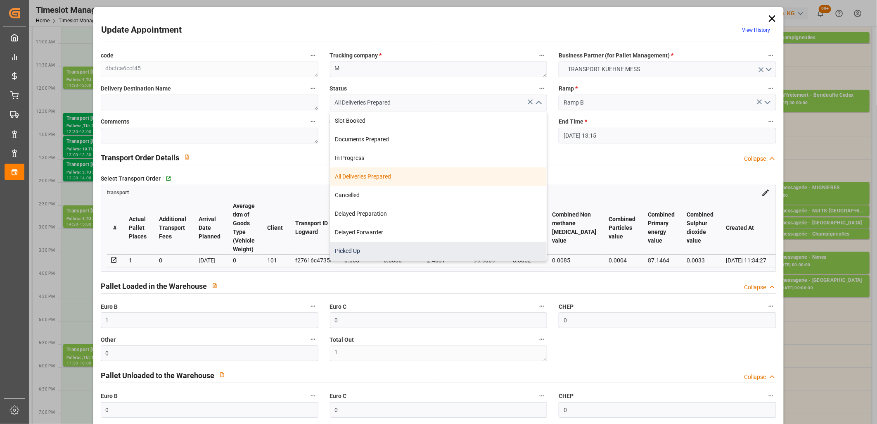
click at [462, 248] on div "Picked Up" at bounding box center [438, 251] width 217 height 19
type input "Picked Up"
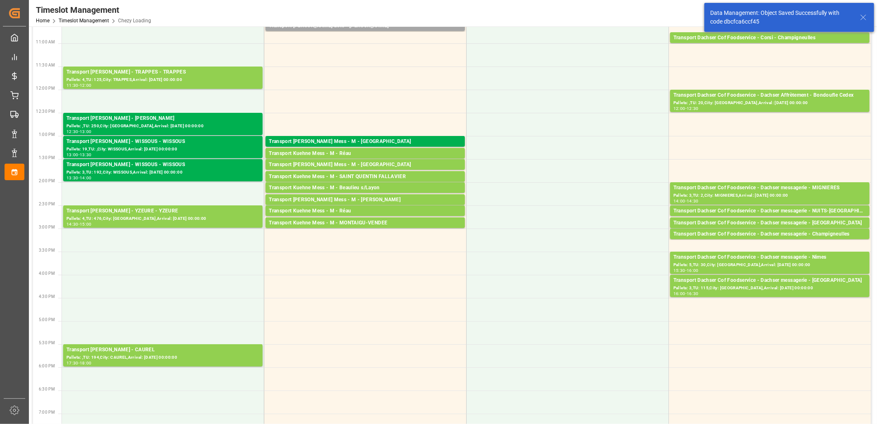
click at [365, 155] on div "Transport Kuehne Mess - M - Réau" at bounding box center [365, 153] width 193 height 8
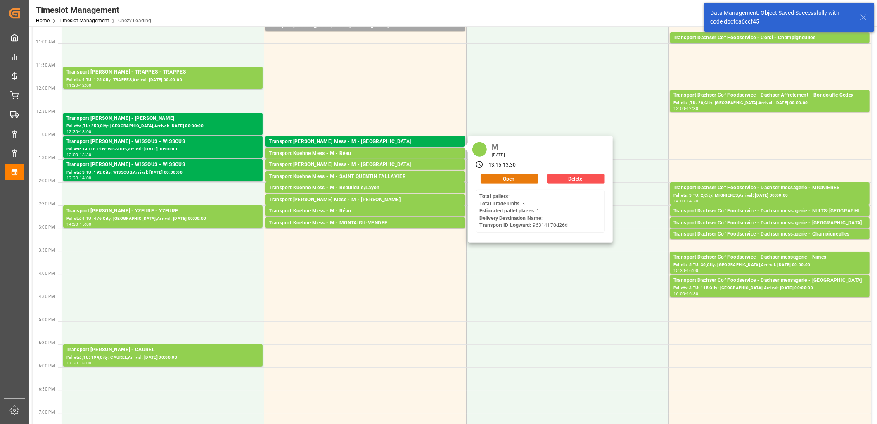
click at [509, 178] on button "Open" at bounding box center [510, 179] width 58 height 10
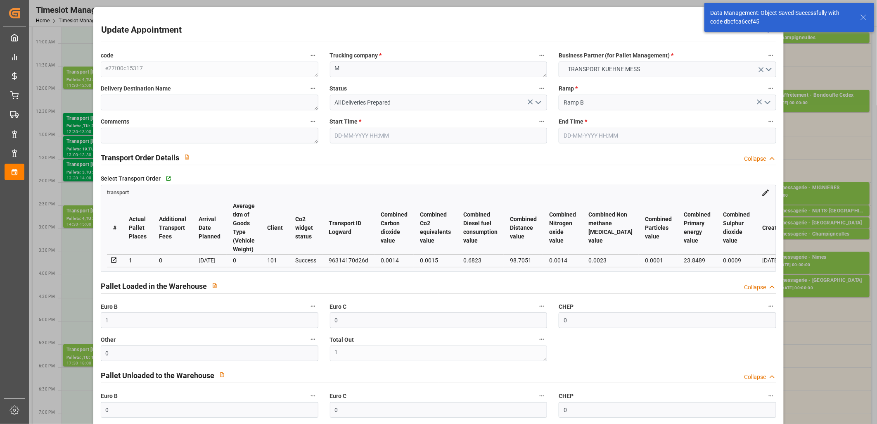
type input "09-10-2025 13:15"
type input "09-10-2025 13:30"
type input "08-10-2025 11:35"
type input "08-10-2025 11:34"
type input "[DATE]"
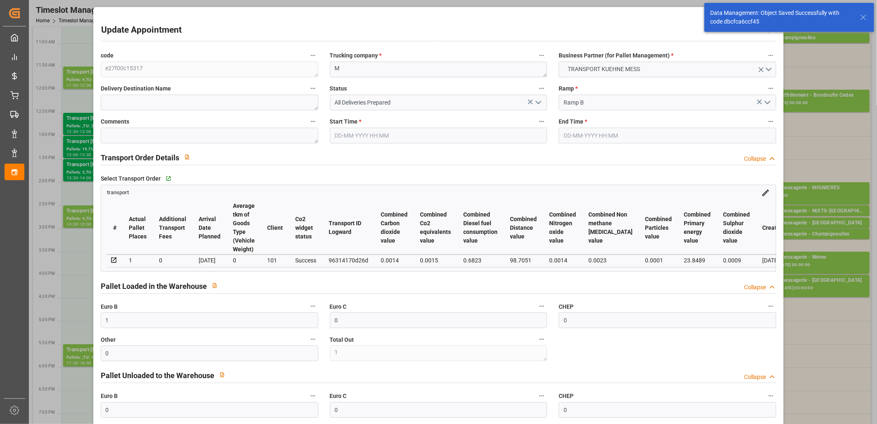
type input "[DATE]"
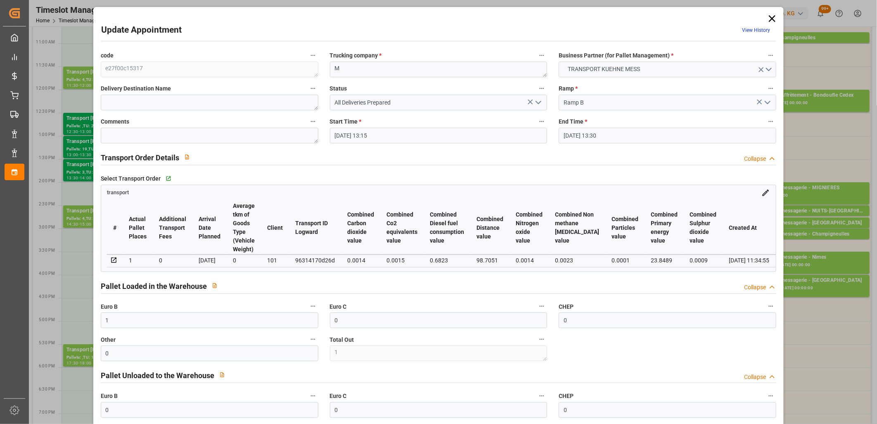
click at [537, 104] on polyline "open menu" at bounding box center [538, 102] width 5 height 2
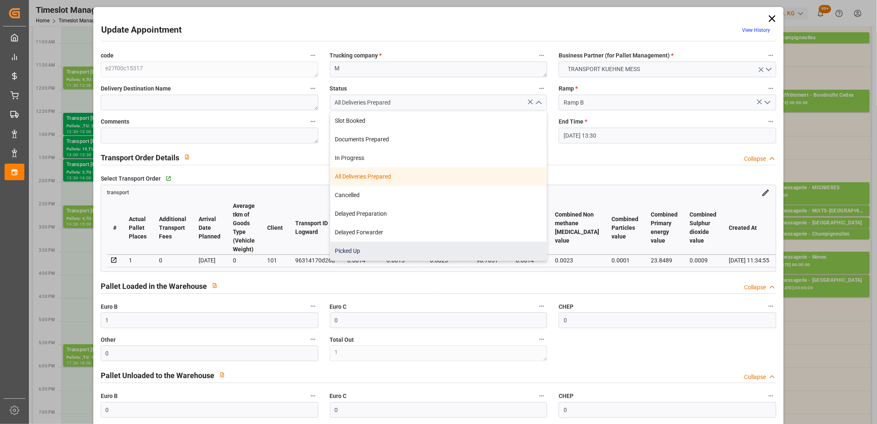
click at [430, 248] on div "Picked Up" at bounding box center [438, 251] width 217 height 19
type input "Picked Up"
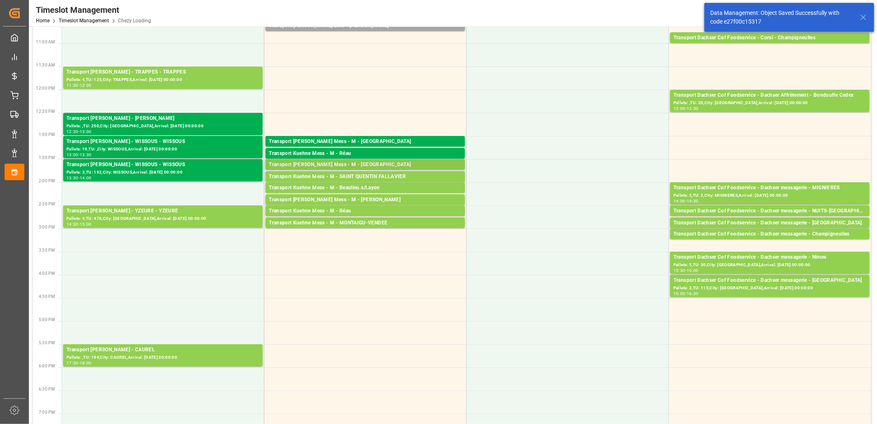
click at [361, 163] on div "Transport [PERSON_NAME] Mess - M - [GEOGRAPHIC_DATA]" at bounding box center [365, 165] width 193 height 8
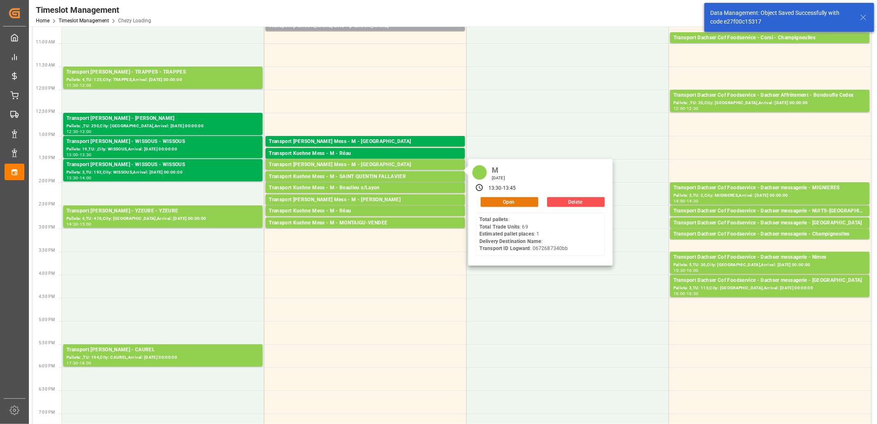
click at [494, 201] on button "Open" at bounding box center [510, 202] width 58 height 10
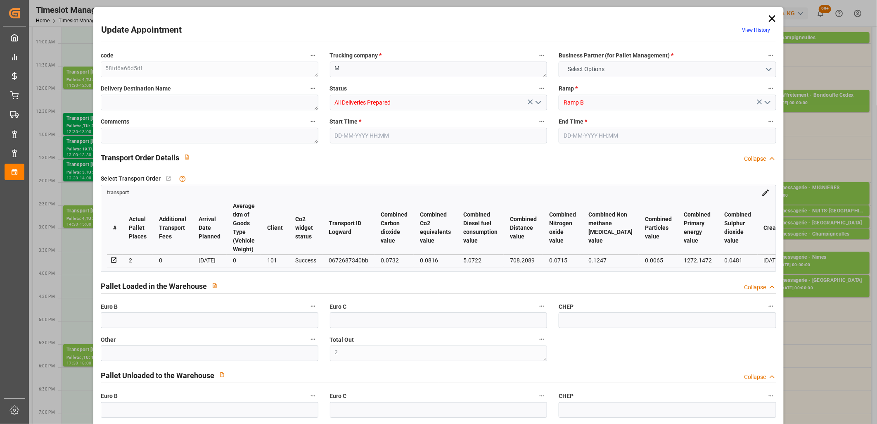
type input "2"
type input "0"
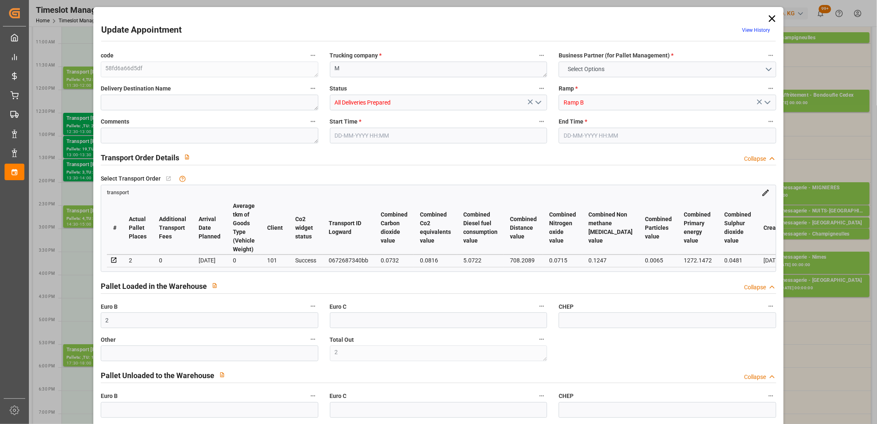
type input "0"
type input "1"
type input "2"
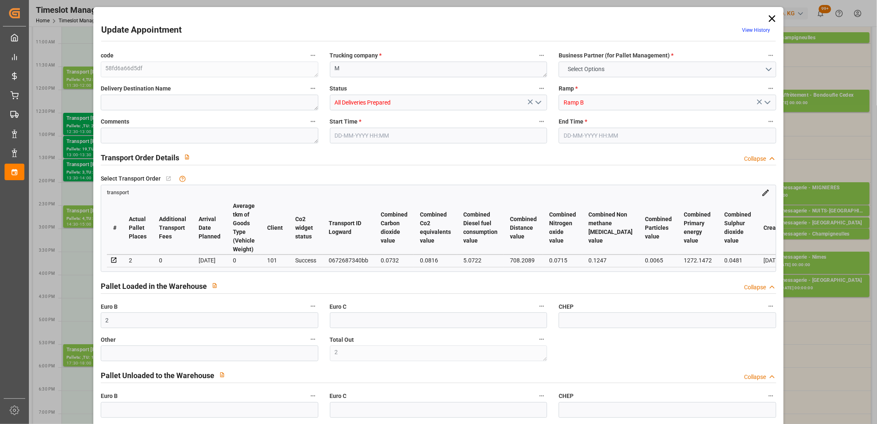
type input "106.8884"
type input "0"
type input "106.8884"
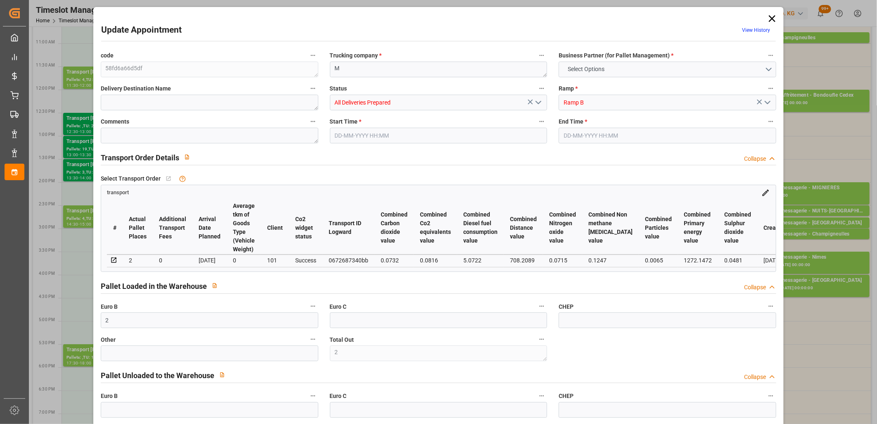
type input "0"
type input "2"
type input "159.783"
type input "223.616"
type input "1598.172"
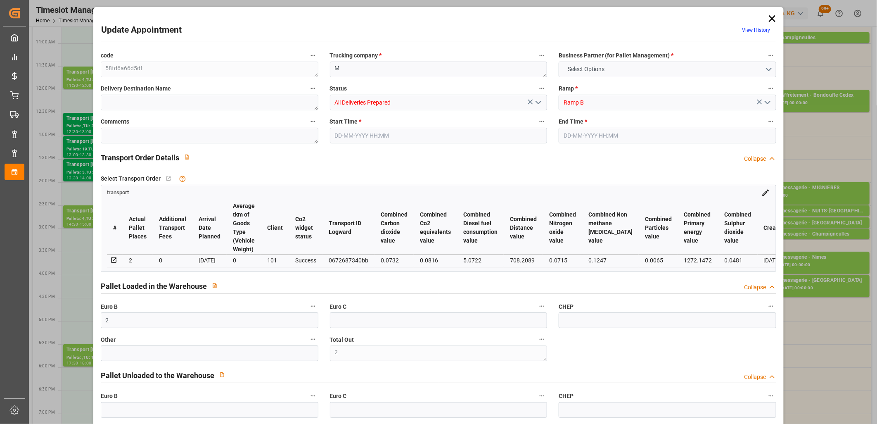
type input "13"
type input "0"
type input "69"
type input "1"
type input "101"
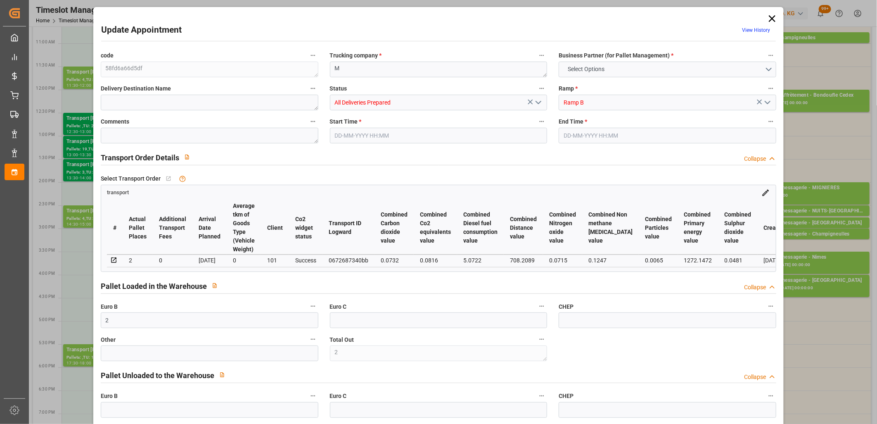
type input "200.616"
type input "0"
type input "4710.8598"
type input "0"
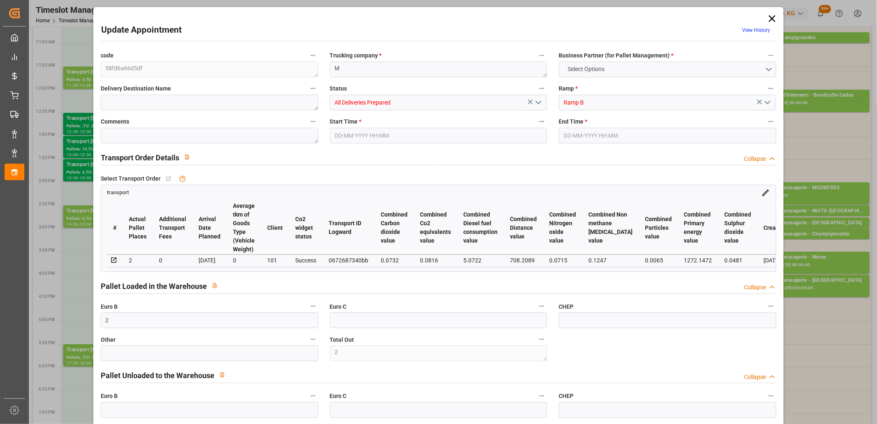
type input "21"
type input "35"
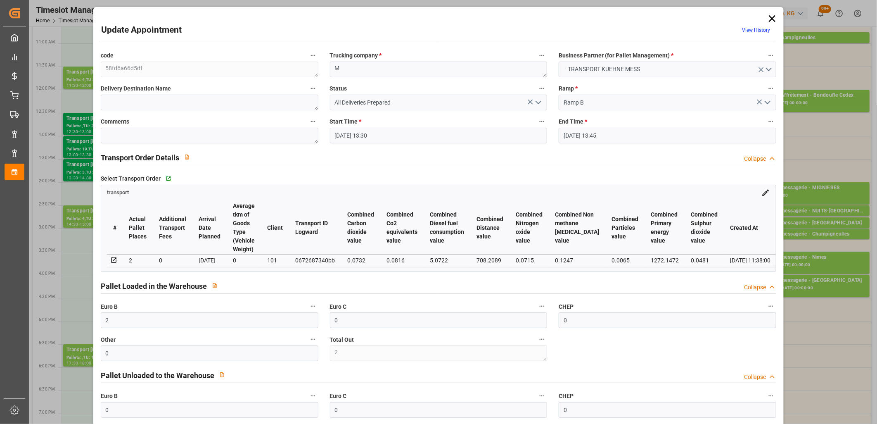
type input "09-10-2025 13:30"
type input "09-10-2025 13:45"
type input "08-10-2025 11:38"
type input "[DATE]"
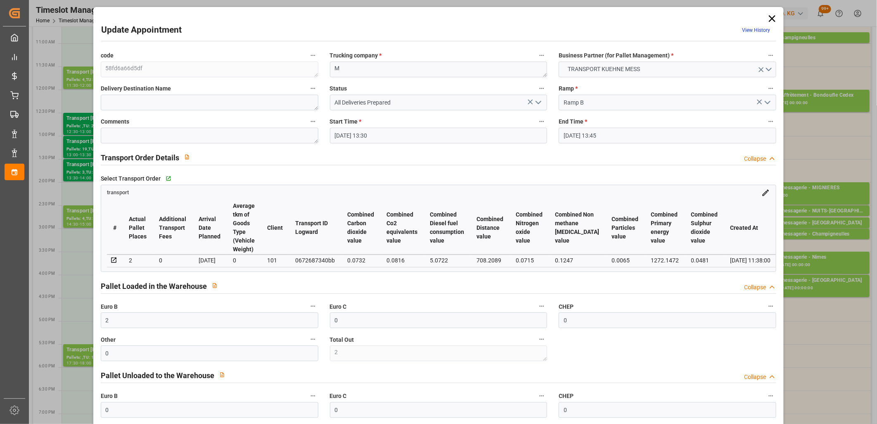
type input "[DATE]"
click at [539, 104] on icon "open menu" at bounding box center [539, 102] width 10 height 10
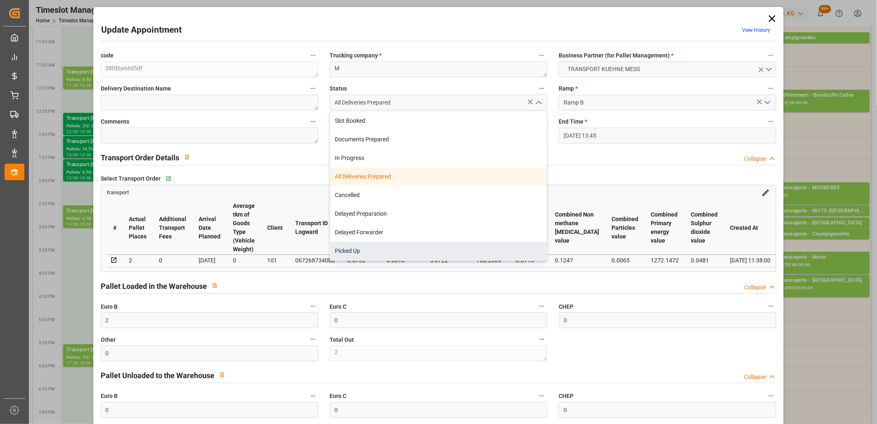
click at [467, 247] on div "Picked Up" at bounding box center [438, 251] width 217 height 19
type input "Picked Up"
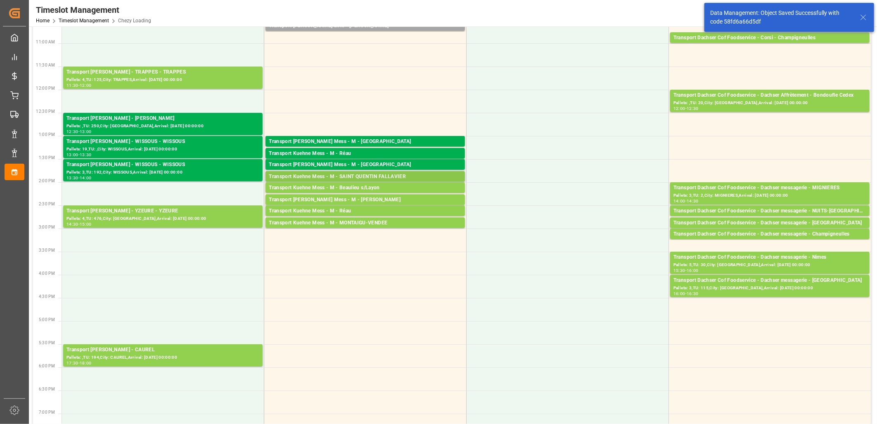
click at [367, 178] on div "Transport Kuehne Mess - M - SAINT QUENTIN FALLAVIER" at bounding box center [365, 177] width 193 height 8
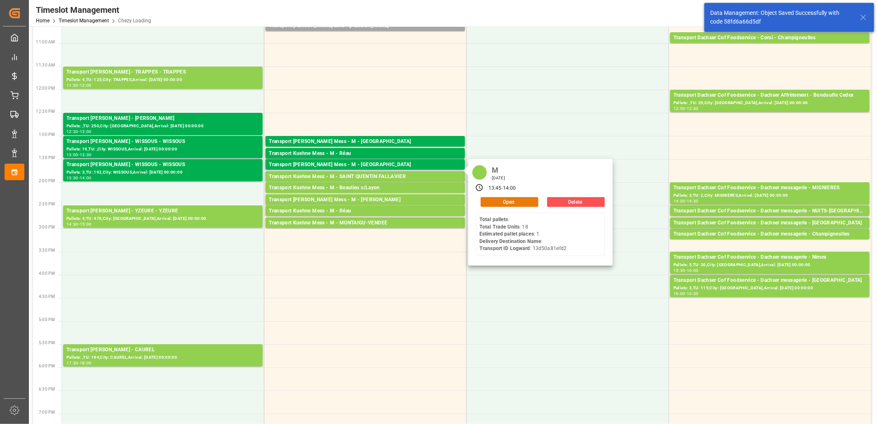
click at [498, 200] on button "Open" at bounding box center [510, 202] width 58 height 10
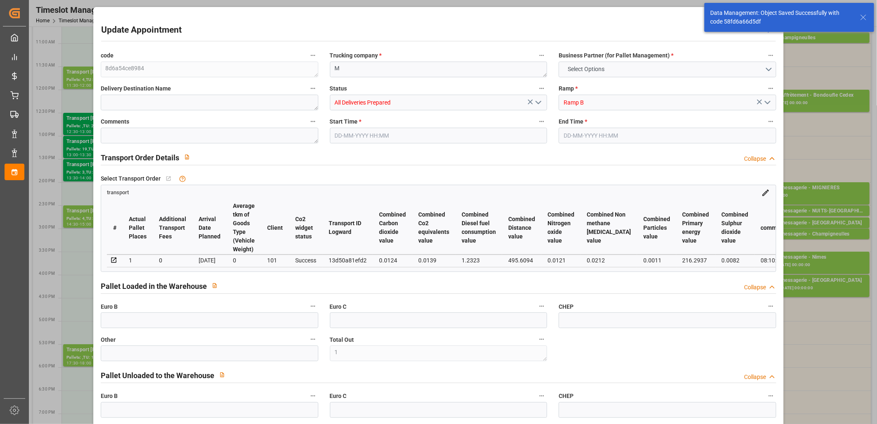
type input "1"
type input "0"
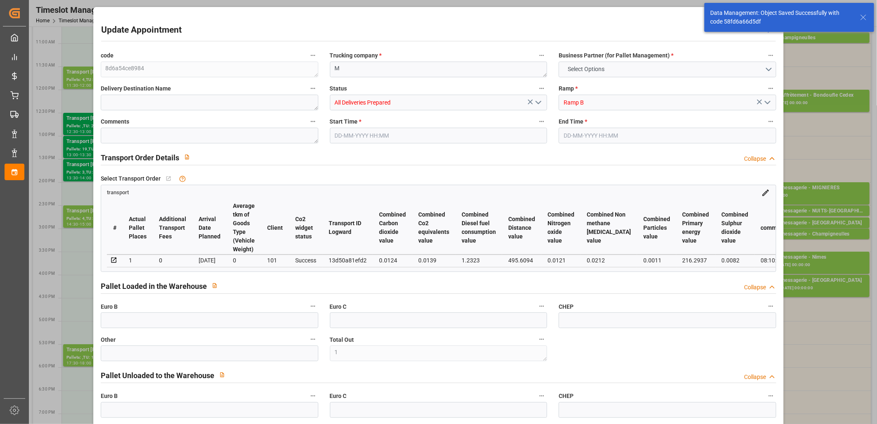
type input "0"
type input "1"
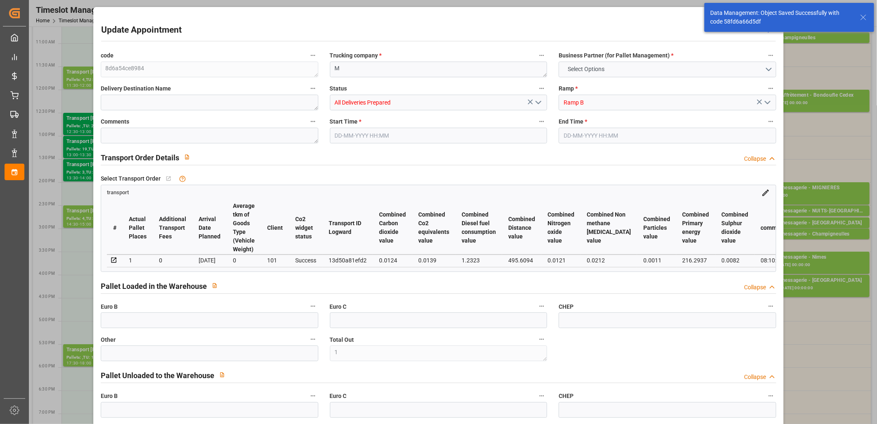
type input "41.6928"
type input "0"
type input "41.6928"
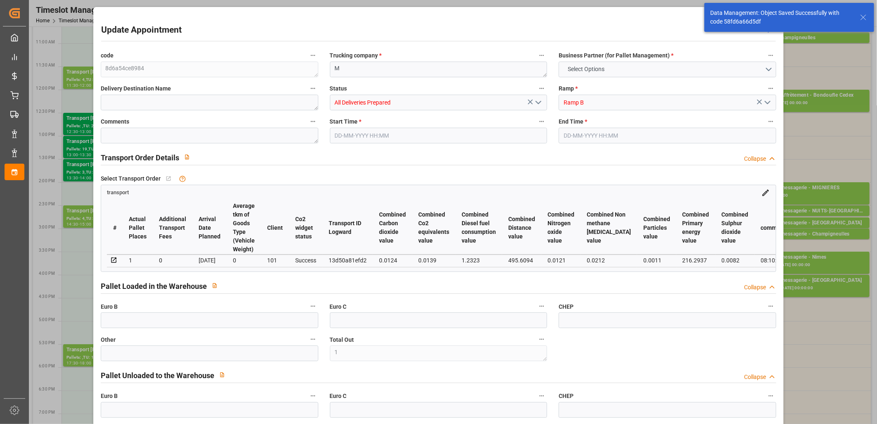
type input "0"
type input "1"
type input "38.976"
type input "95.002"
type input "399.459"
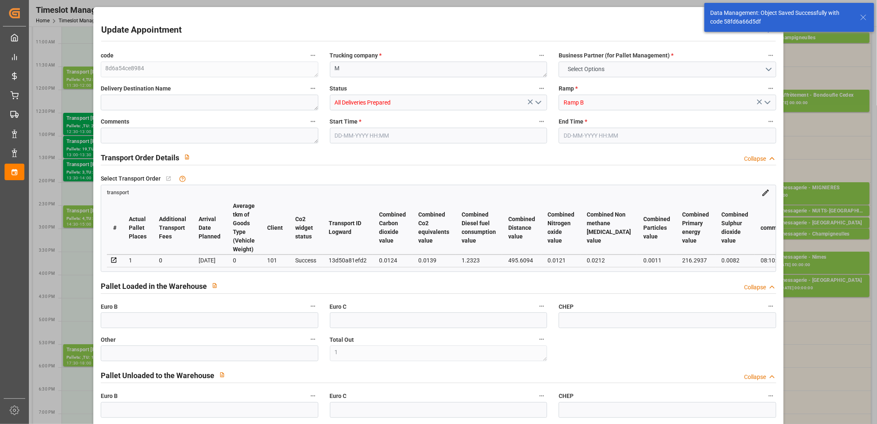
type input "38"
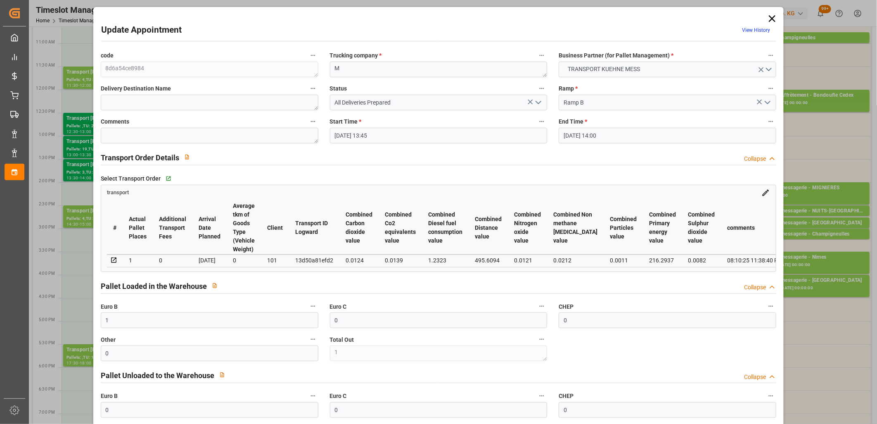
click at [539, 102] on polyline "open menu" at bounding box center [538, 102] width 5 height 2
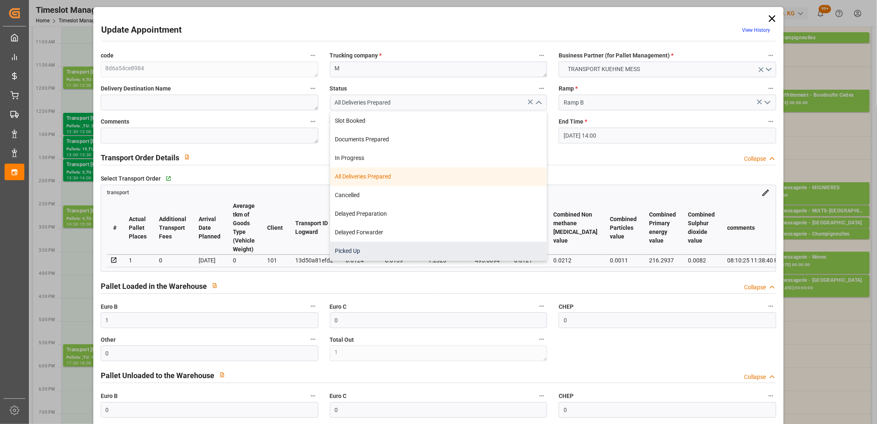
click at [443, 246] on div "Picked Up" at bounding box center [438, 251] width 217 height 19
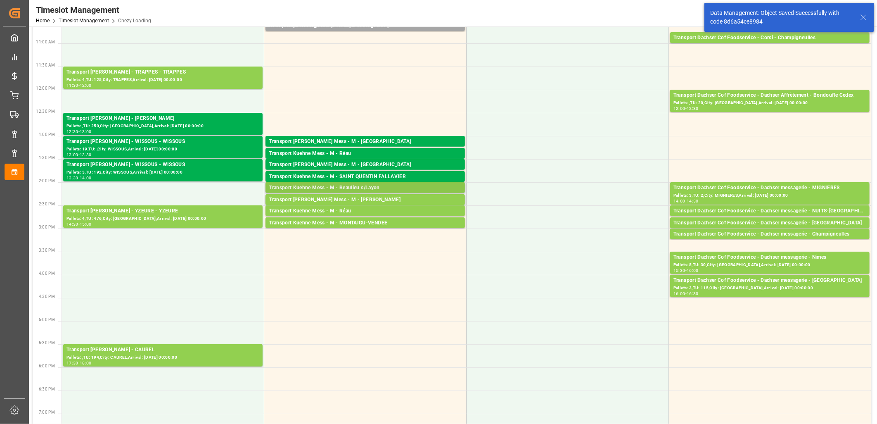
click at [366, 187] on div "Transport Kuehne Mess - M - Beaulieu s/Layon" at bounding box center [365, 188] width 193 height 8
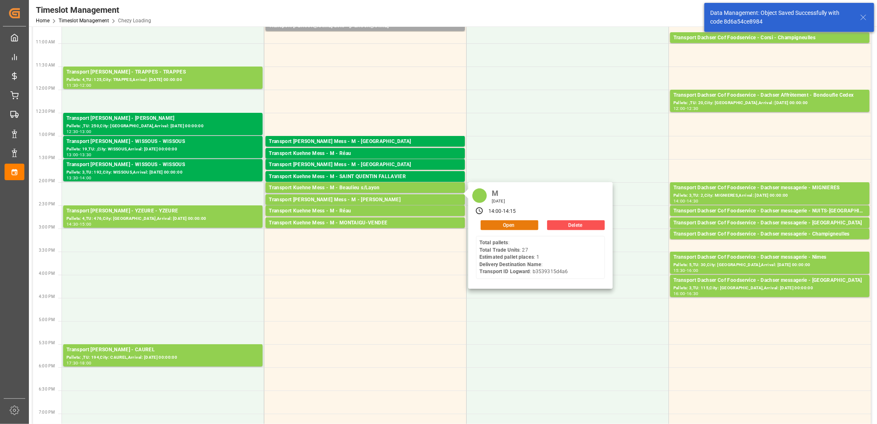
click at [493, 223] on button "Open" at bounding box center [510, 225] width 58 height 10
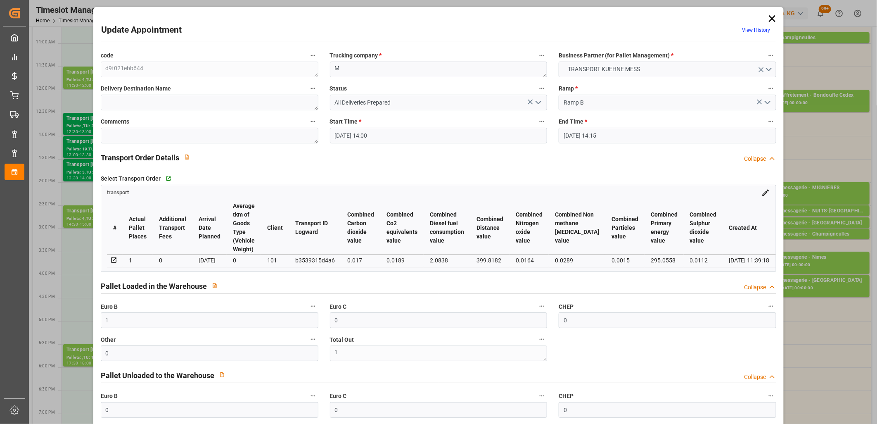
click at [536, 103] on polyline "open menu" at bounding box center [538, 102] width 5 height 2
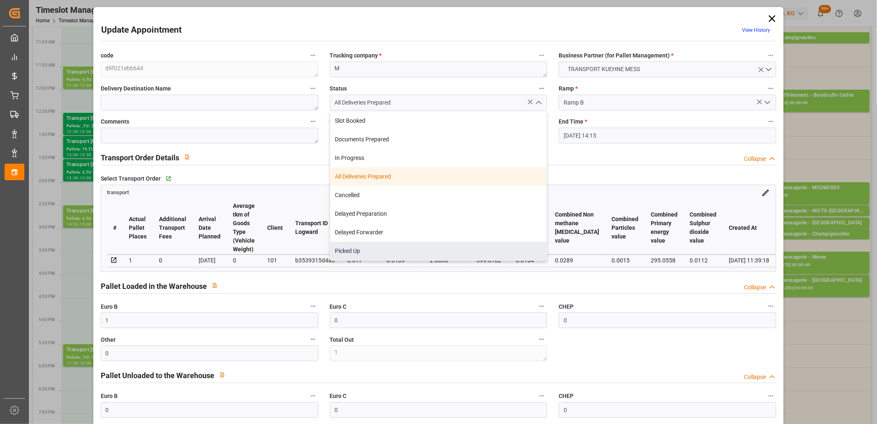
click at [447, 244] on div "Picked Up" at bounding box center [438, 251] width 217 height 19
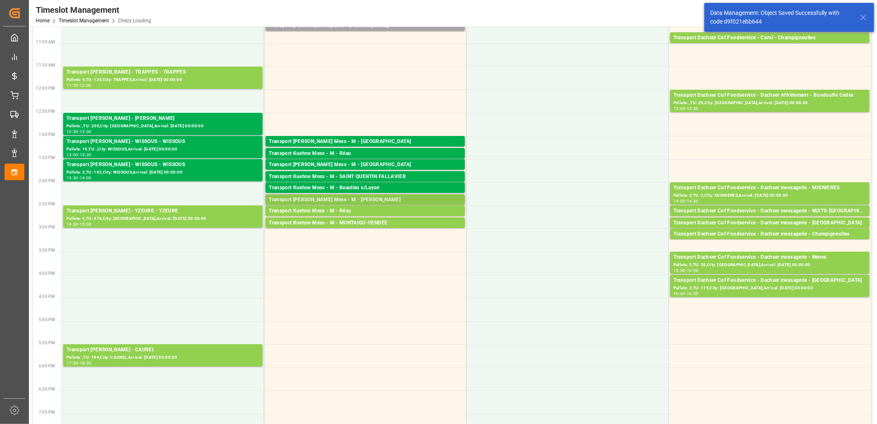
click at [358, 199] on div "Transport [PERSON_NAME] Mess - M - [PERSON_NAME]" at bounding box center [365, 200] width 193 height 8
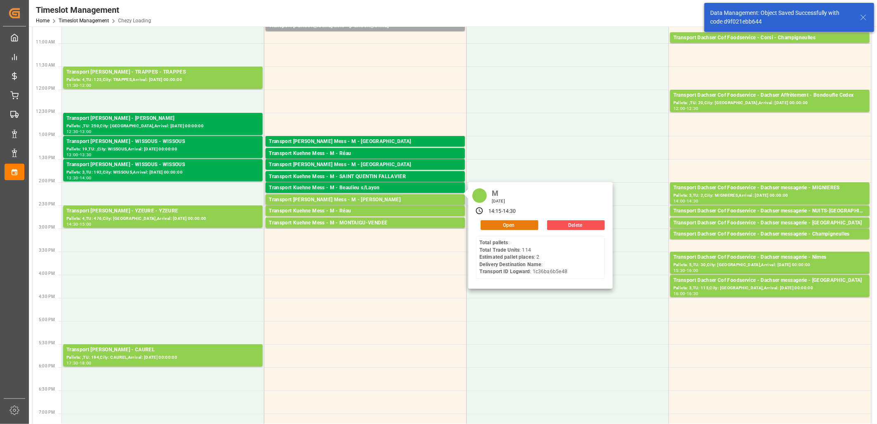
click at [488, 221] on button "Open" at bounding box center [510, 225] width 58 height 10
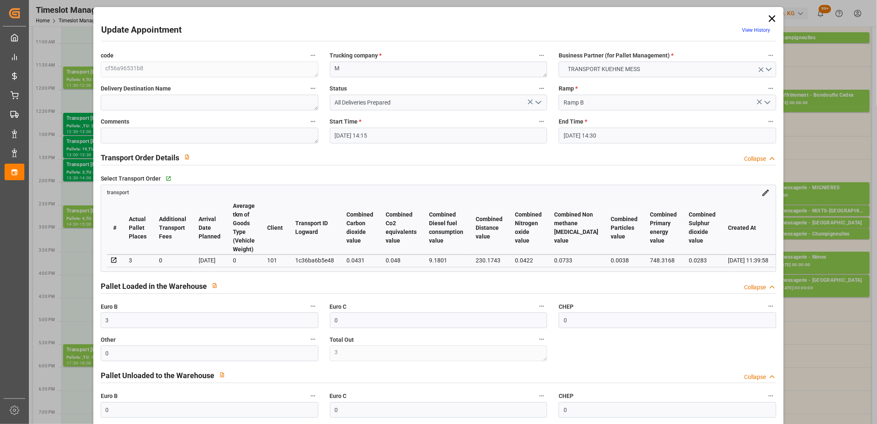
click at [538, 102] on icon "open menu" at bounding box center [539, 102] width 10 height 10
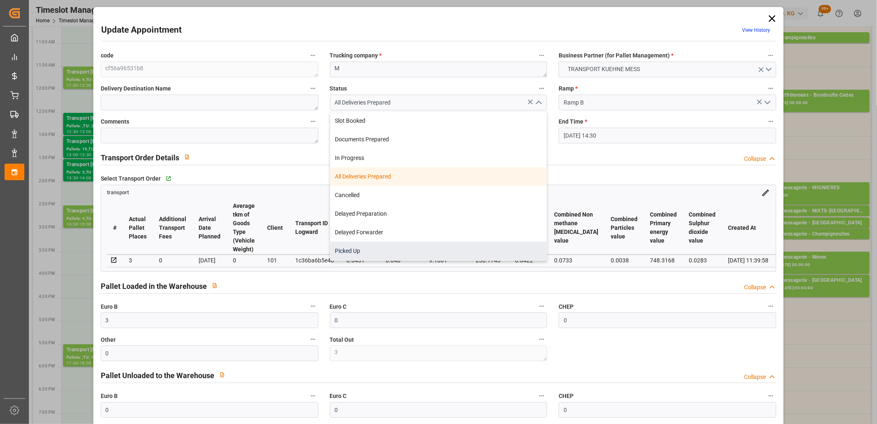
click at [436, 256] on div "Picked Up" at bounding box center [438, 251] width 217 height 19
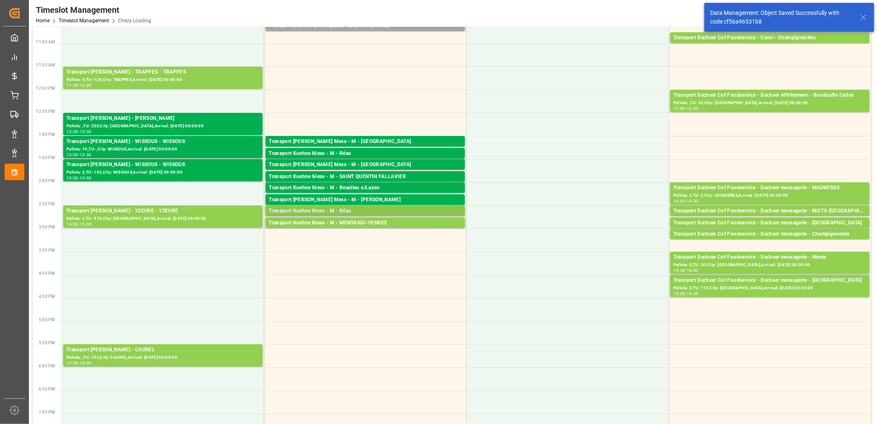
click at [347, 210] on div "Transport Kuehne Mess - M - Réau" at bounding box center [365, 211] width 193 height 8
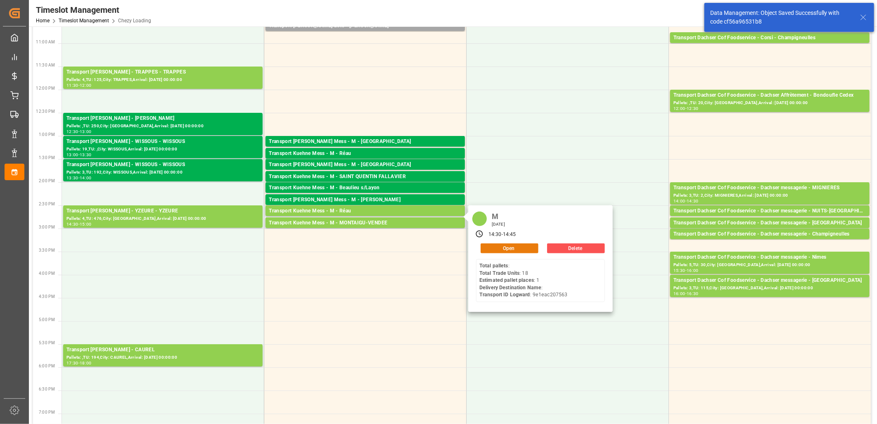
click at [501, 248] on button "Open" at bounding box center [510, 248] width 58 height 10
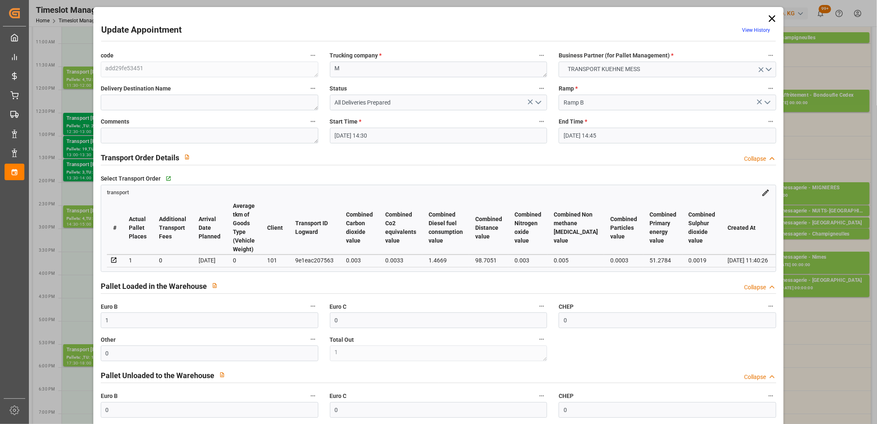
click at [539, 104] on icon "open menu" at bounding box center [539, 102] width 10 height 10
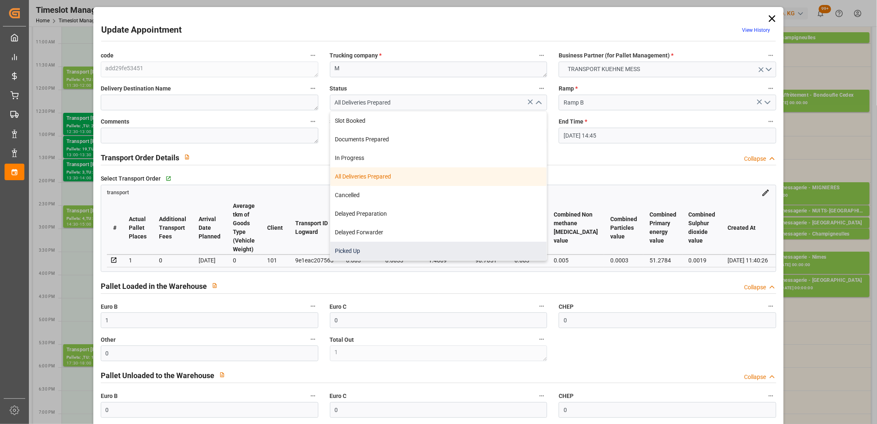
click at [457, 248] on div "Picked Up" at bounding box center [438, 251] width 217 height 19
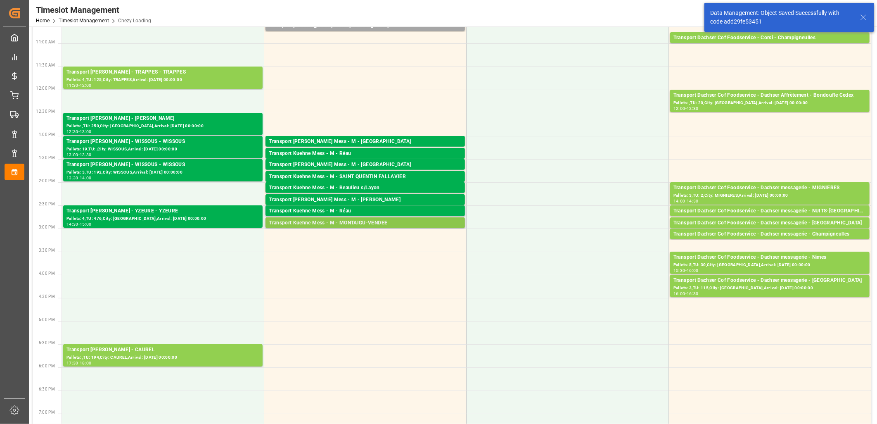
click at [349, 223] on div "Transport Kuehne Mess - M - MONTAIGU-VENDEE" at bounding box center [365, 223] width 193 height 8
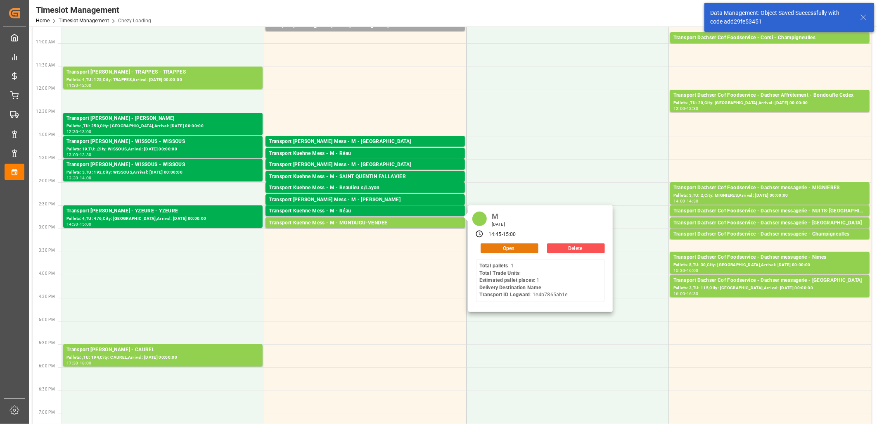
click at [494, 244] on button "Open" at bounding box center [510, 248] width 58 height 10
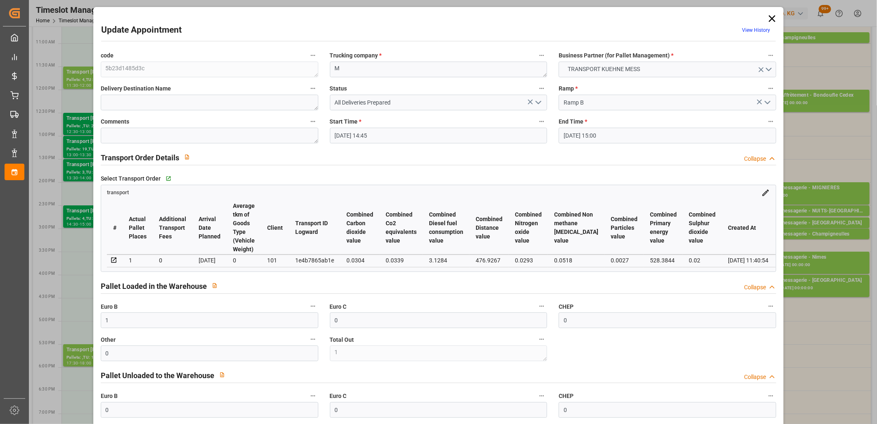
click at [538, 102] on polyline "open menu" at bounding box center [538, 102] width 5 height 2
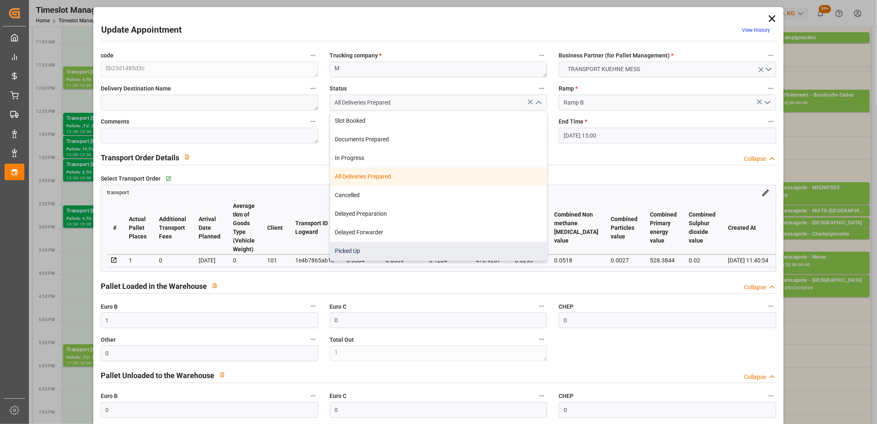
click at [459, 246] on div "Picked Up" at bounding box center [438, 251] width 217 height 19
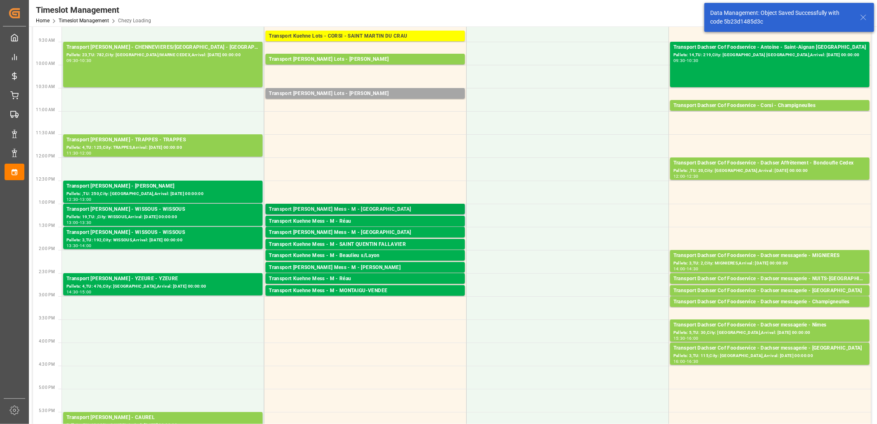
scroll to position [0, 0]
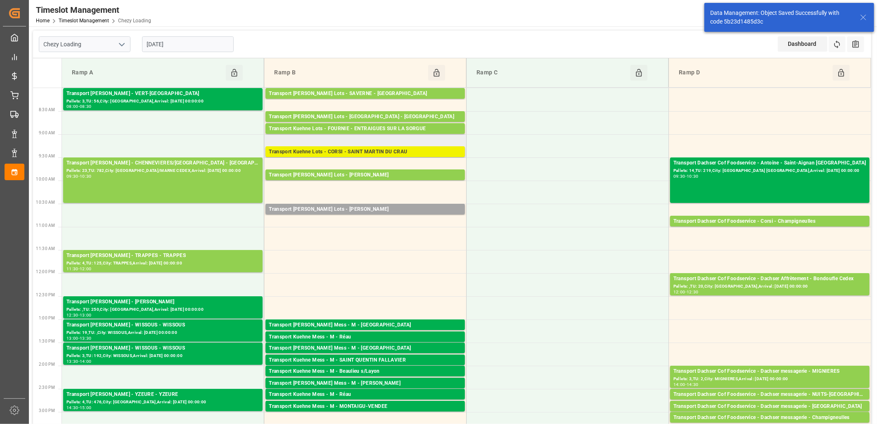
click at [374, 151] on div "Transport Kuehne Lots - CORSI - SAINT MARTIN DU CRAU" at bounding box center [365, 152] width 193 height 8
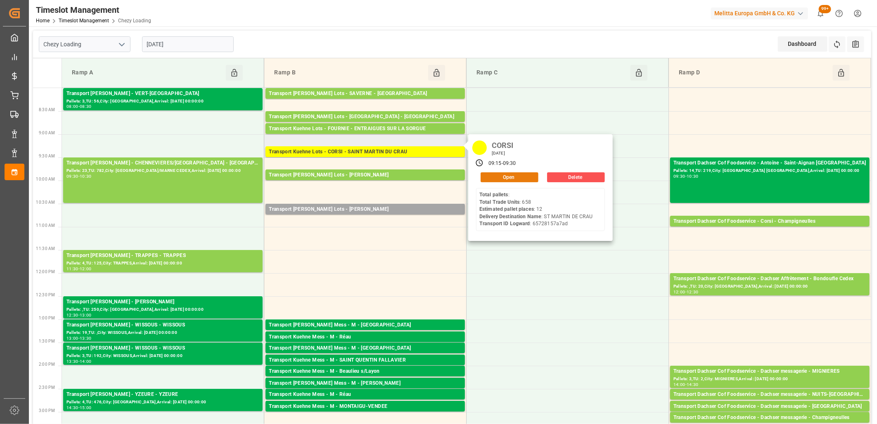
click at [516, 179] on button "Open" at bounding box center [510, 177] width 58 height 10
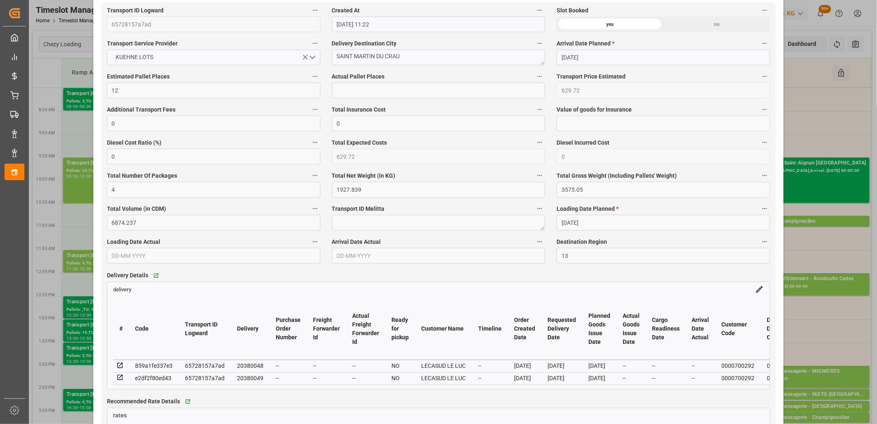
scroll to position [596, 0]
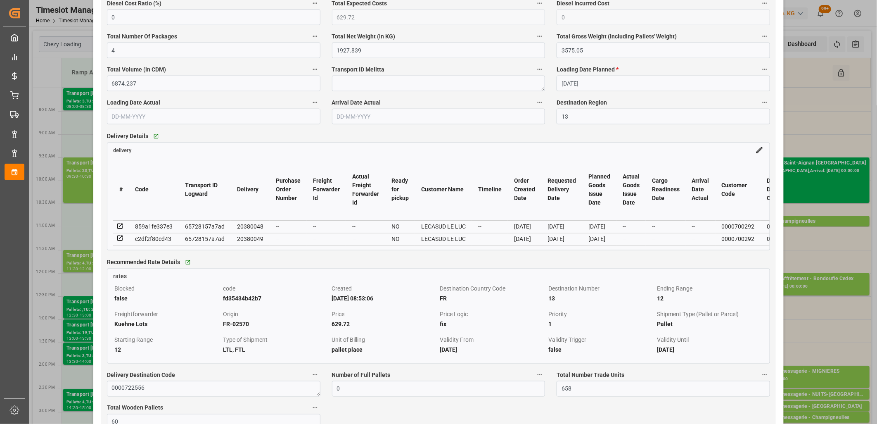
click at [116, 226] on icon at bounding box center [119, 226] width 7 height 7
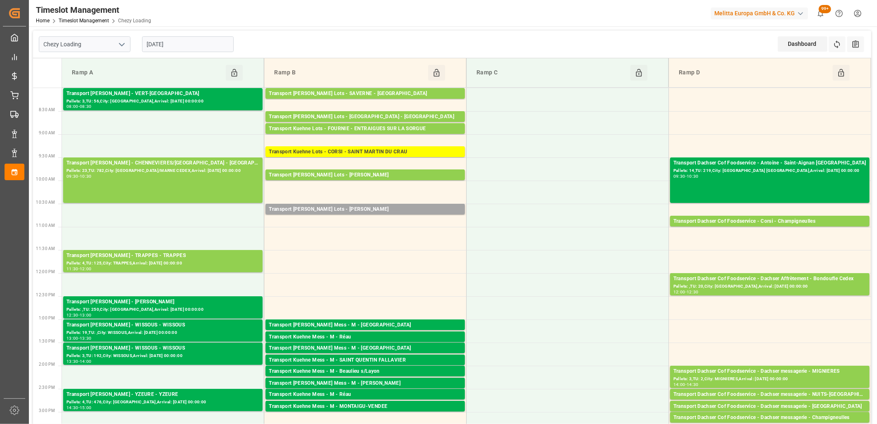
click at [205, 49] on input "[DATE]" at bounding box center [188, 44] width 92 height 16
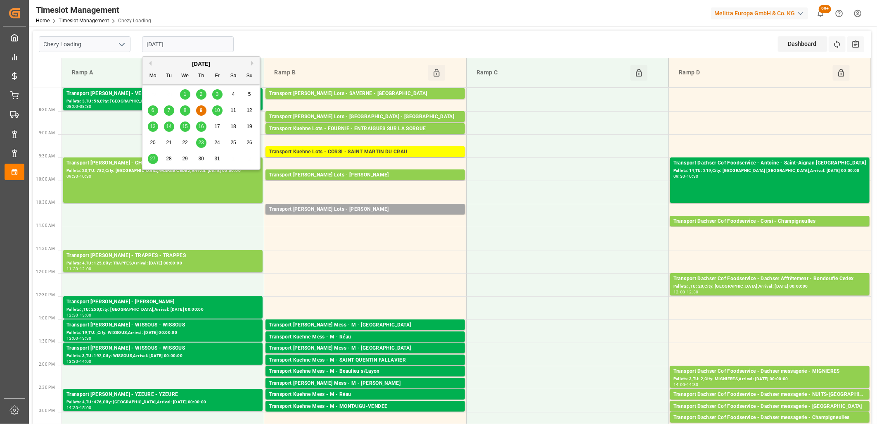
click at [218, 109] on span "10" at bounding box center [216, 110] width 5 height 6
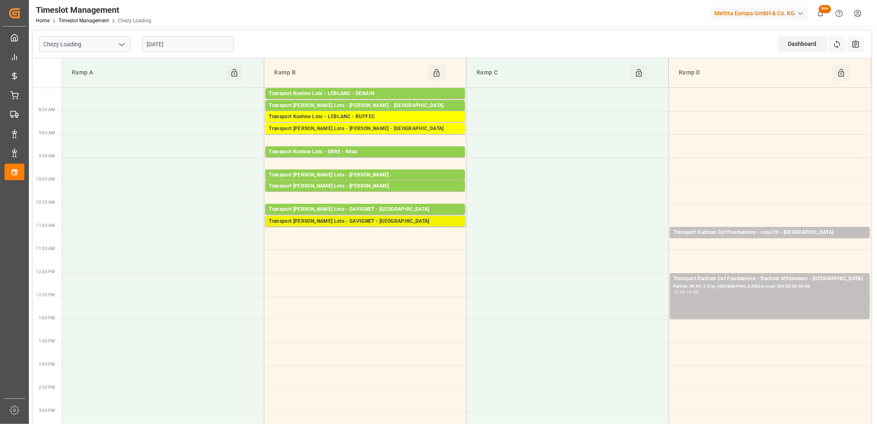
click at [323, 222] on div "Transport [PERSON_NAME] Lots - GAVIGNET - [GEOGRAPHIC_DATA]" at bounding box center [365, 221] width 193 height 8
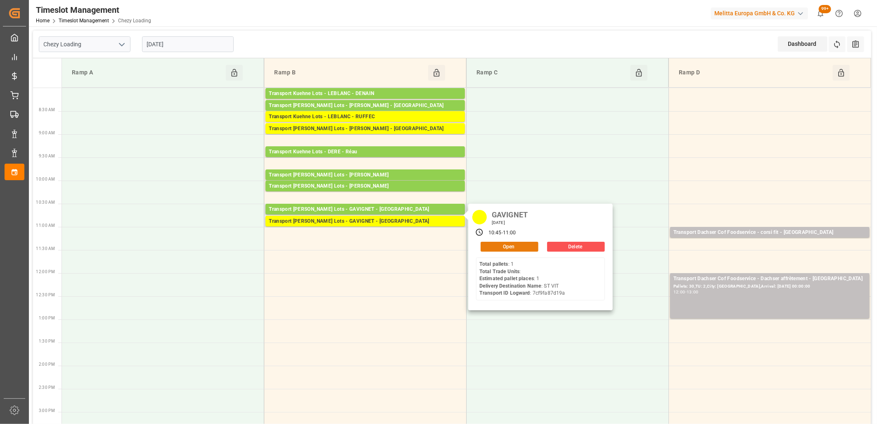
click at [489, 248] on button "Open" at bounding box center [510, 247] width 58 height 10
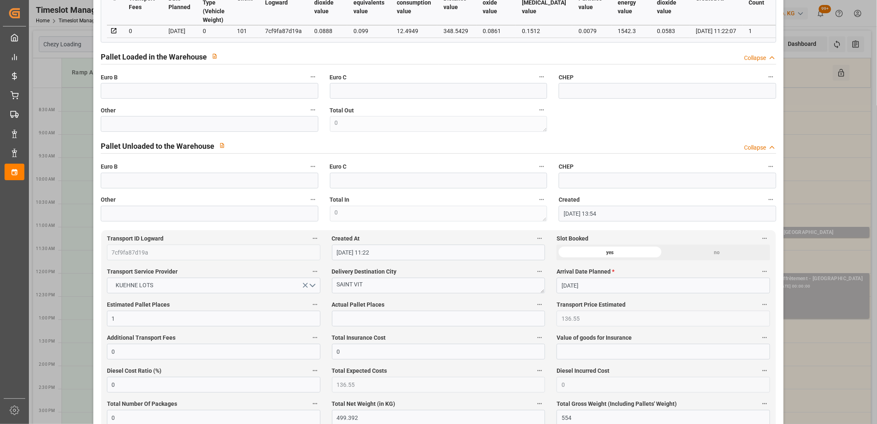
scroll to position [0, 0]
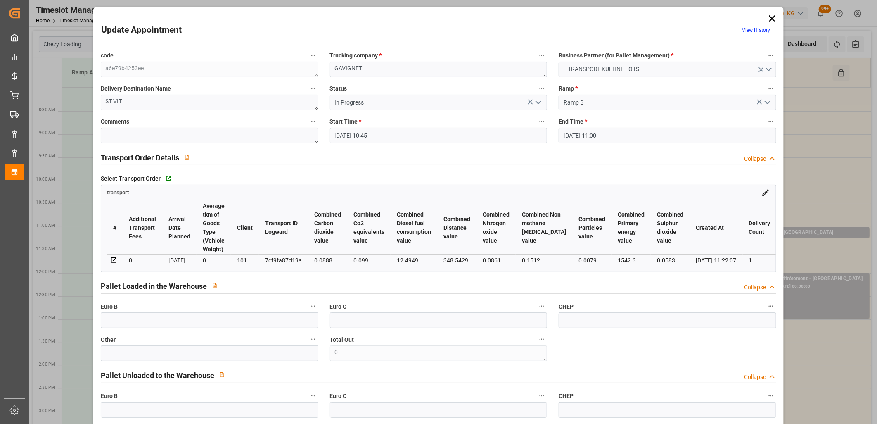
click at [538, 105] on icon "open menu" at bounding box center [539, 102] width 10 height 10
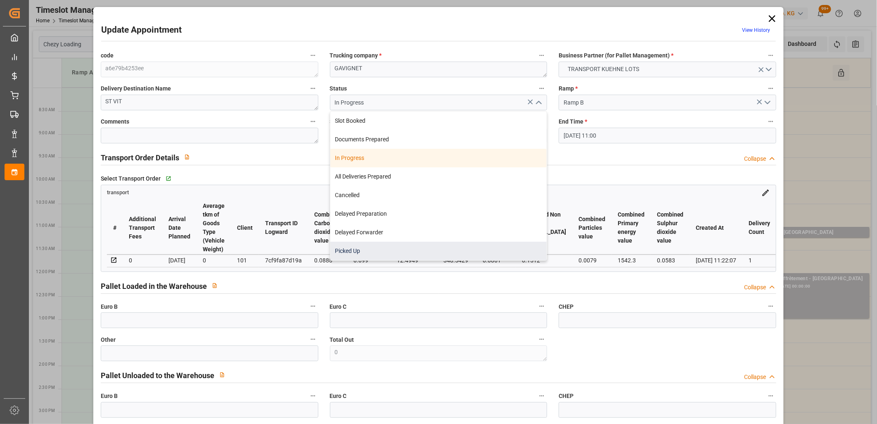
click at [470, 244] on div "Picked Up" at bounding box center [438, 251] width 217 height 19
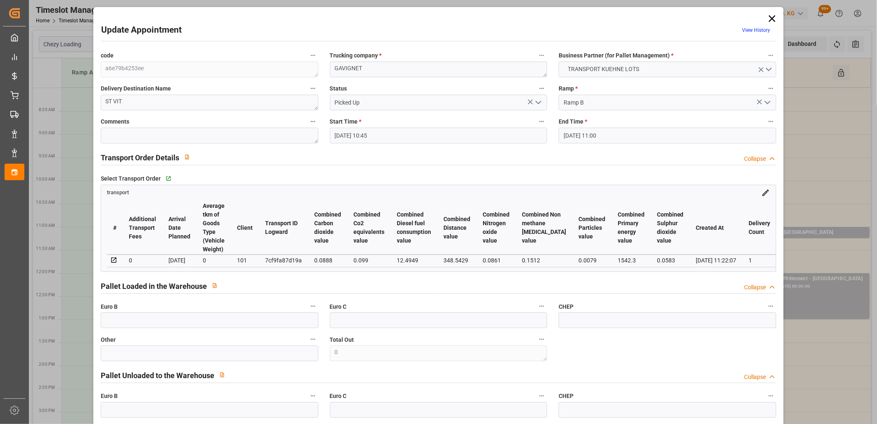
click at [535, 102] on icon "open menu" at bounding box center [539, 102] width 10 height 10
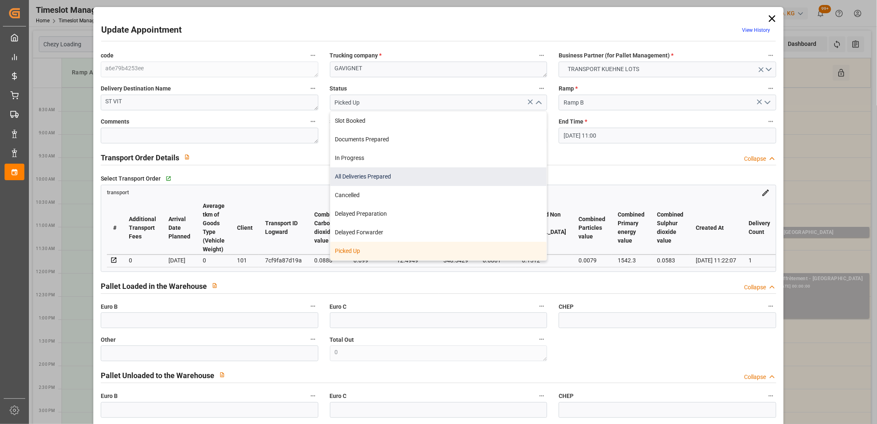
click at [460, 167] on div "All Deliveries Prepared" at bounding box center [438, 176] width 217 height 19
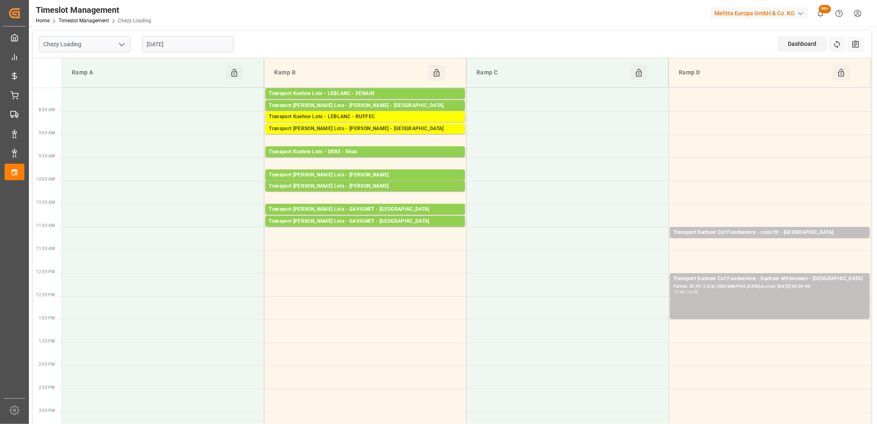
click at [201, 48] on input "[DATE]" at bounding box center [188, 44] width 92 height 16
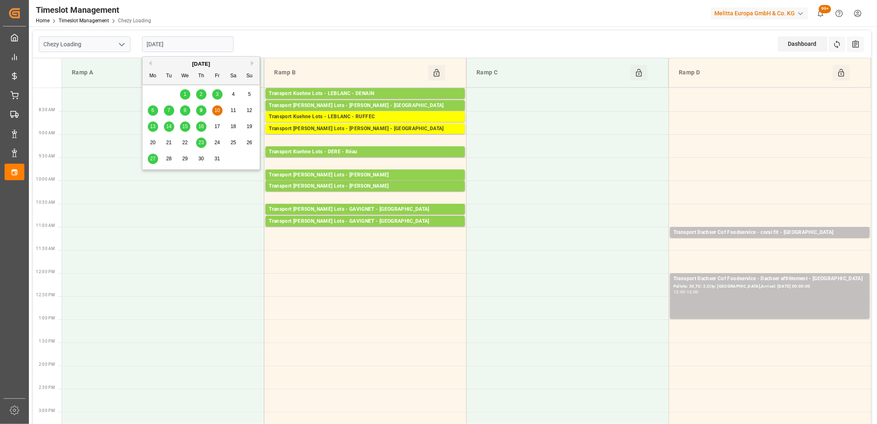
click at [204, 111] on div "9" at bounding box center [201, 111] width 10 height 10
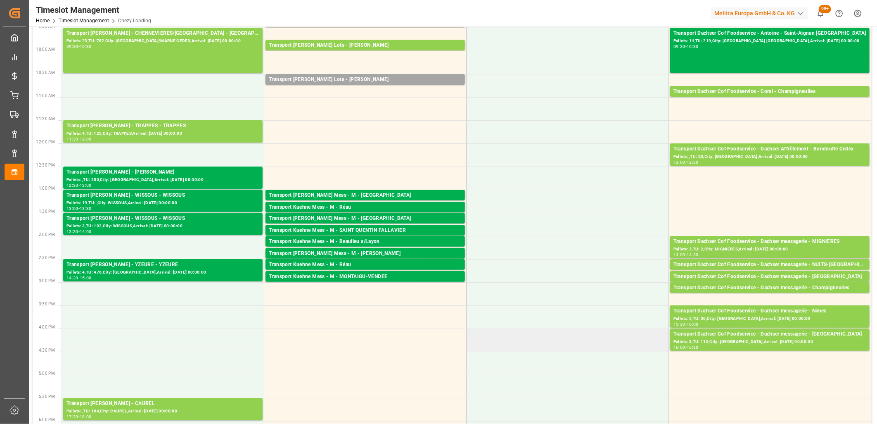
scroll to position [138, 0]
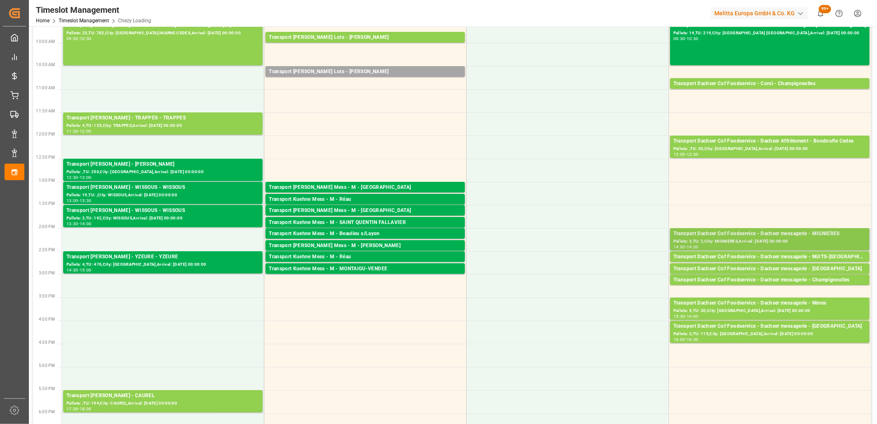
click at [778, 237] on div "Transport Dachser Cof Foodservice - Dachser messagerie - MIGNIERES" at bounding box center [770, 234] width 193 height 8
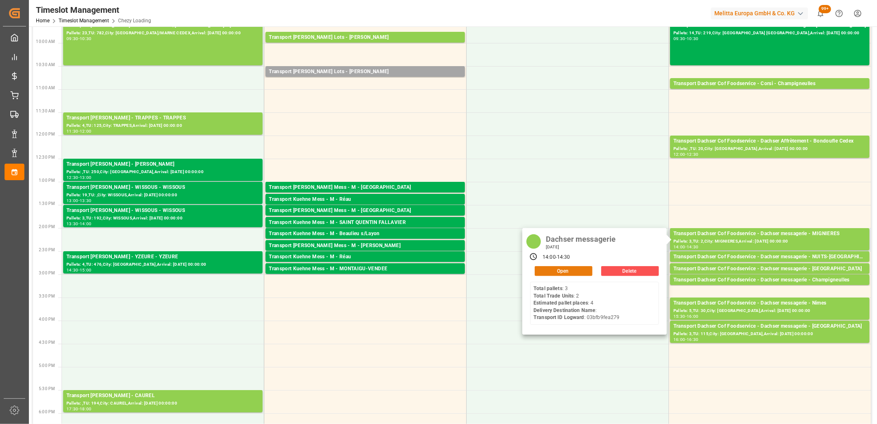
click at [580, 267] on button "Open" at bounding box center [564, 271] width 58 height 10
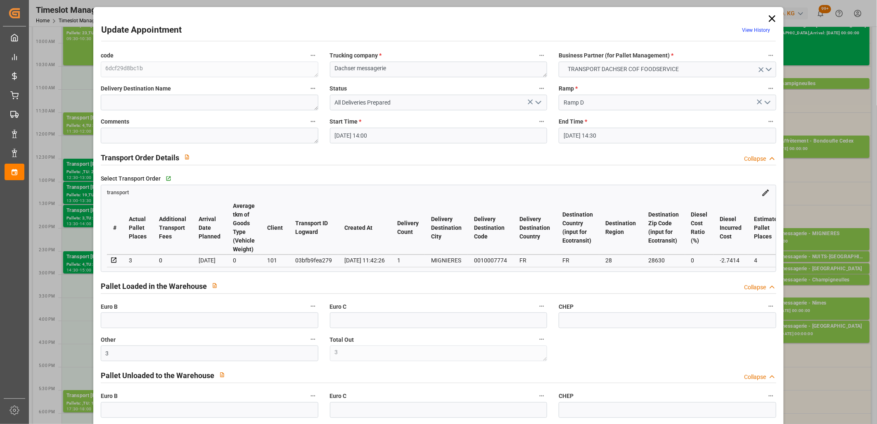
click at [539, 105] on icon "open menu" at bounding box center [539, 102] width 10 height 10
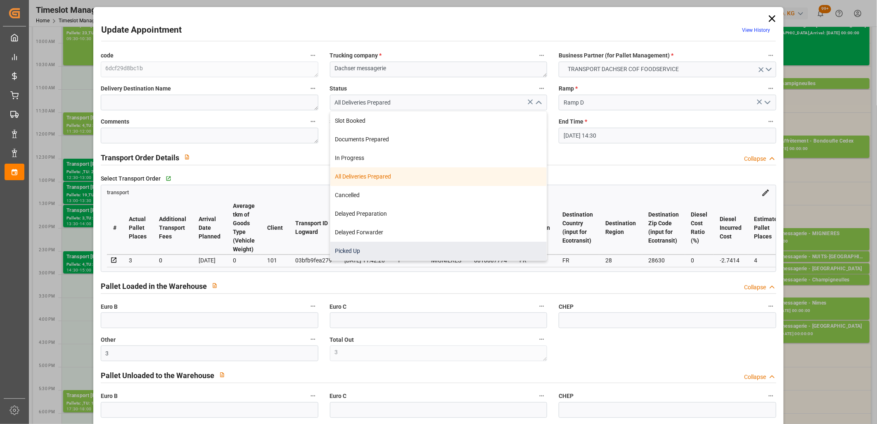
click at [473, 246] on div "Picked Up" at bounding box center [438, 251] width 217 height 19
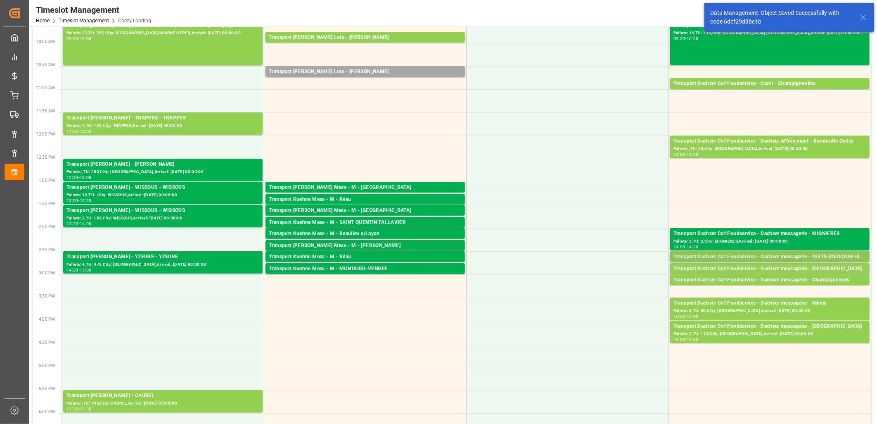
click at [712, 255] on div "Transport Dachser Cof Foodservice - Dachser messagerie - NUITS-[GEOGRAPHIC_DATA]" at bounding box center [770, 257] width 193 height 8
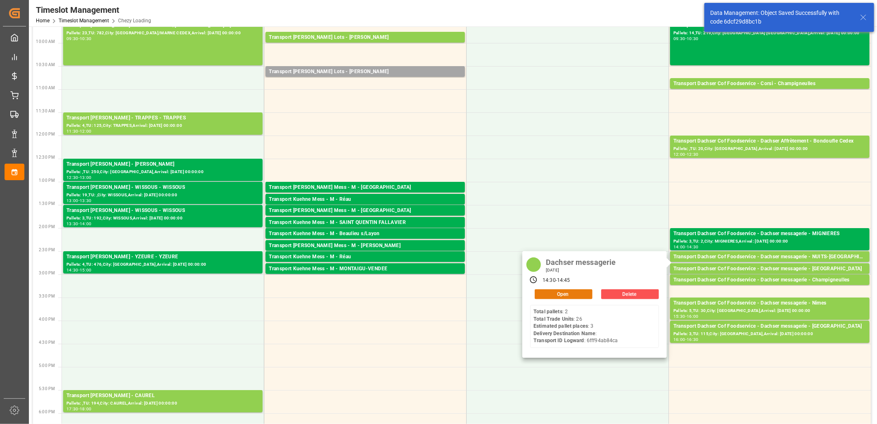
click at [556, 296] on button "Open" at bounding box center [564, 294] width 58 height 10
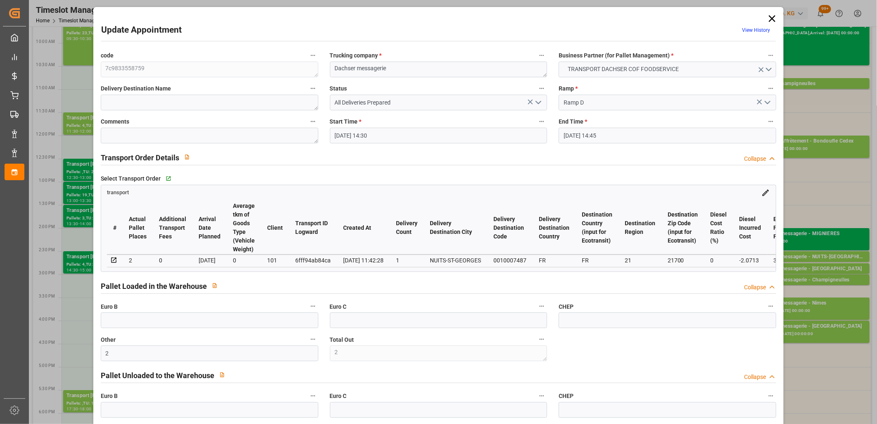
click at [538, 102] on polyline "open menu" at bounding box center [538, 102] width 5 height 2
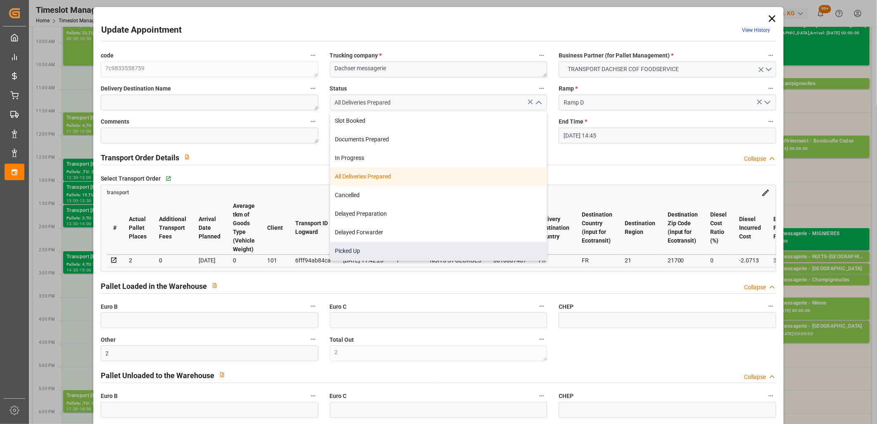
click at [460, 248] on div "Picked Up" at bounding box center [438, 251] width 217 height 19
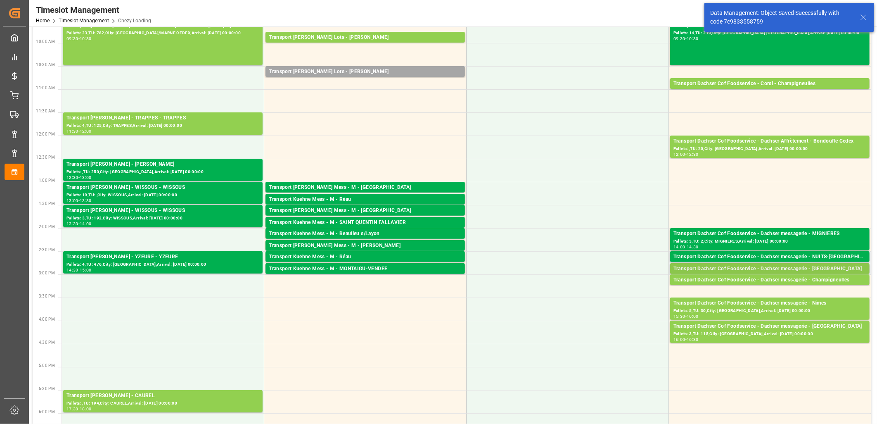
click at [737, 268] on div "Transport Dachser Cof Foodservice - Dachser messagerie - [GEOGRAPHIC_DATA]" at bounding box center [770, 269] width 193 height 8
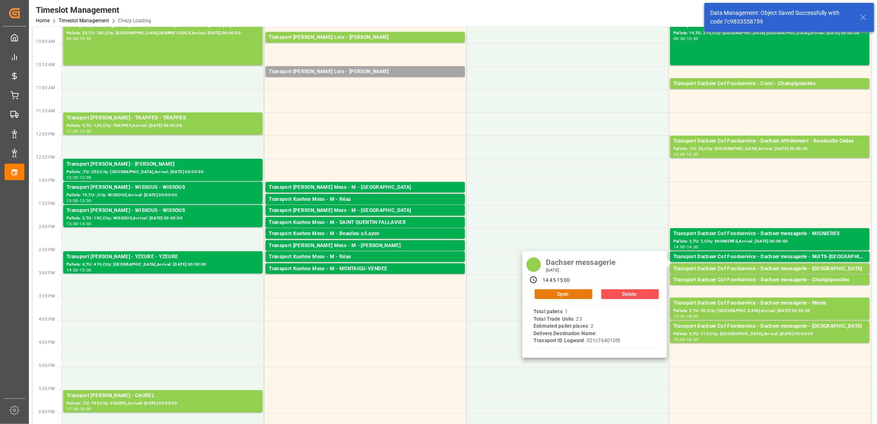
click at [573, 293] on button "Open" at bounding box center [564, 294] width 58 height 10
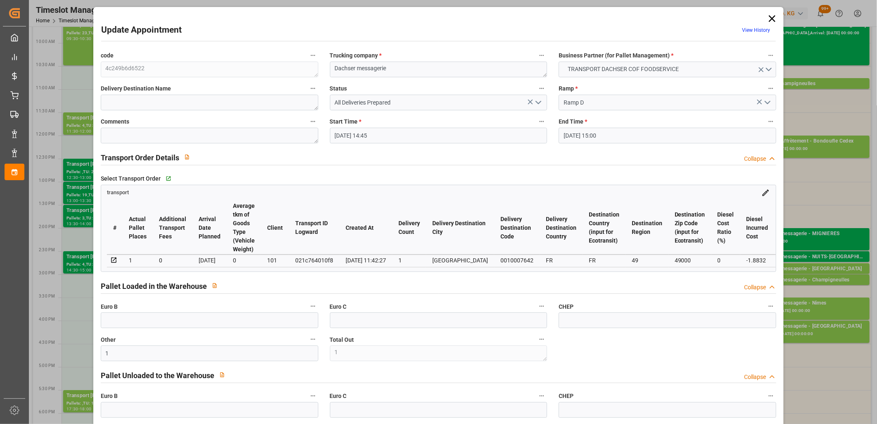
click at [538, 100] on icon "open menu" at bounding box center [539, 102] width 10 height 10
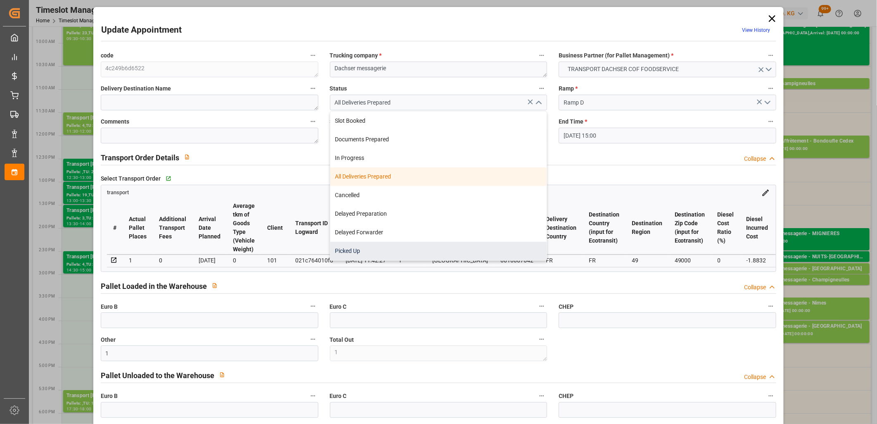
click at [446, 247] on div "Picked Up" at bounding box center [438, 251] width 217 height 19
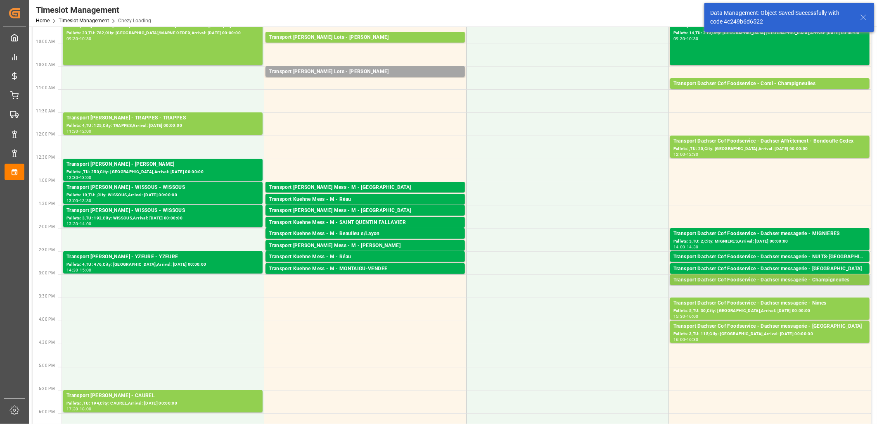
click at [714, 279] on div "Transport Dachser Cof Foodservice - Dachser messagerie - Champigneulles" at bounding box center [770, 280] width 193 height 8
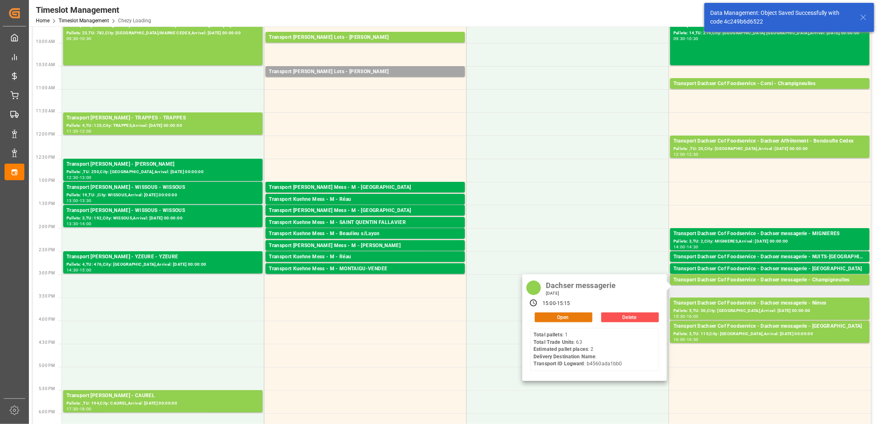
click at [577, 316] on button "Open" at bounding box center [564, 317] width 58 height 10
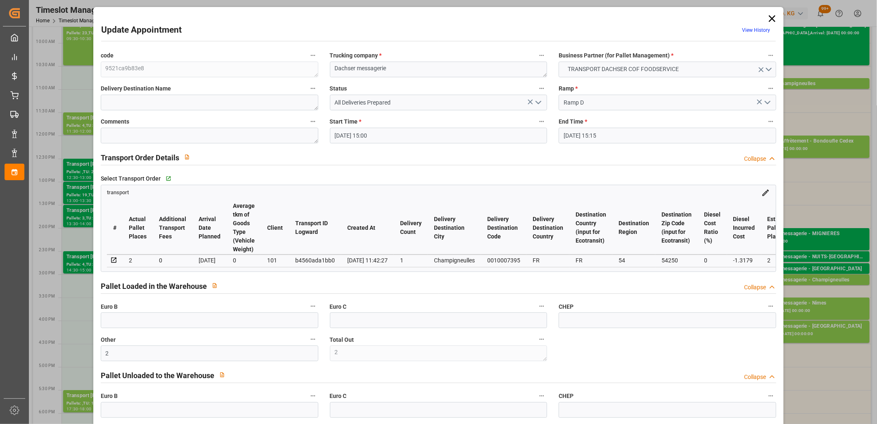
click at [538, 100] on icon "open menu" at bounding box center [539, 102] width 10 height 10
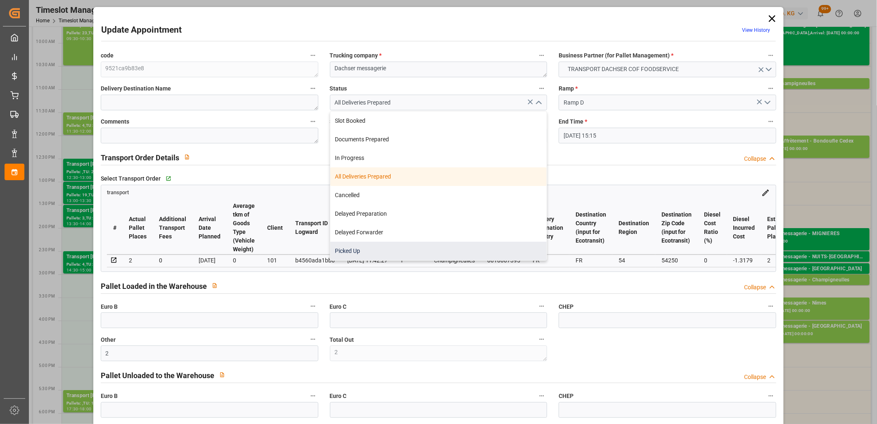
click at [447, 255] on div "Picked Up" at bounding box center [438, 251] width 217 height 19
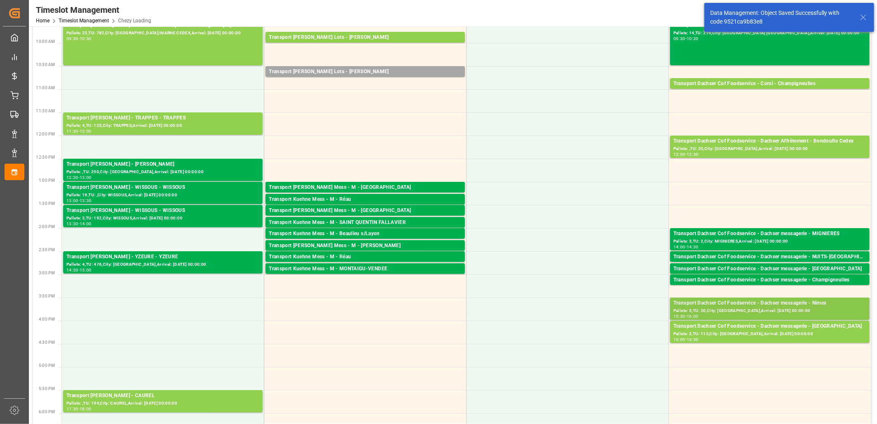
click at [725, 310] on div "Pallets: 5,TU: 30,City: [GEOGRAPHIC_DATA],Arrival: [DATE] 00:00:00" at bounding box center [770, 310] width 193 height 7
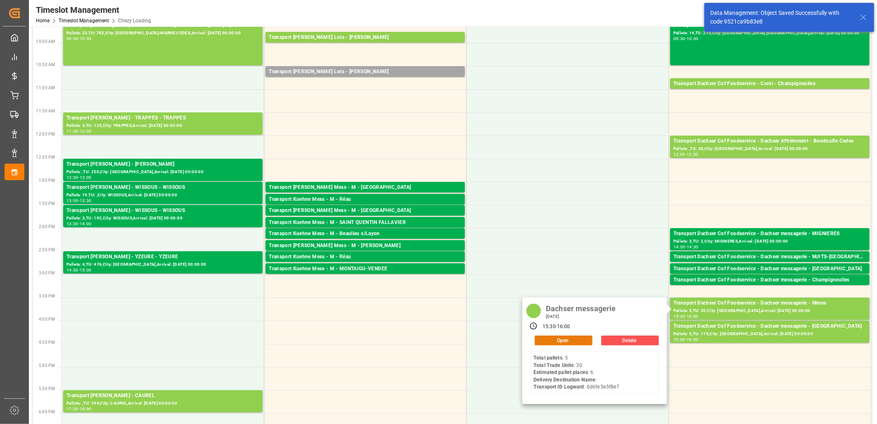
click at [581, 338] on button "Open" at bounding box center [564, 340] width 58 height 10
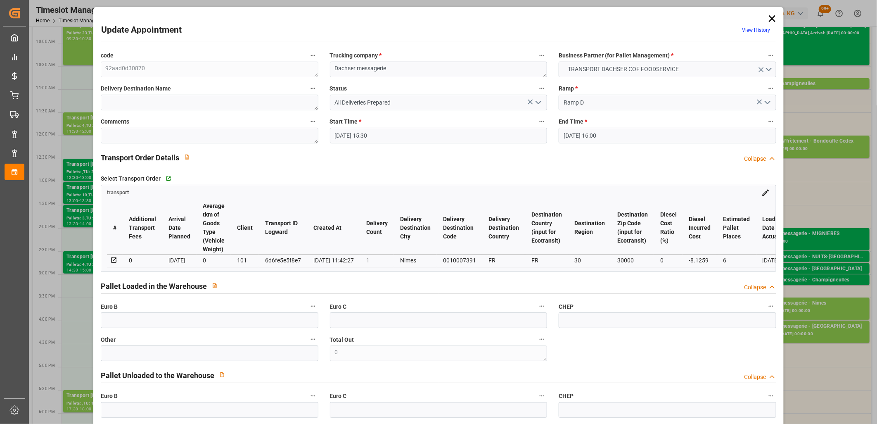
click at [535, 101] on icon "open menu" at bounding box center [539, 102] width 10 height 10
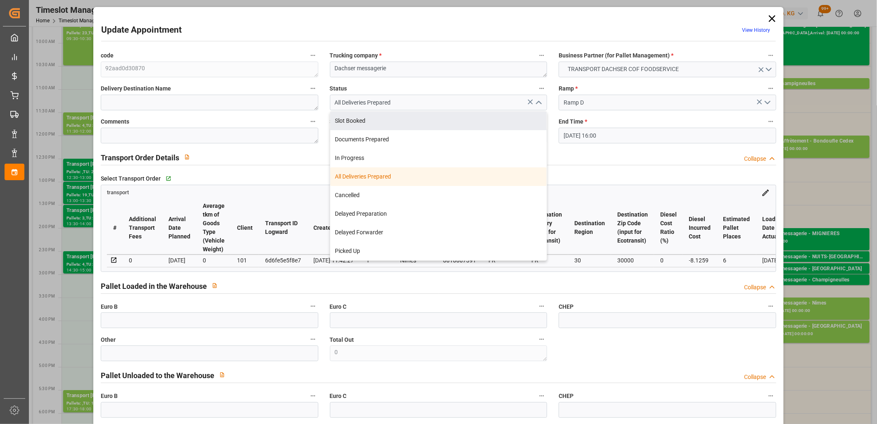
click at [565, 29] on div "Update Appointment View History" at bounding box center [438, 32] width 675 height 16
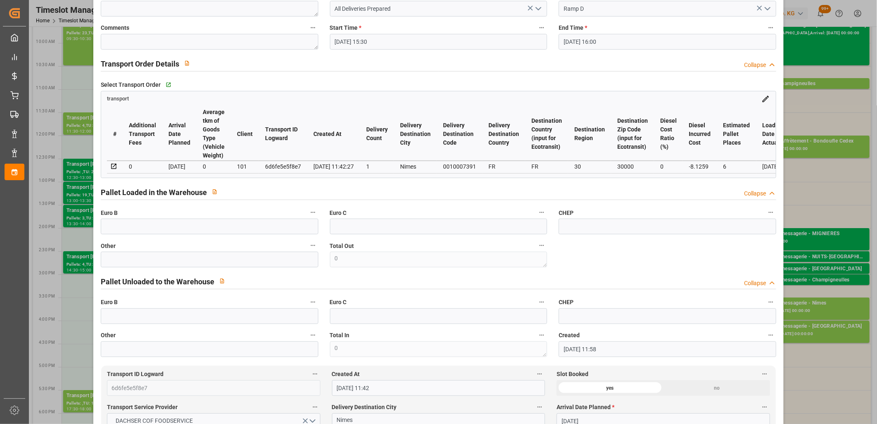
scroll to position [0, 0]
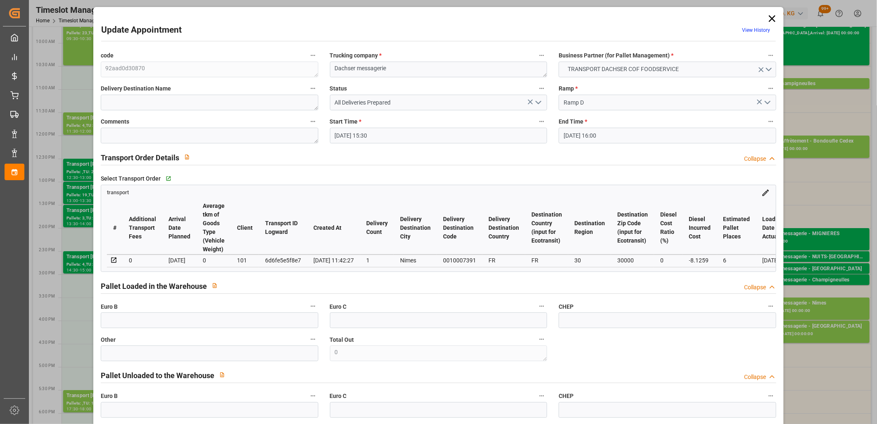
click at [770, 18] on icon at bounding box center [772, 18] width 7 height 7
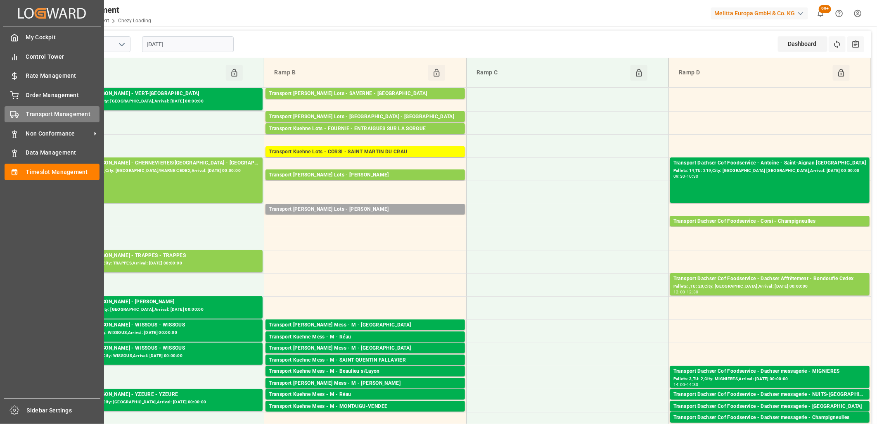
click at [13, 117] on circle at bounding box center [13, 117] width 2 height 2
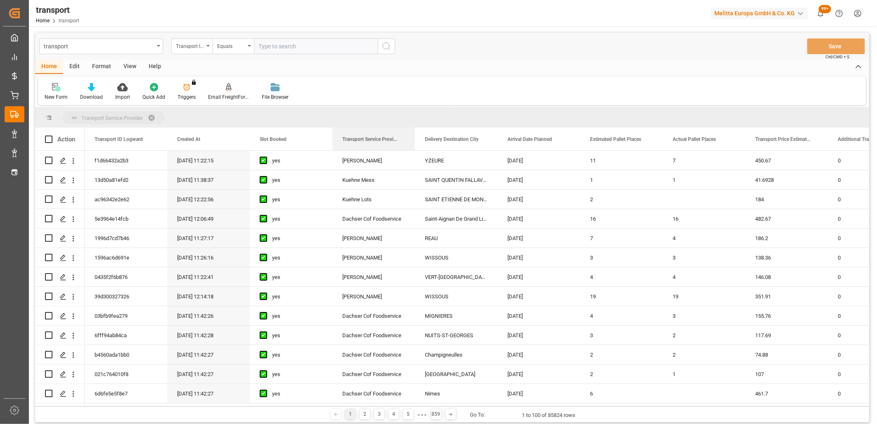
drag, startPoint x: 346, startPoint y: 140, endPoint x: 351, endPoint y: 114, distance: 26.5
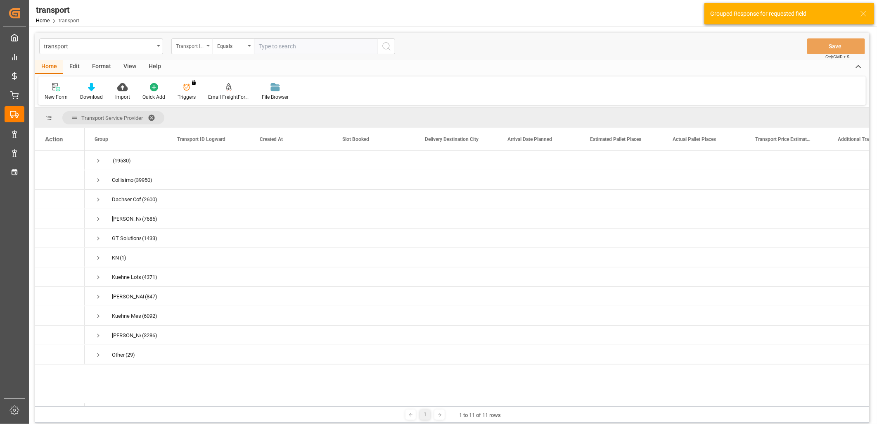
click at [201, 42] on div "Transport ID Logward" at bounding box center [190, 44] width 28 height 9
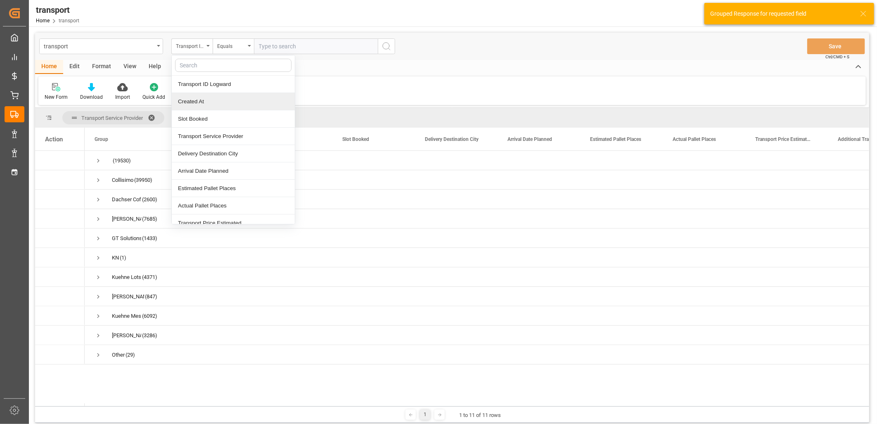
click at [200, 96] on div "Created At" at bounding box center [233, 101] width 123 height 17
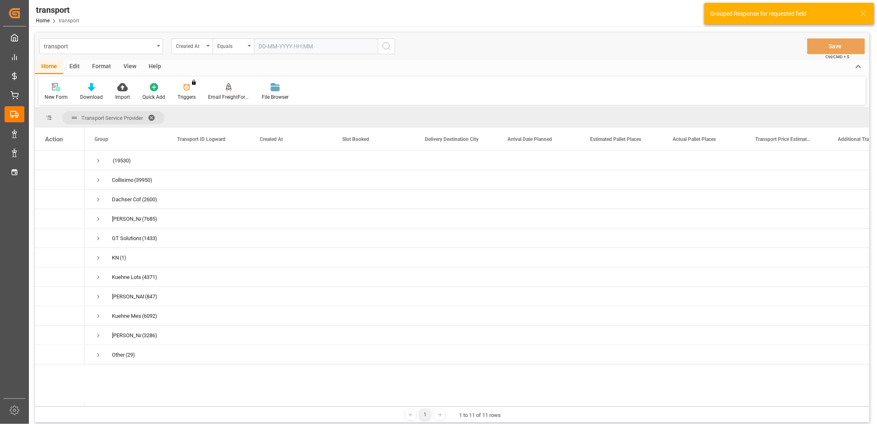
click at [278, 47] on input "text" at bounding box center [316, 46] width 124 height 16
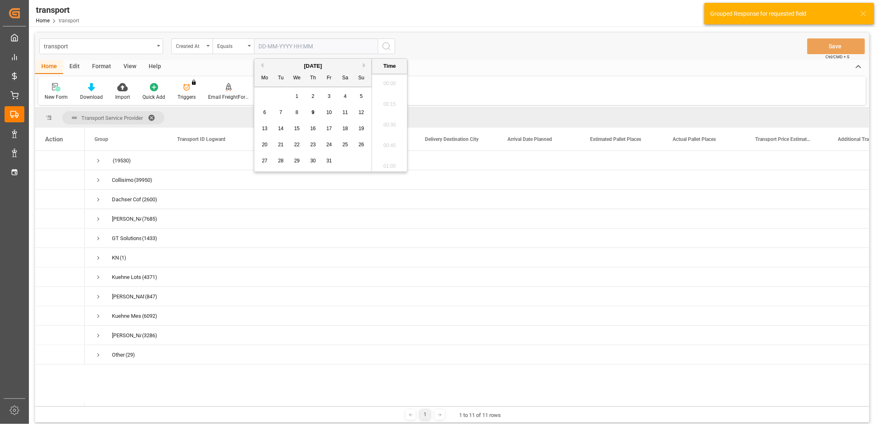
scroll to position [766, 0]
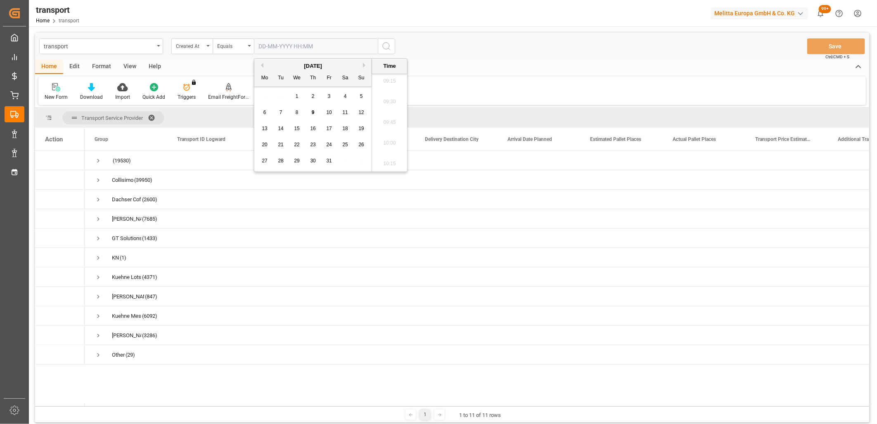
click at [313, 112] on span "9" at bounding box center [313, 112] width 3 height 6
click at [298, 112] on span "8" at bounding box center [297, 112] width 3 height 6
click at [382, 45] on icon "search button" at bounding box center [387, 46] width 10 height 10
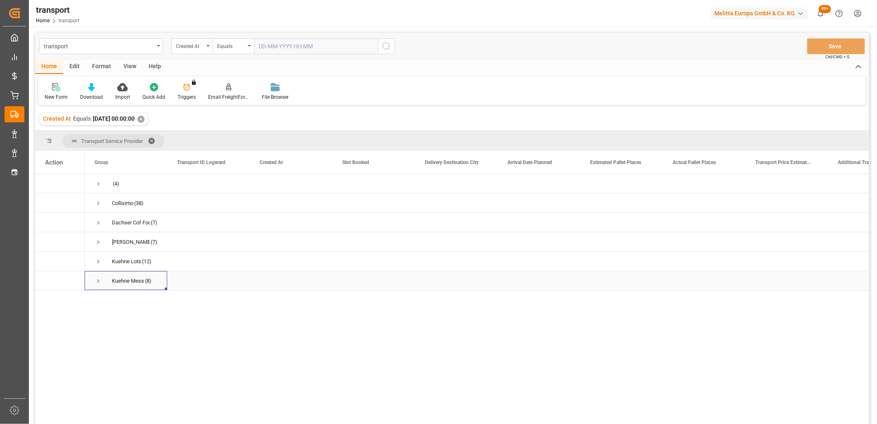
click at [98, 281] on span "Press SPACE to select this row." at bounding box center [98, 280] width 7 height 7
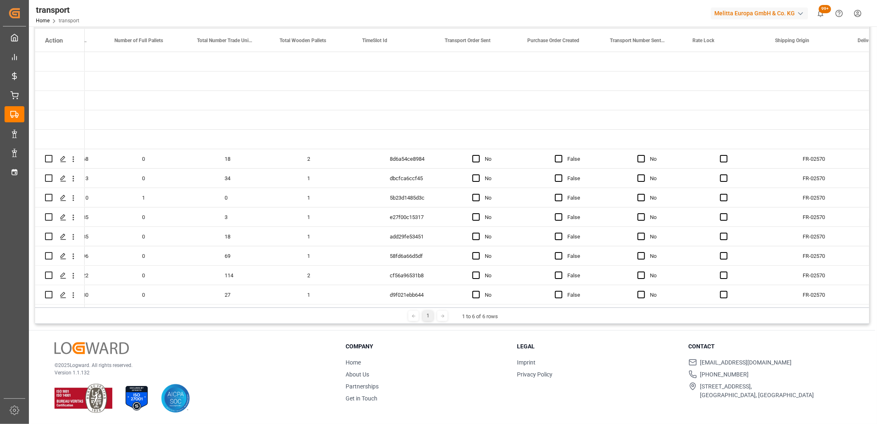
scroll to position [0, 2045]
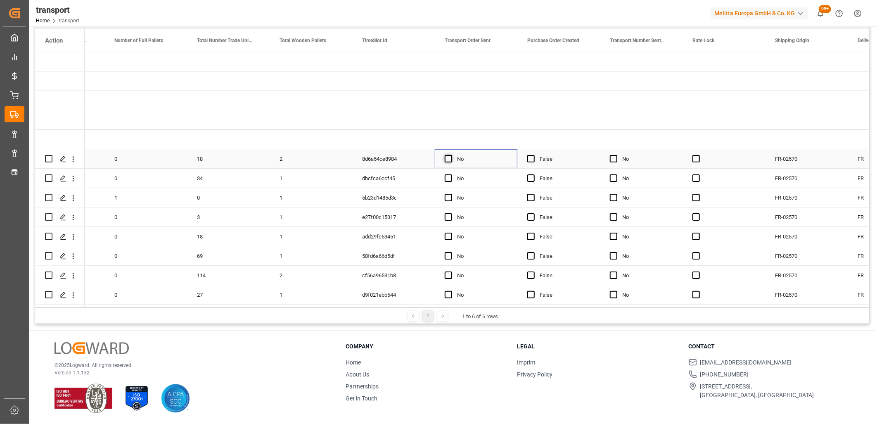
click at [448, 156] on span "Press SPACE to select this row." at bounding box center [448, 158] width 7 height 7
click at [451, 155] on input "Press SPACE to select this row." at bounding box center [451, 155] width 0 height 0
click at [452, 177] on span "Press SPACE to select this row." at bounding box center [448, 177] width 7 height 7
click at [451, 174] on input "Press SPACE to select this row." at bounding box center [451, 174] width 0 height 0
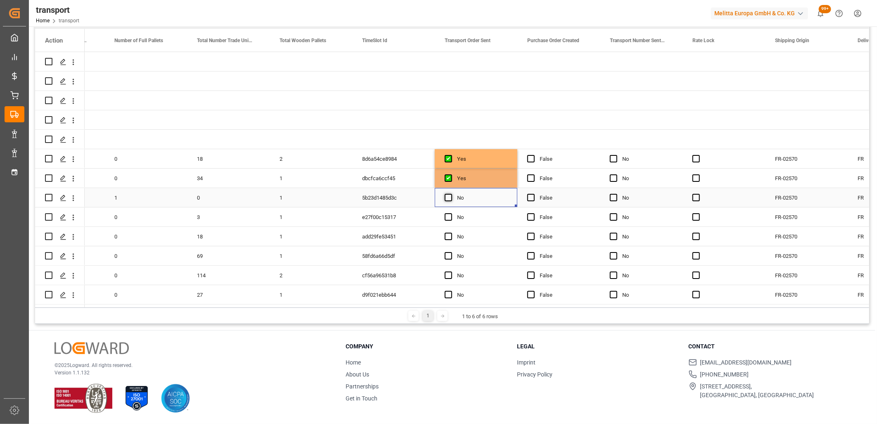
click at [449, 194] on span "Press SPACE to select this row." at bounding box center [448, 197] width 7 height 7
click at [451, 194] on input "Press SPACE to select this row." at bounding box center [451, 194] width 0 height 0
click at [448, 216] on span "Press SPACE to select this row." at bounding box center [448, 216] width 7 height 7
click at [451, 213] on input "Press SPACE to select this row." at bounding box center [451, 213] width 0 height 0
click at [445, 234] on span "Press SPACE to select this row." at bounding box center [448, 236] width 7 height 7
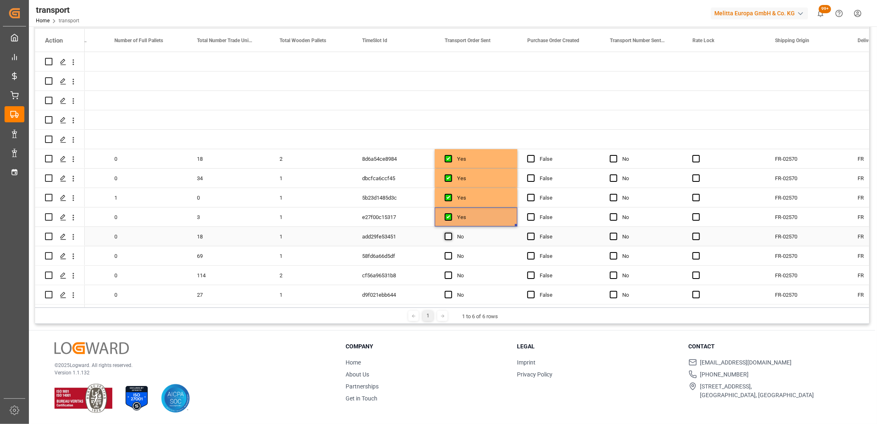
click at [451, 233] on input "Press SPACE to select this row." at bounding box center [451, 233] width 0 height 0
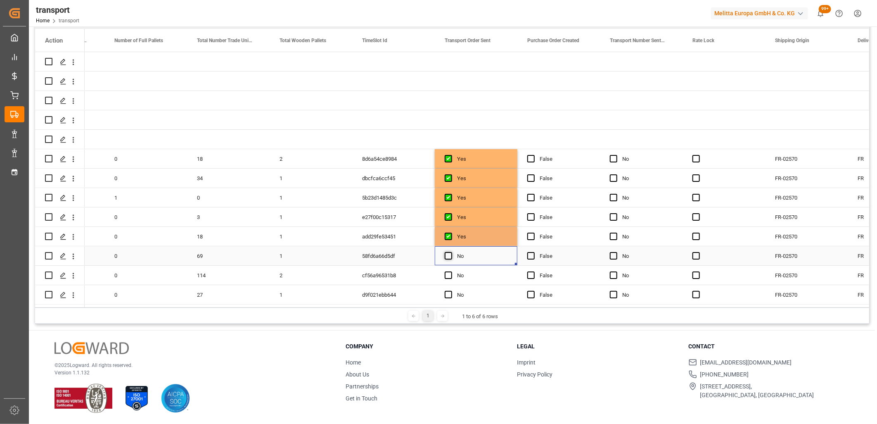
click at [445, 255] on span "Press SPACE to select this row." at bounding box center [448, 255] width 7 height 7
click at [451, 252] on input "Press SPACE to select this row." at bounding box center [451, 252] width 0 height 0
click at [446, 271] on span "Press SPACE to select this row." at bounding box center [448, 274] width 7 height 7
click at [451, 271] on input "Press SPACE to select this row." at bounding box center [451, 271] width 0 height 0
click at [447, 292] on span "Press SPACE to select this row." at bounding box center [448, 294] width 7 height 7
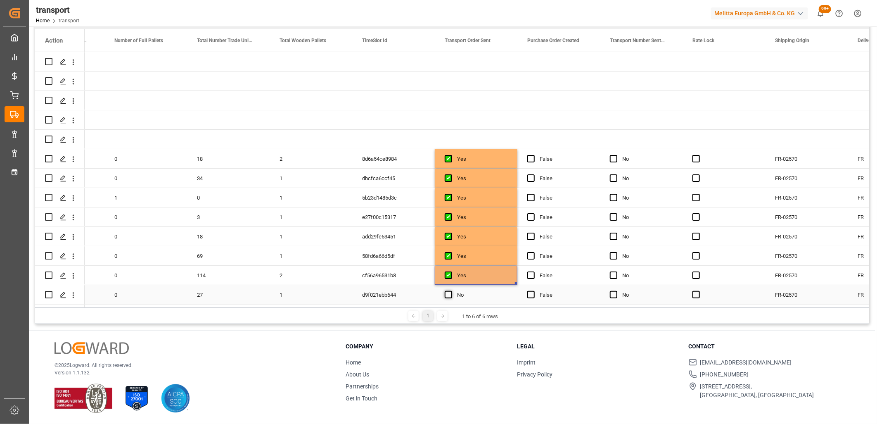
click at [451, 291] on input "Press SPACE to select this row." at bounding box center [451, 291] width 0 height 0
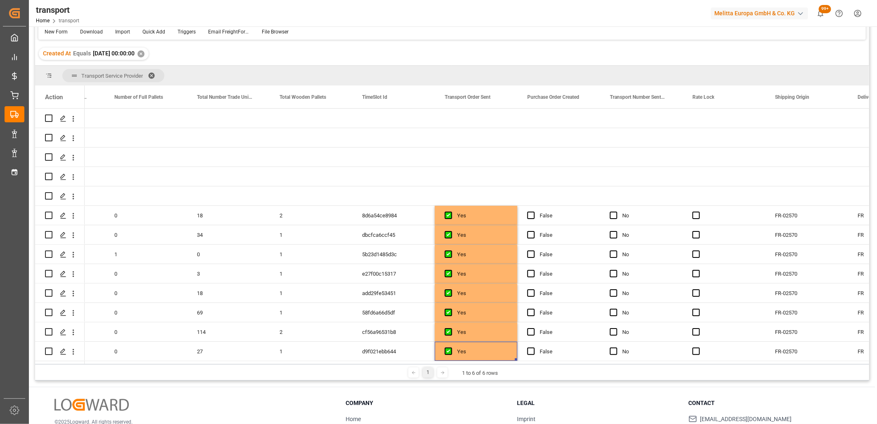
scroll to position [0, 0]
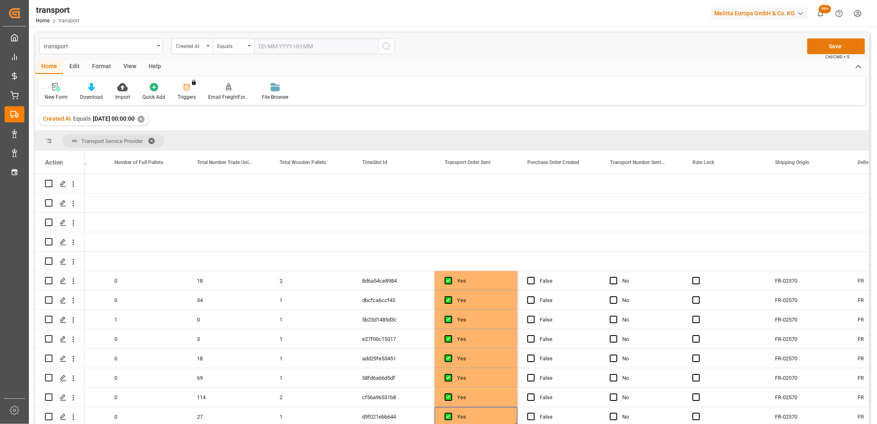
click at [838, 43] on button "Save" at bounding box center [836, 46] width 58 height 16
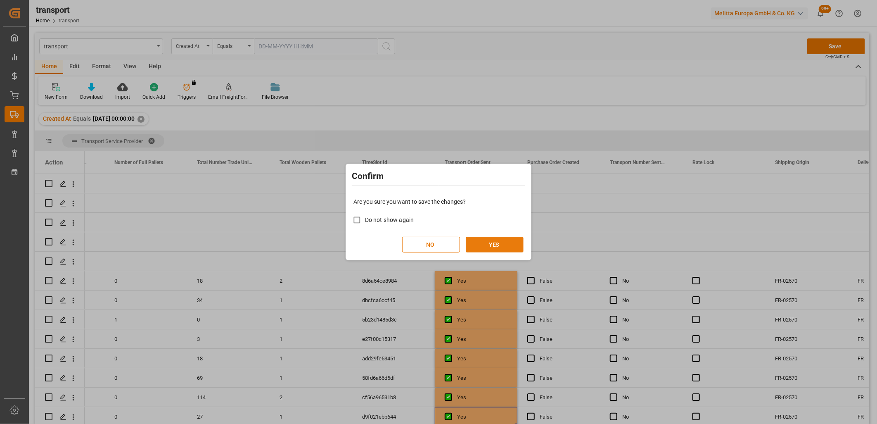
click at [500, 245] on button "YES" at bounding box center [495, 245] width 58 height 16
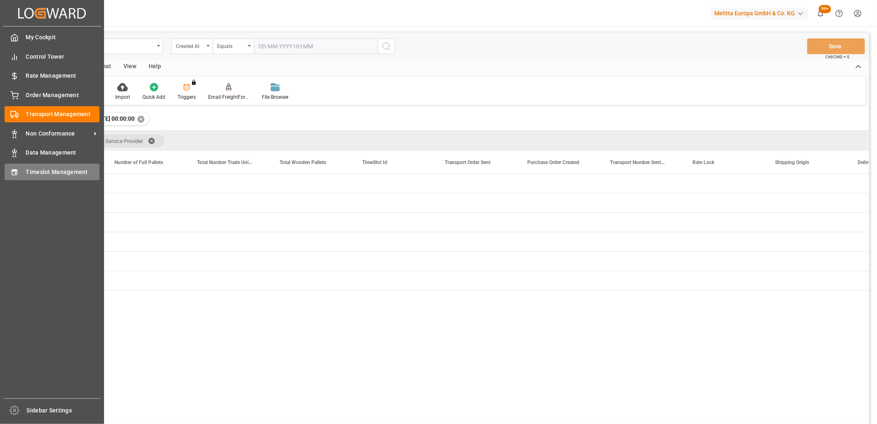
click at [19, 171] on div "Timeslot Management Timeslot Management" at bounding box center [52, 172] width 95 height 16
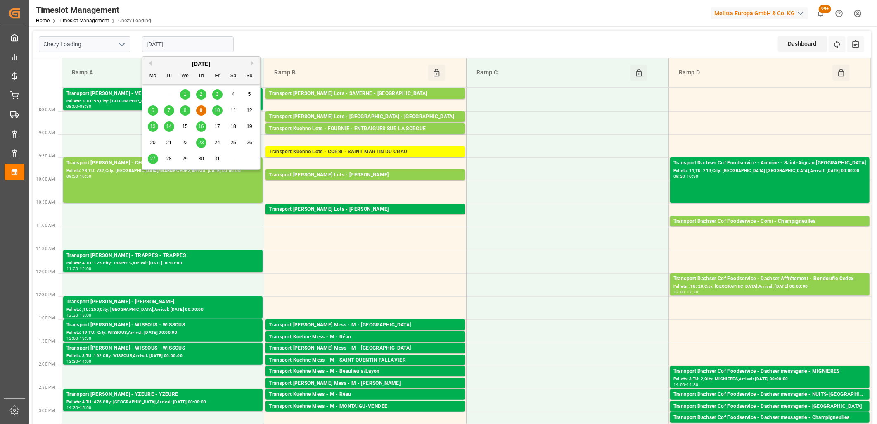
click at [219, 45] on input "[DATE]" at bounding box center [188, 44] width 92 height 16
click at [214, 113] on div "10" at bounding box center [217, 111] width 10 height 10
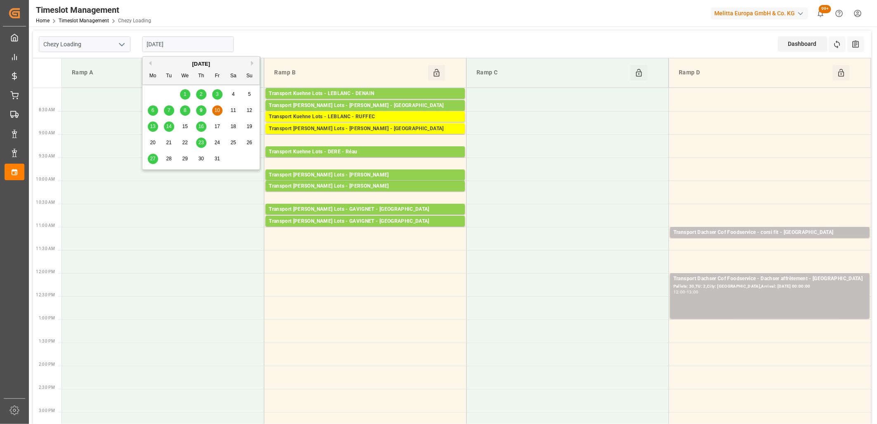
click at [208, 50] on input "[DATE]" at bounding box center [188, 44] width 92 height 16
click at [203, 110] on div "9" at bounding box center [201, 111] width 10 height 10
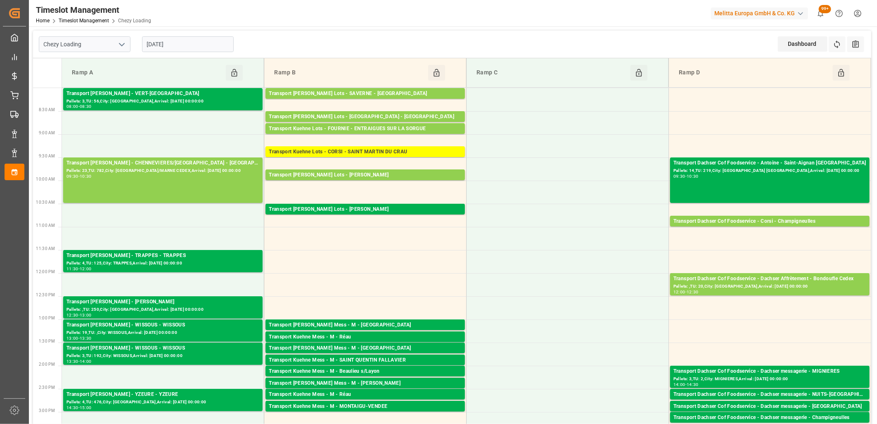
click at [191, 43] on input "[DATE]" at bounding box center [188, 44] width 92 height 16
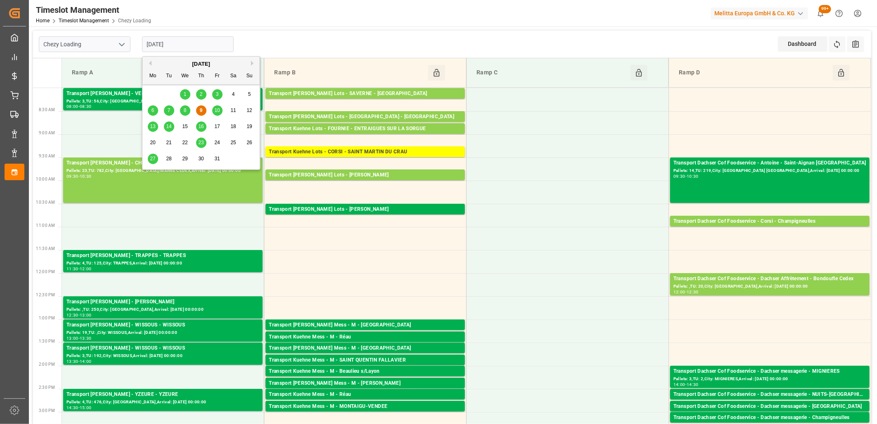
click at [153, 127] on span "13" at bounding box center [152, 126] width 5 height 6
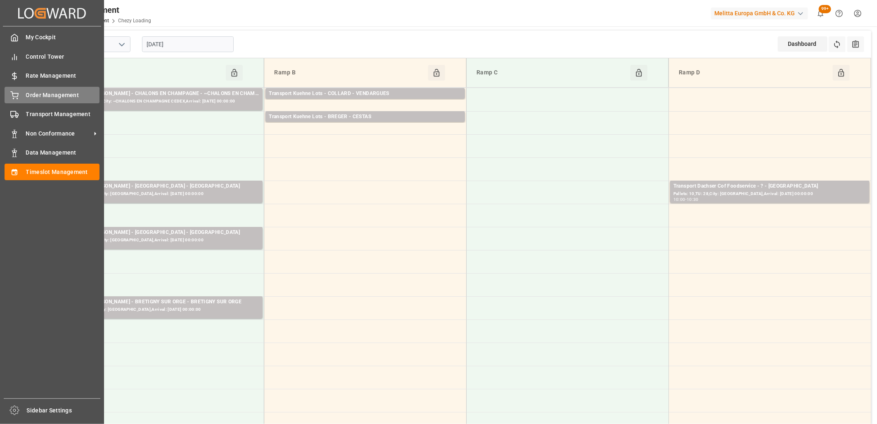
click at [24, 97] on div "Order Management Order Management" at bounding box center [52, 95] width 95 height 16
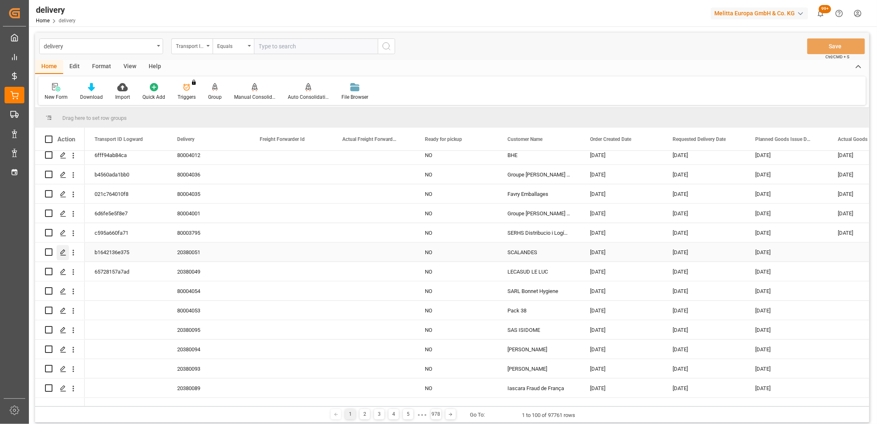
scroll to position [138, 0]
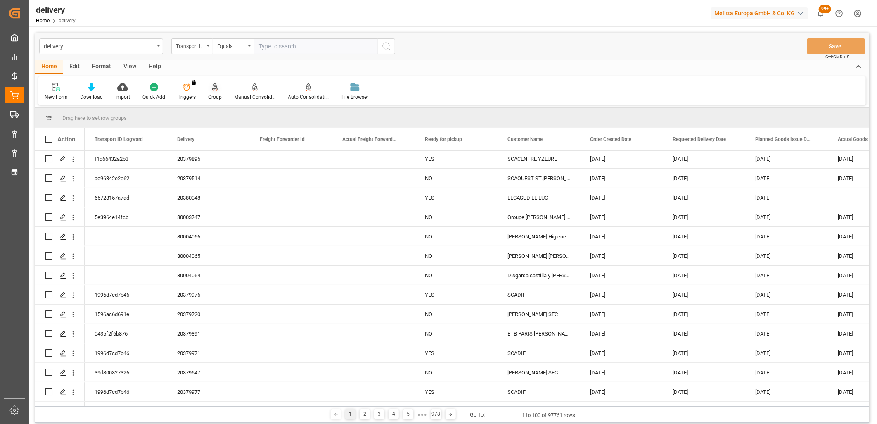
click at [212, 89] on icon at bounding box center [215, 87] width 6 height 8
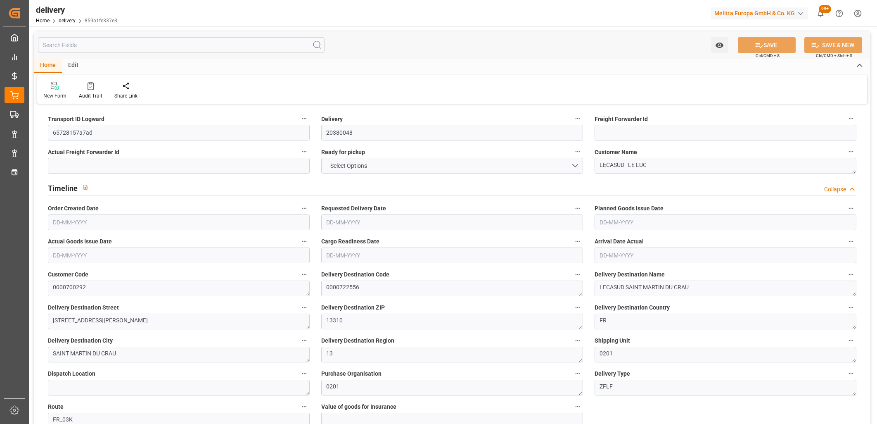
type input "1"
type input "236.798"
type input "492.69"
type input "1202.156"
type input "145"
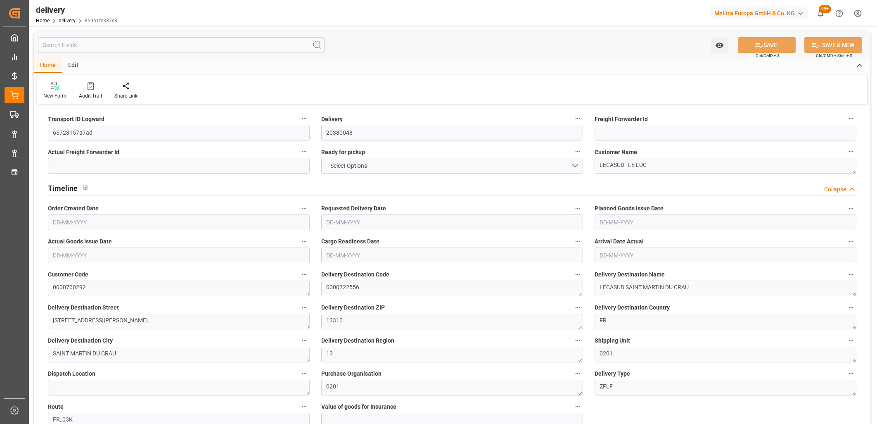
type input "9"
type input "0"
type input "2"
type input "0"
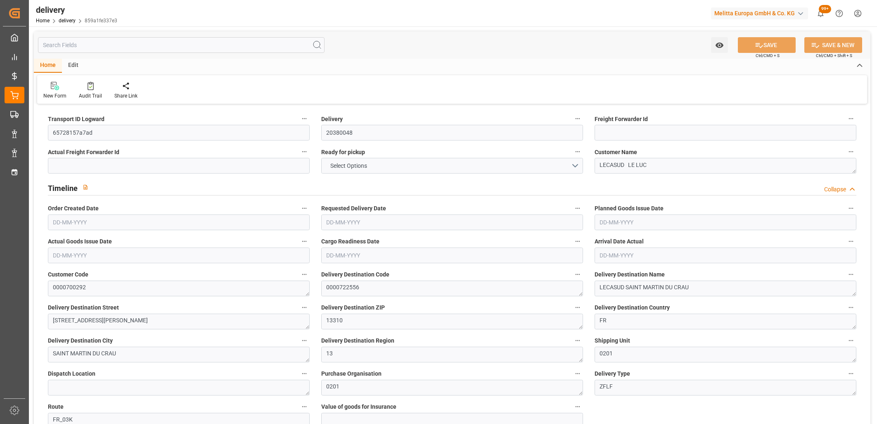
type input "0"
type input "104.9533"
type input "0"
type input "52.2"
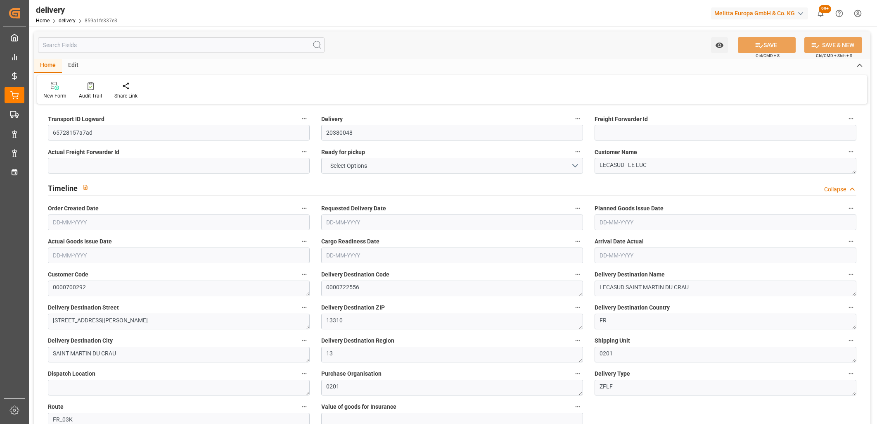
type input "1.5"
type input "1.3"
type input "0"
type input "13.5"
type input "285.69"
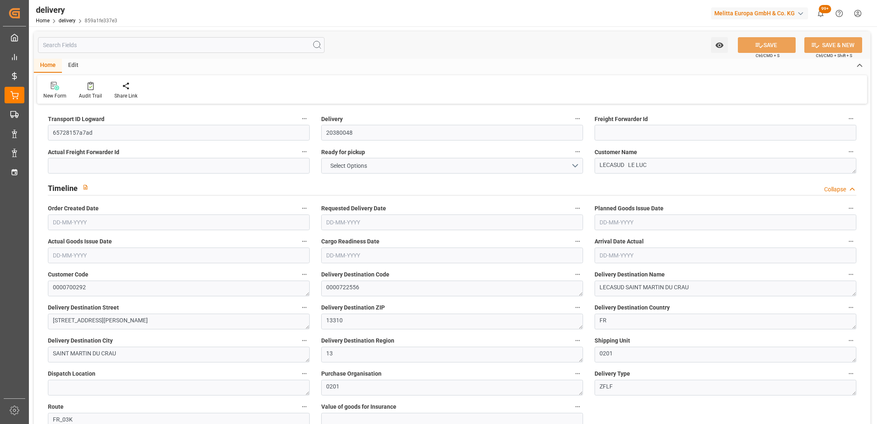
type input "101"
type input "2610.4554"
type input "0.1674"
type input "0"
type input "[DATE]"
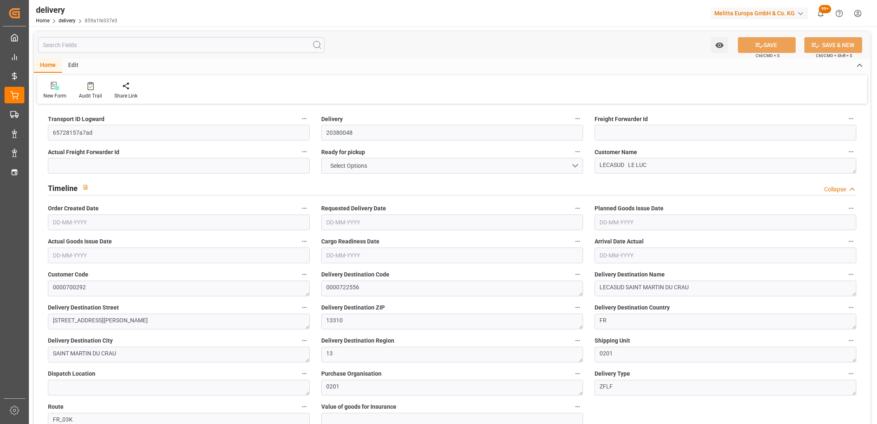
type input "[DATE]"
type input "08-10-2025 11:00"
click at [344, 162] on button "NO" at bounding box center [452, 166] width 262 height 16
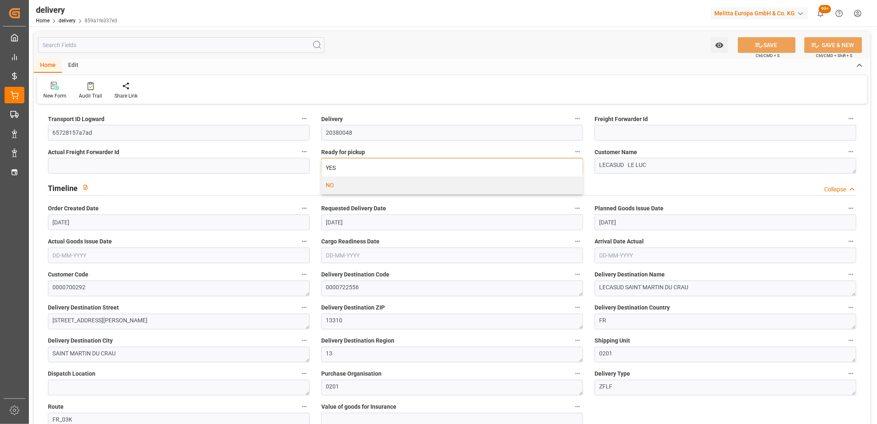
click at [344, 162] on div "YES" at bounding box center [452, 167] width 261 height 17
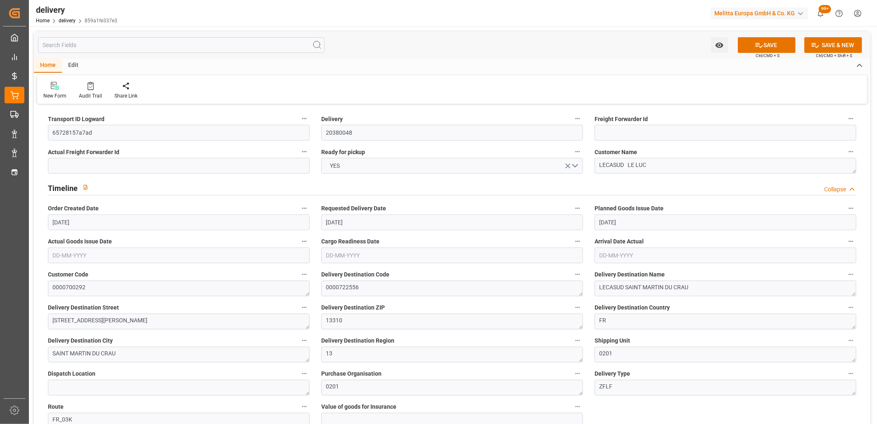
click at [767, 36] on div "Watch Option SAVE Ctrl/CMD + S SAVE & NEW Ctrl/CMD + Shift + S" at bounding box center [452, 44] width 837 height 27
click at [767, 43] on button "SAVE" at bounding box center [767, 45] width 58 height 16
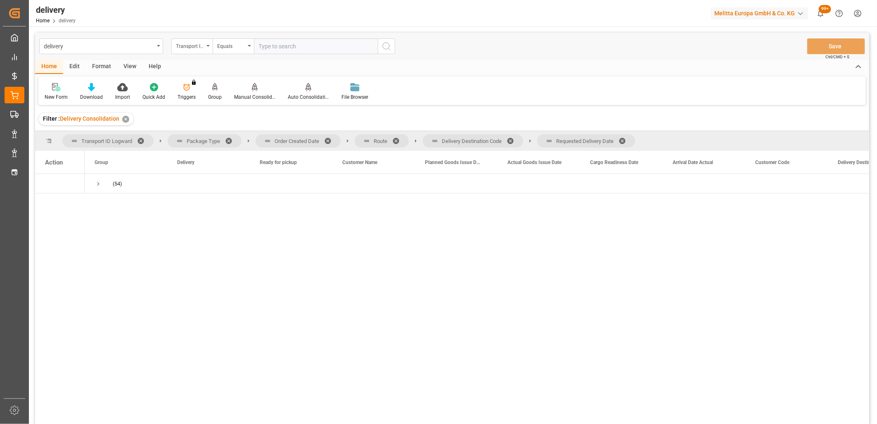
click at [628, 141] on span at bounding box center [625, 140] width 13 height 7
click at [511, 138] on span at bounding box center [513, 140] width 13 height 7
click at [399, 140] on span at bounding box center [398, 140] width 13 height 7
click at [331, 142] on span at bounding box center [330, 140] width 13 height 7
click at [96, 183] on span "Press SPACE to select this row." at bounding box center [98, 183] width 7 height 7
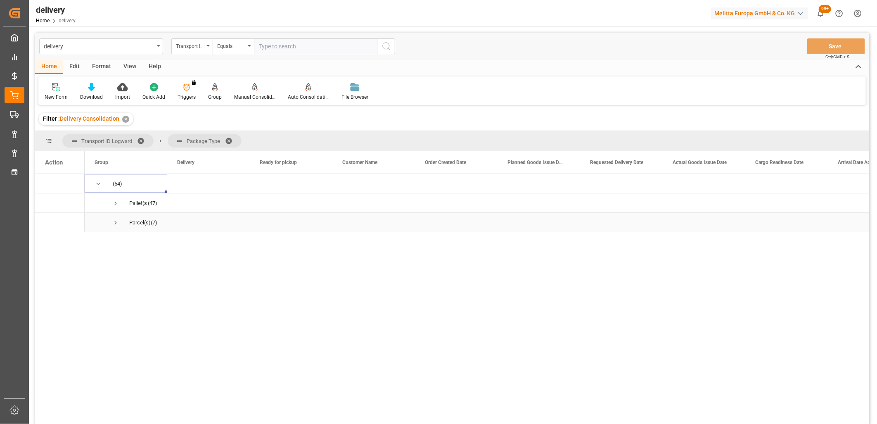
click at [116, 221] on span "Press SPACE to select this row." at bounding box center [115, 222] width 7 height 7
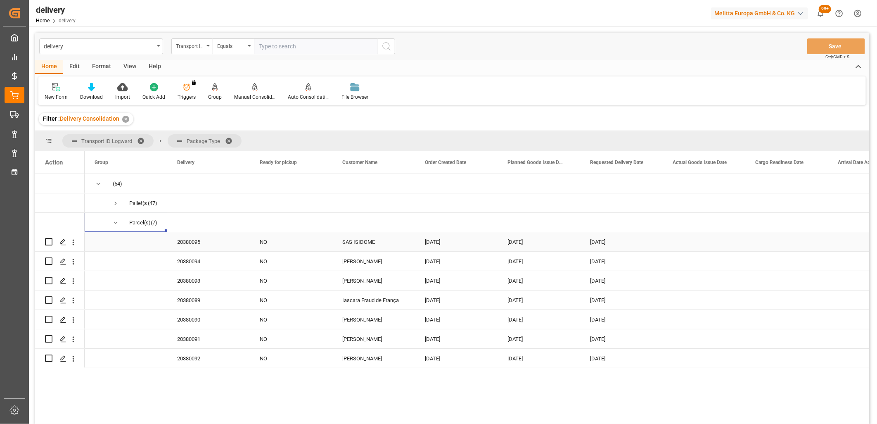
click at [51, 242] on input "Press Space to toggle row selection (unchecked)" at bounding box center [48, 241] width 7 height 7
checkbox input "true"
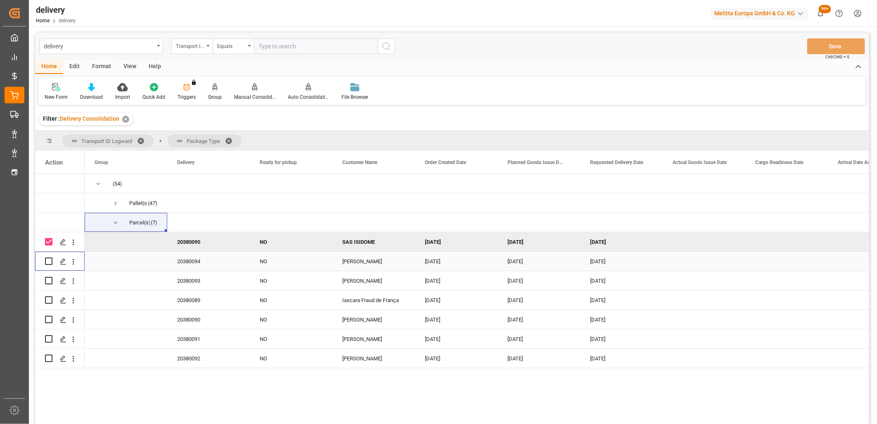
click at [51, 260] on input "Press Space to toggle row selection (unchecked)" at bounding box center [48, 260] width 7 height 7
checkbox input "true"
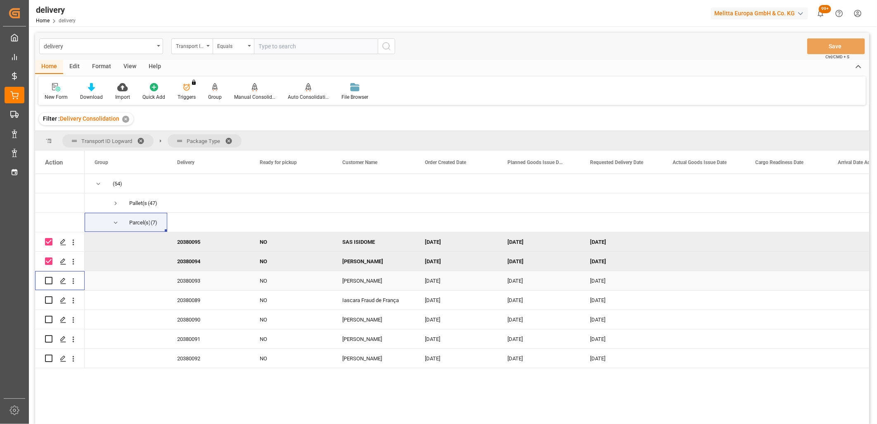
click at [50, 282] on input "Press Space to toggle row selection (unchecked)" at bounding box center [48, 280] width 7 height 7
checkbox input "true"
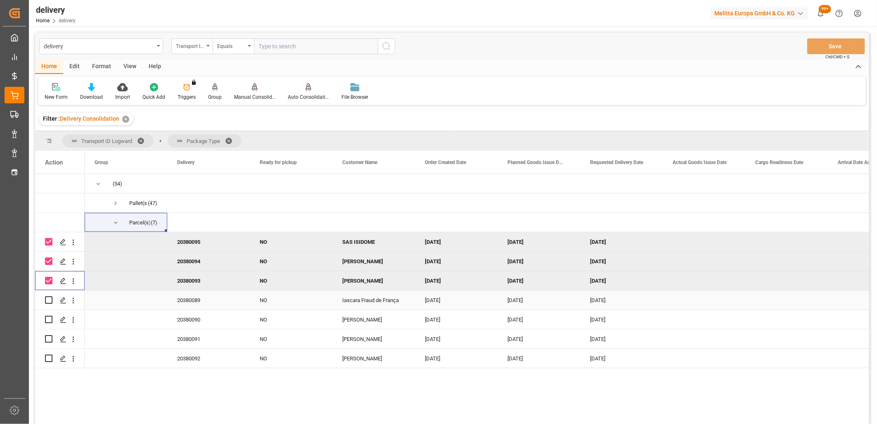
click at [51, 302] on input "Press Space to toggle row selection (unchecked)" at bounding box center [48, 299] width 7 height 7
checkbox input "true"
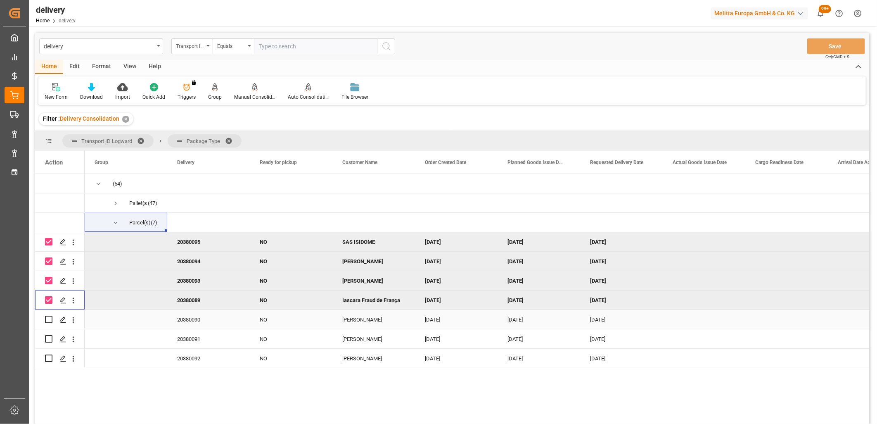
click at [49, 321] on input "Press Space to toggle row selection (unchecked)" at bounding box center [48, 319] width 7 height 7
checkbox input "true"
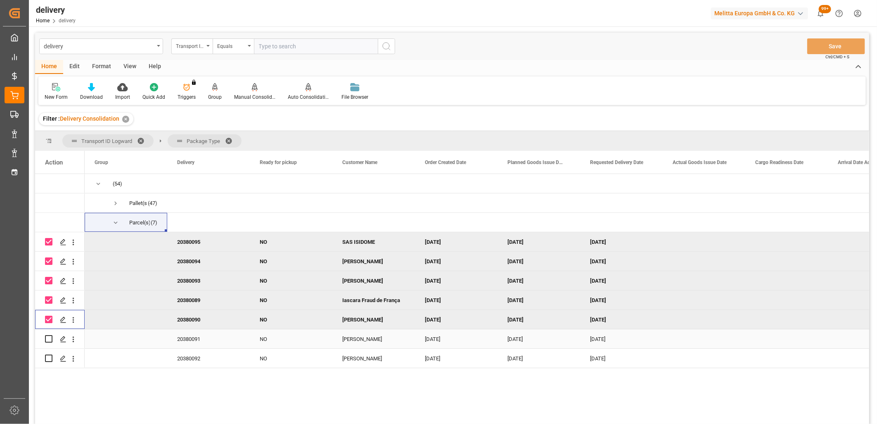
click at [49, 335] on input "Press Space to toggle row selection (unchecked)" at bounding box center [48, 338] width 7 height 7
checkbox input "true"
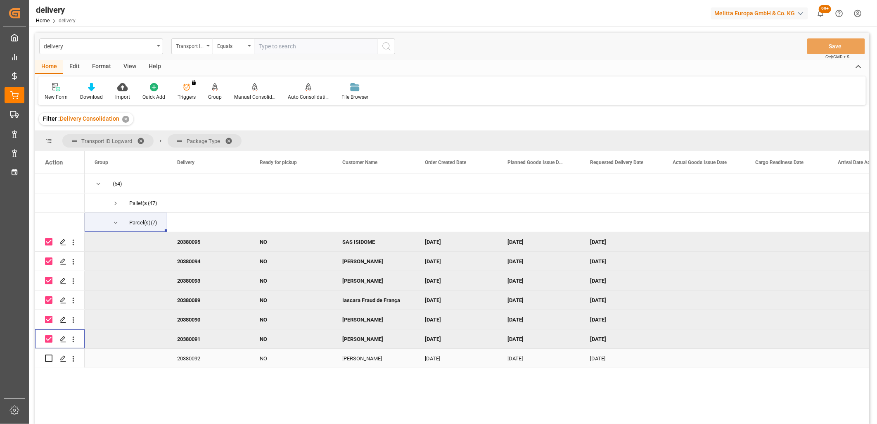
click at [51, 358] on input "Press Space to toggle row selection (unchecked)" at bounding box center [48, 357] width 7 height 7
checkbox input "true"
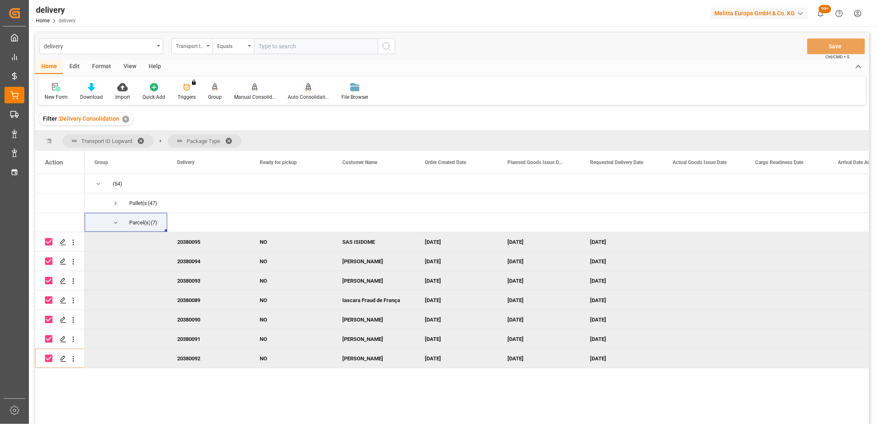
click at [304, 97] on div "Auto Consolidation" at bounding box center [308, 96] width 41 height 7
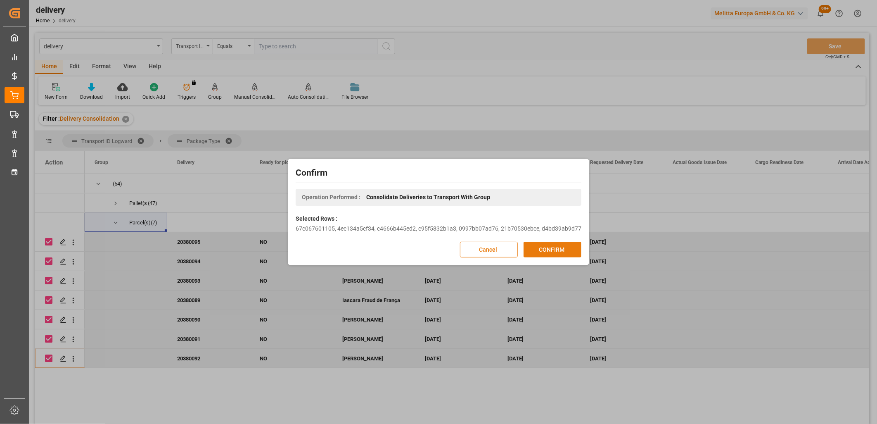
click at [547, 250] on button "CONFIRM" at bounding box center [553, 250] width 58 height 16
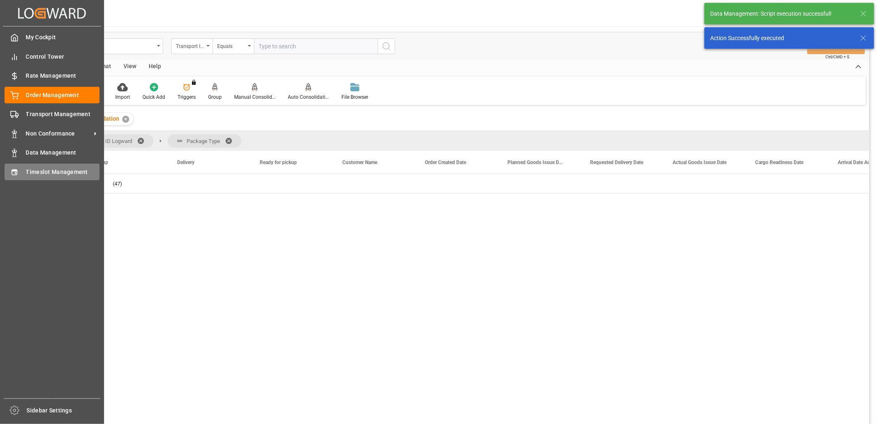
click at [15, 173] on icon at bounding box center [14, 172] width 8 height 8
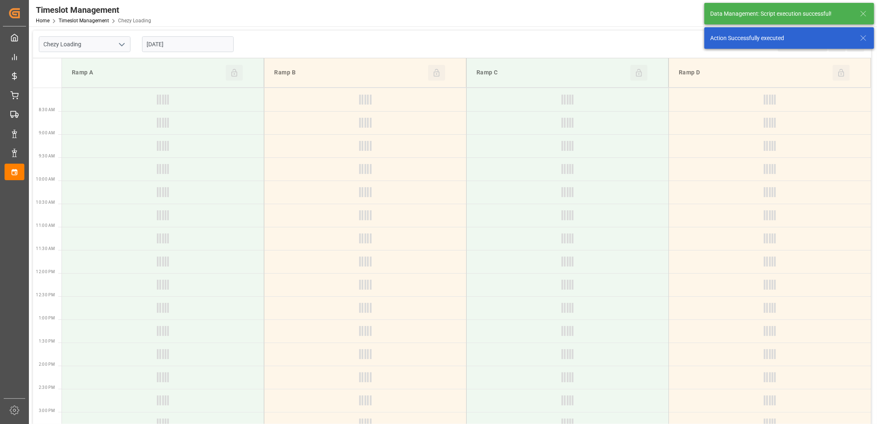
type input "Chezy Loading"
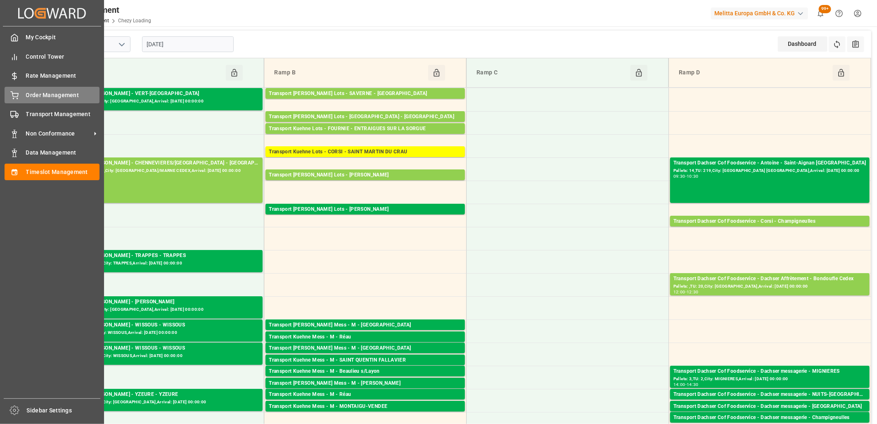
click at [23, 94] on div "Order Management Order Management" at bounding box center [52, 95] width 95 height 16
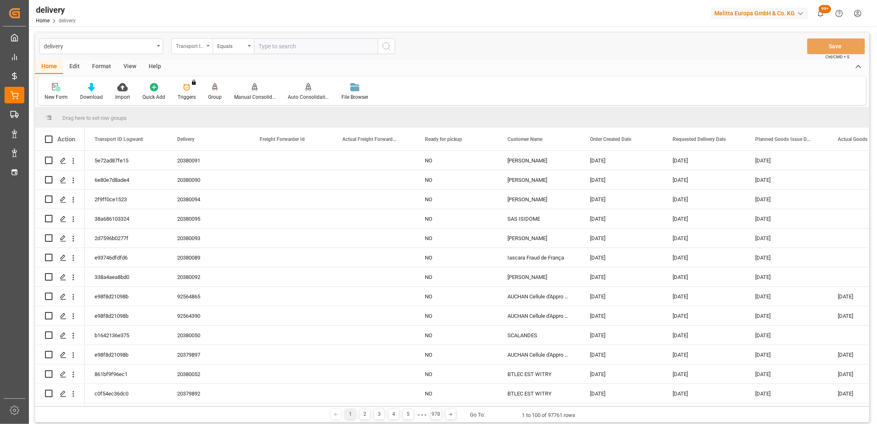
click at [192, 50] on div "Transport ID Logward" at bounding box center [190, 44] width 28 height 9
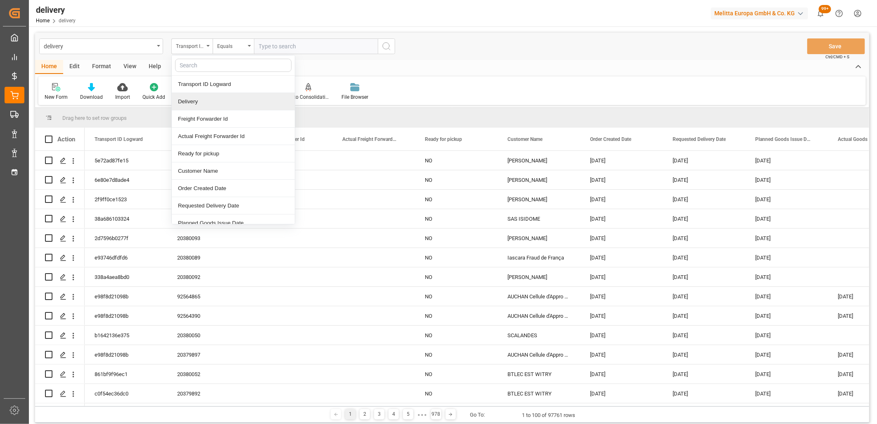
click at [191, 108] on div "Delivery" at bounding box center [233, 101] width 123 height 17
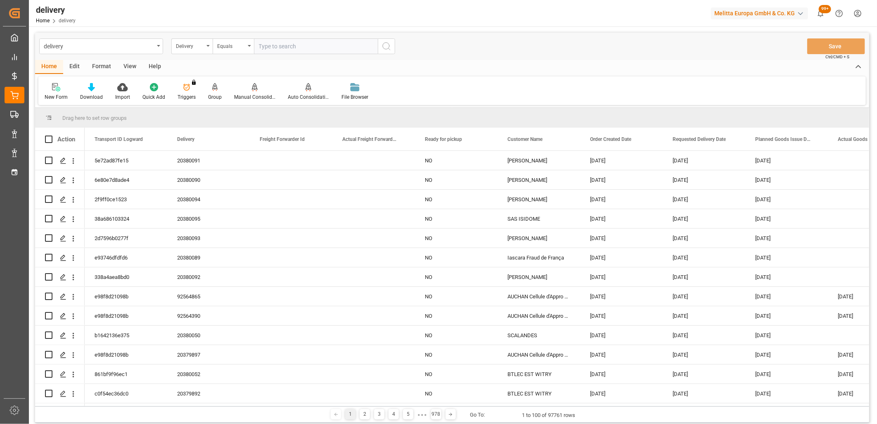
click at [263, 50] on input "text" at bounding box center [316, 46] width 124 height 16
type input "80004065"
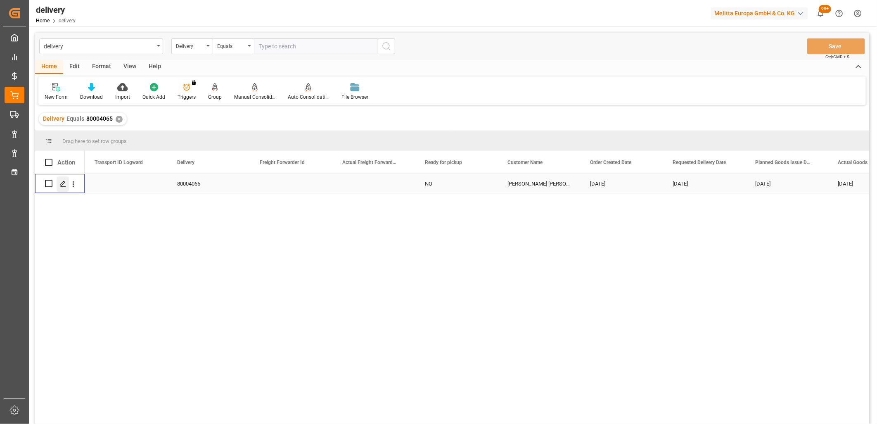
click at [64, 181] on icon "Press SPACE to select this row." at bounding box center [63, 183] width 7 height 7
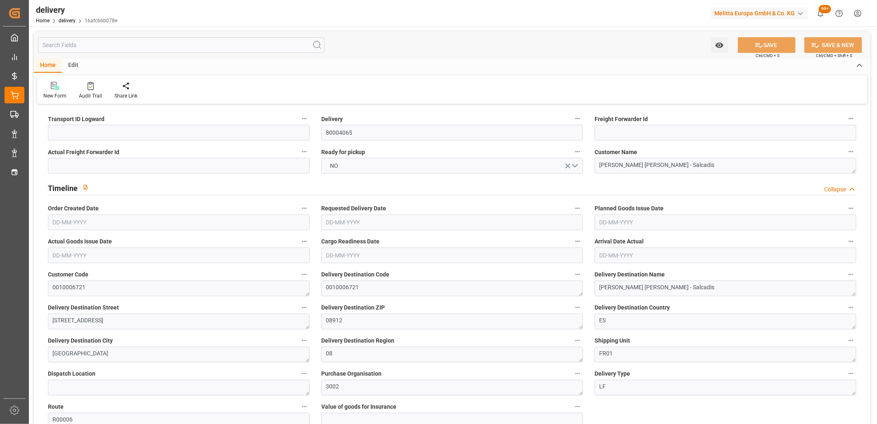
type input "[DATE]"
type input "[DATE] 07:30"
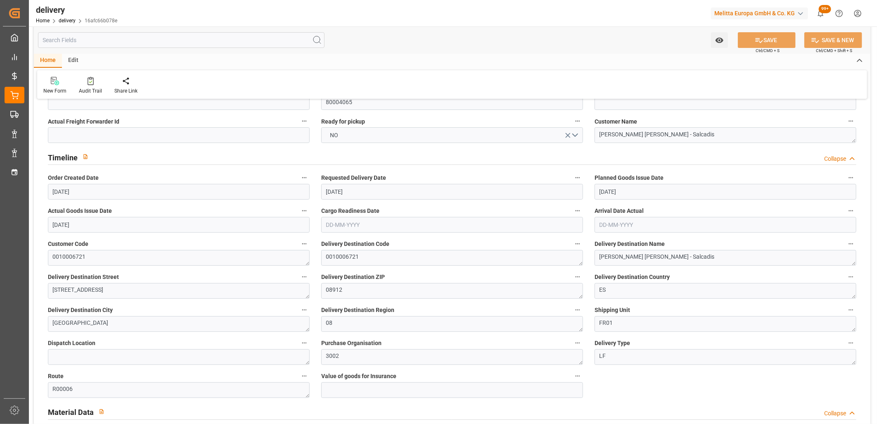
scroll to position [46, 0]
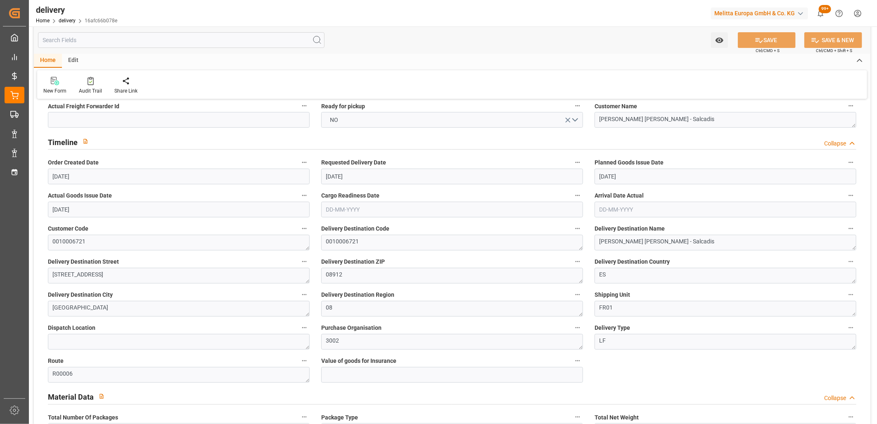
click at [361, 175] on input "[DATE]" at bounding box center [452, 176] width 262 height 16
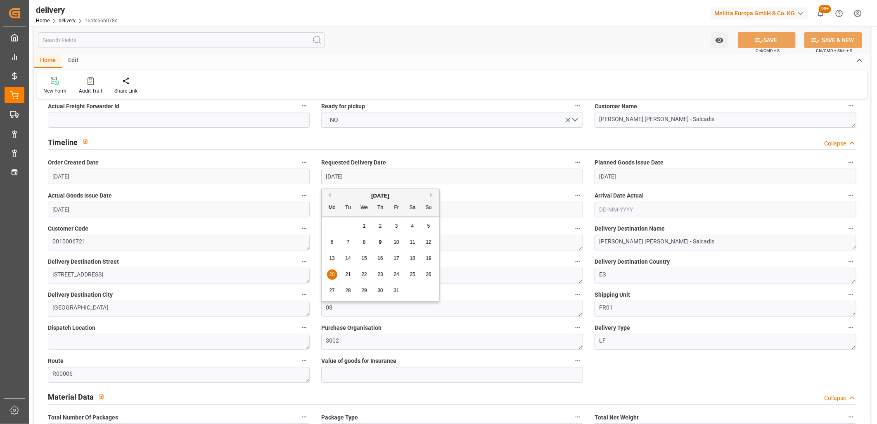
click at [399, 261] on span "17" at bounding box center [396, 258] width 5 height 6
type input "[DATE]"
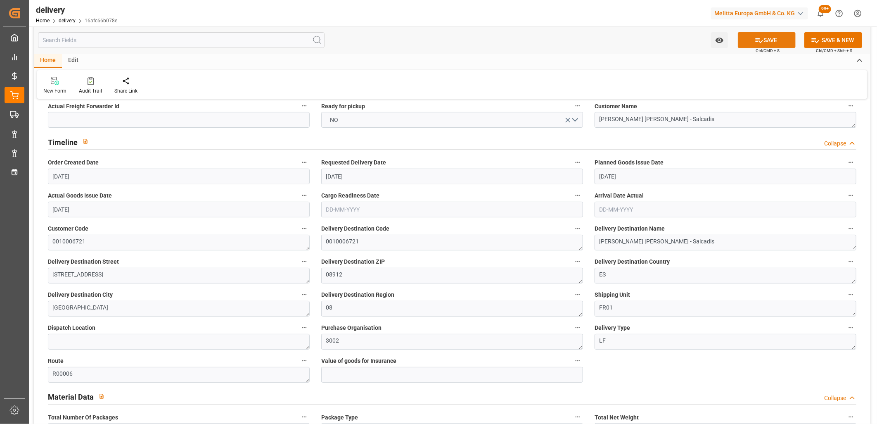
click at [769, 41] on button "SAVE" at bounding box center [767, 40] width 58 height 16
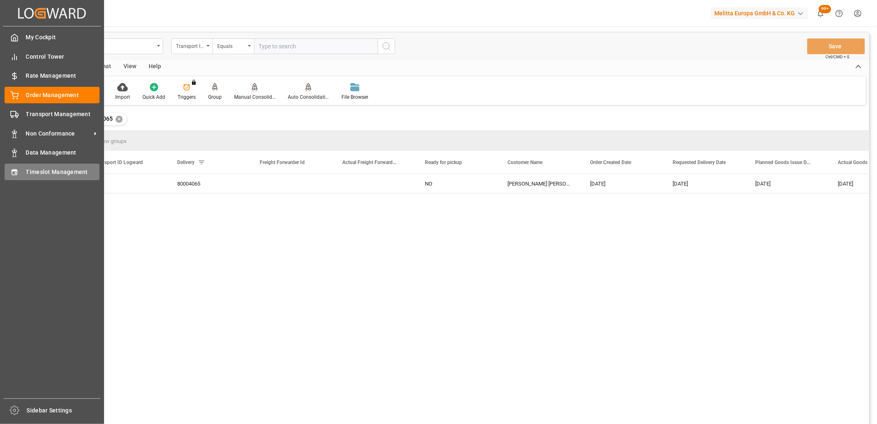
click at [21, 175] on div "Timeslot Management Timeslot Management" at bounding box center [52, 172] width 95 height 16
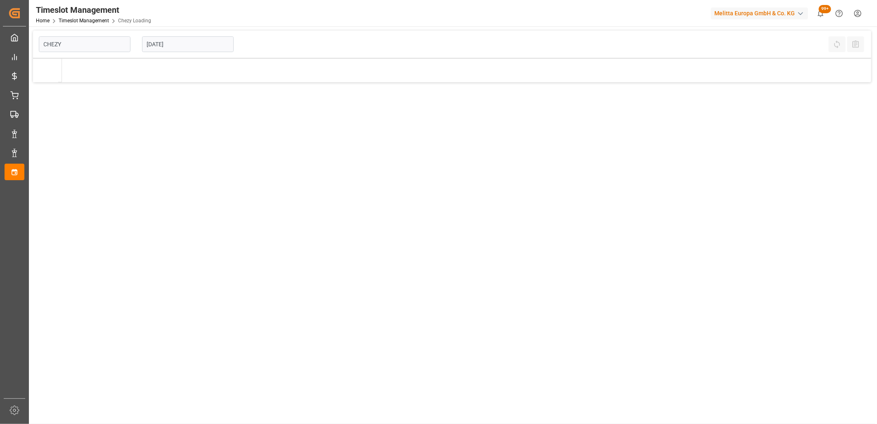
type input "Chezy Loading"
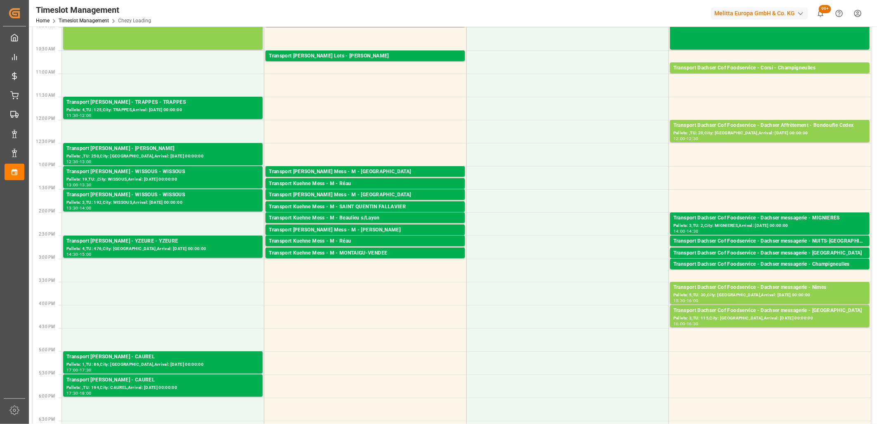
scroll to position [183, 0]
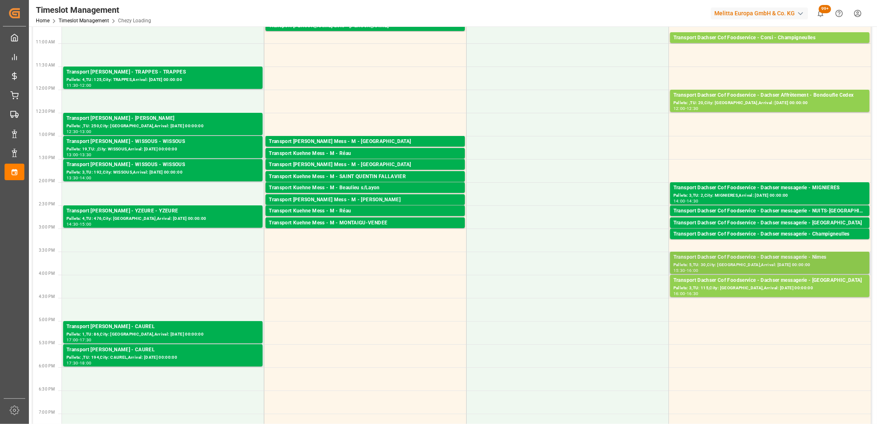
click at [829, 258] on div "Transport Dachser Cof Foodservice - Dachser messagerie - Nimes" at bounding box center [770, 257] width 193 height 8
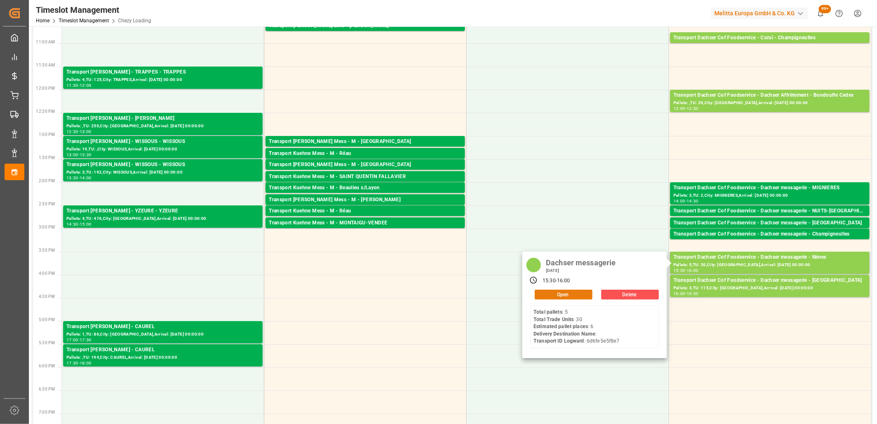
click at [588, 296] on button "Open" at bounding box center [564, 294] width 58 height 10
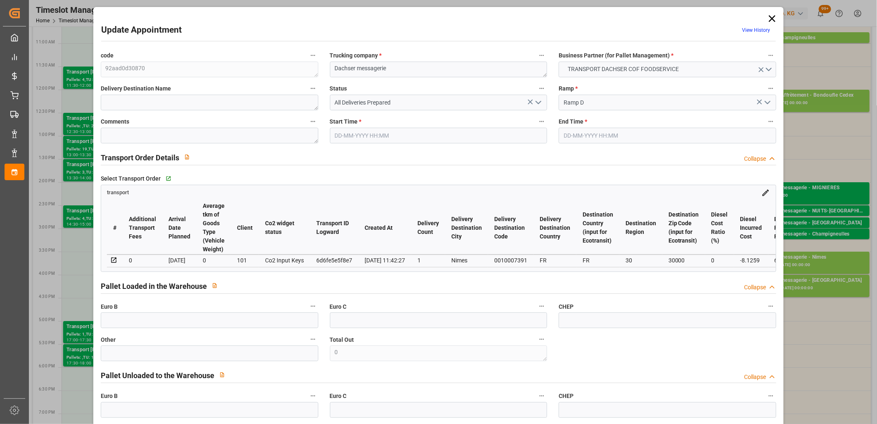
type input "[DATE] 15:30"
type input "[DATE] 16:00"
type input "[DATE] 11:58"
type input "[DATE] 11:42"
type input "[DATE]"
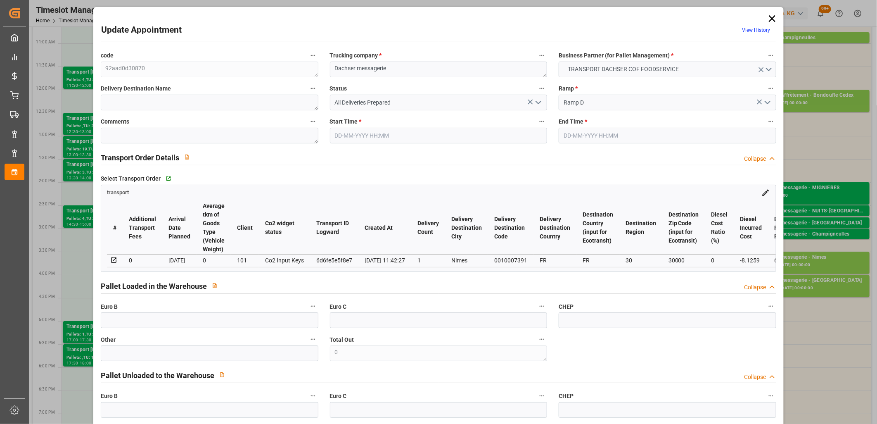
type input "[DATE]"
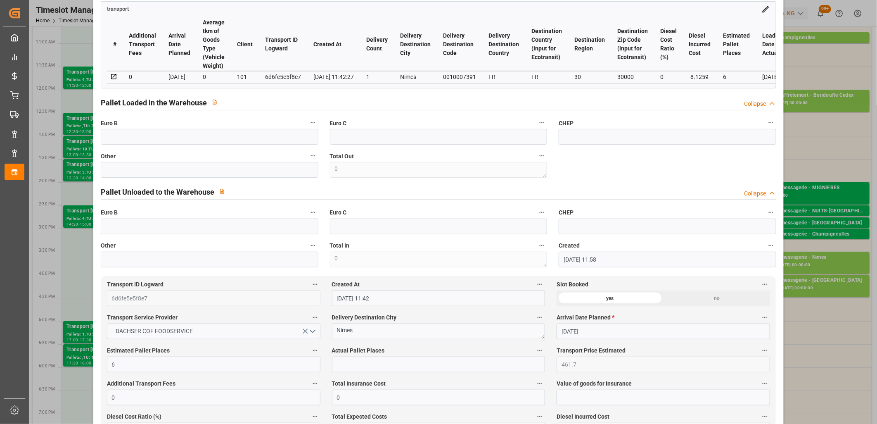
scroll to position [0, 0]
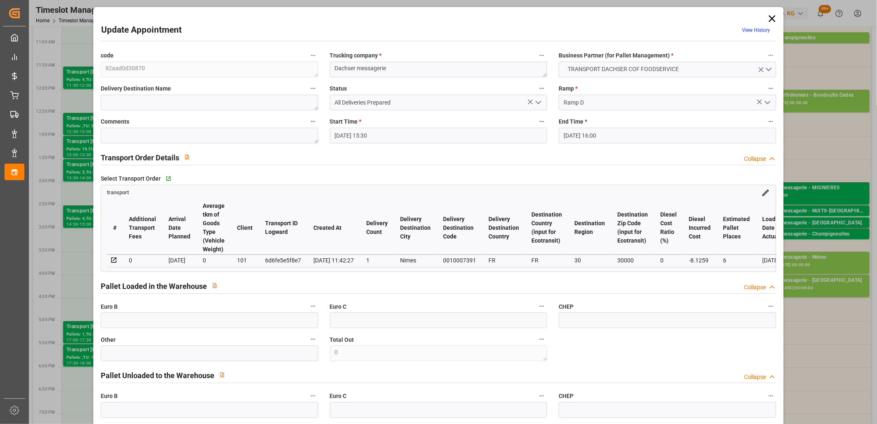
click at [769, 18] on icon at bounding box center [772, 19] width 12 height 12
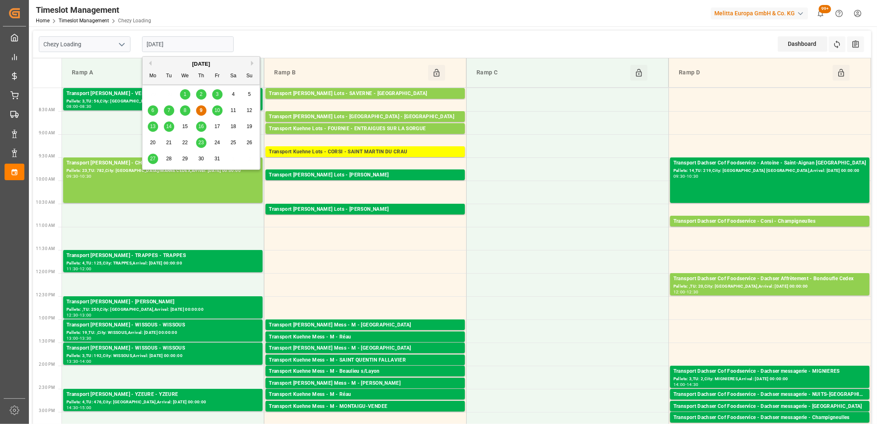
click at [220, 50] on input "[DATE]" at bounding box center [188, 44] width 92 height 16
click at [218, 110] on span "10" at bounding box center [216, 110] width 5 height 6
type input "[DATE]"
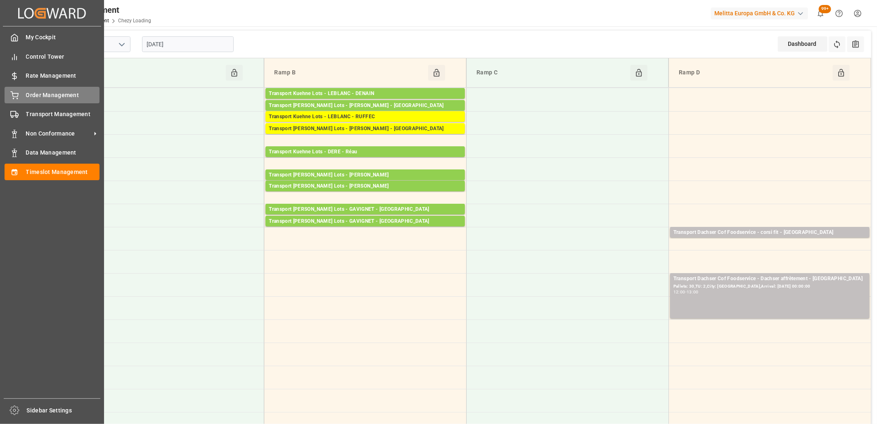
click at [22, 93] on div "Order Management Order Management" at bounding box center [52, 95] width 95 height 16
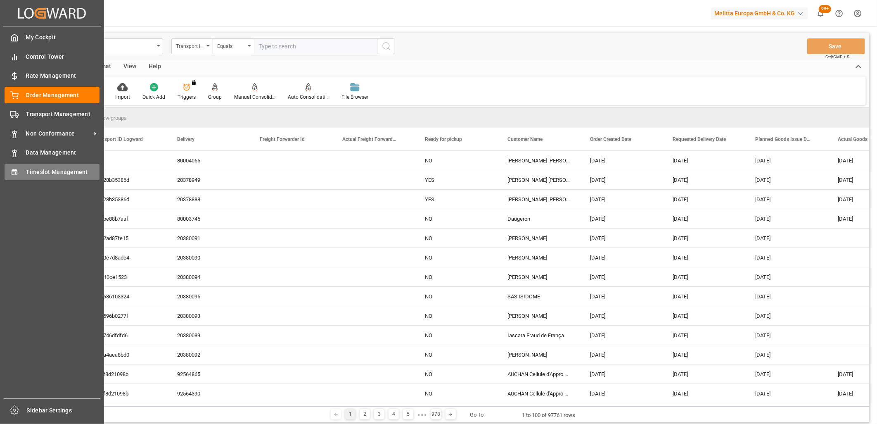
click at [12, 171] on icon at bounding box center [14, 172] width 5 height 6
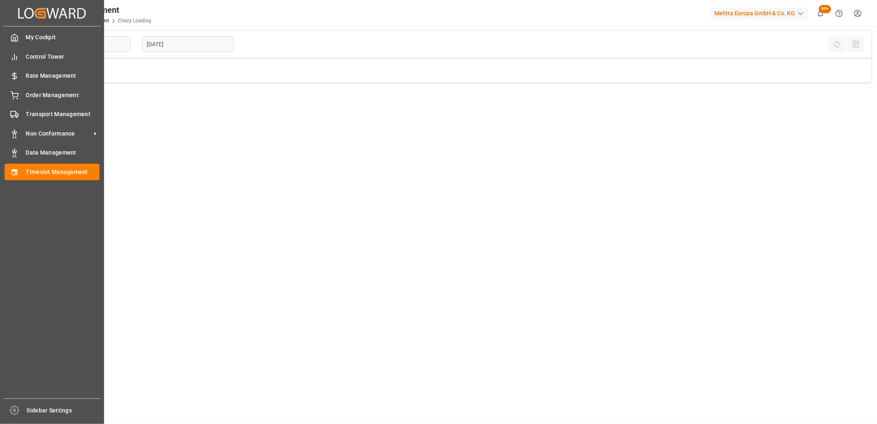
type input "Chezy Loading"
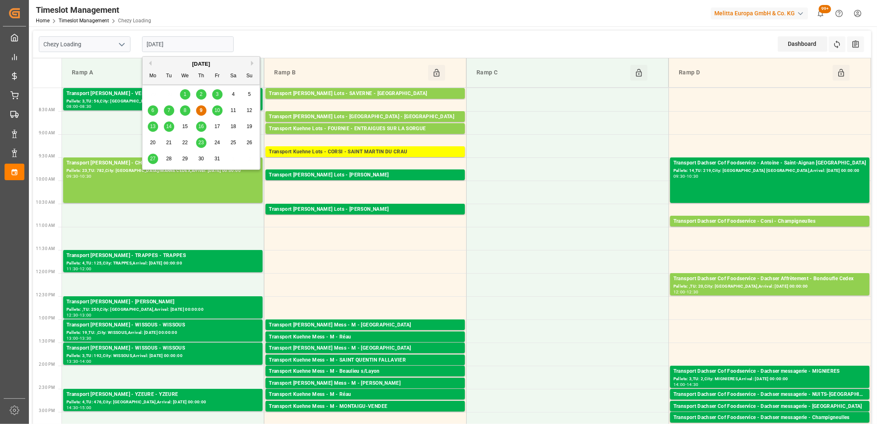
click at [220, 44] on input "[DATE]" at bounding box center [188, 44] width 92 height 16
click at [219, 109] on span "10" at bounding box center [216, 110] width 5 height 6
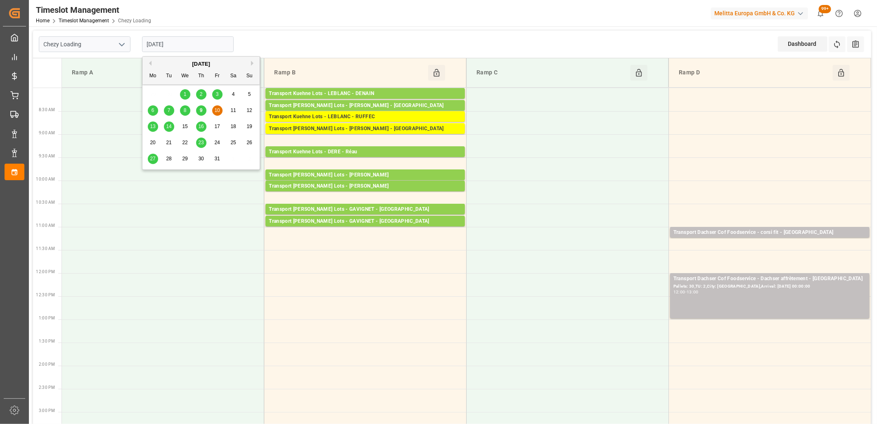
click at [210, 42] on input "[DATE]" at bounding box center [188, 44] width 92 height 16
click at [200, 108] on span "9" at bounding box center [201, 110] width 3 height 6
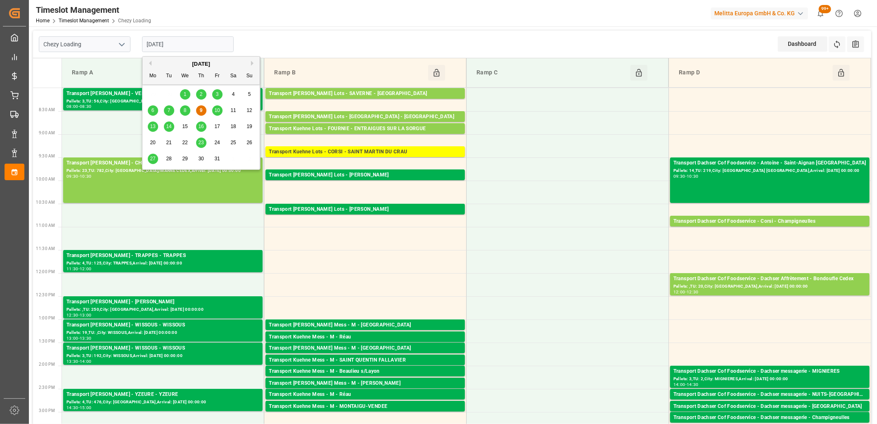
click at [202, 50] on input "[DATE]" at bounding box center [188, 44] width 92 height 16
click at [216, 110] on span "10" at bounding box center [216, 110] width 5 height 6
type input "[DATE]"
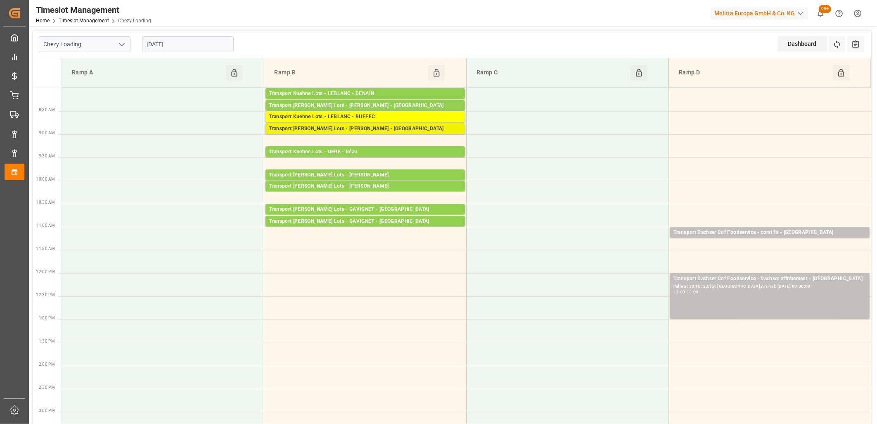
click at [346, 129] on div "Transport [PERSON_NAME] Lots - [PERSON_NAME] - [GEOGRAPHIC_DATA]" at bounding box center [365, 129] width 193 height 8
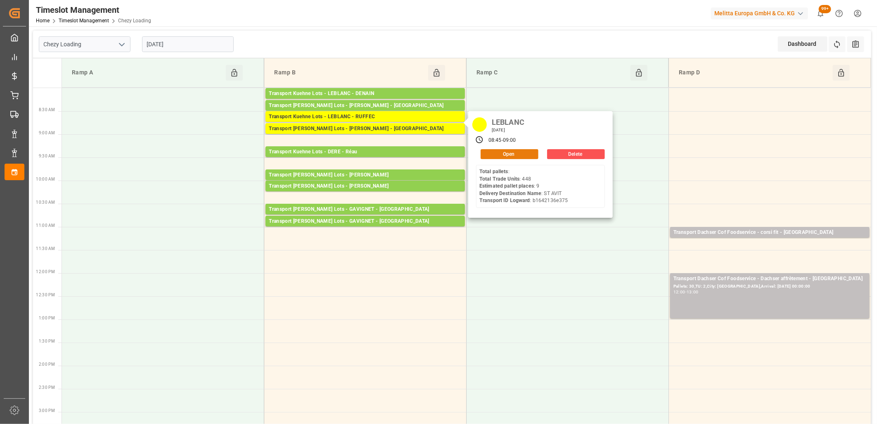
click at [492, 152] on button "Open" at bounding box center [510, 154] width 58 height 10
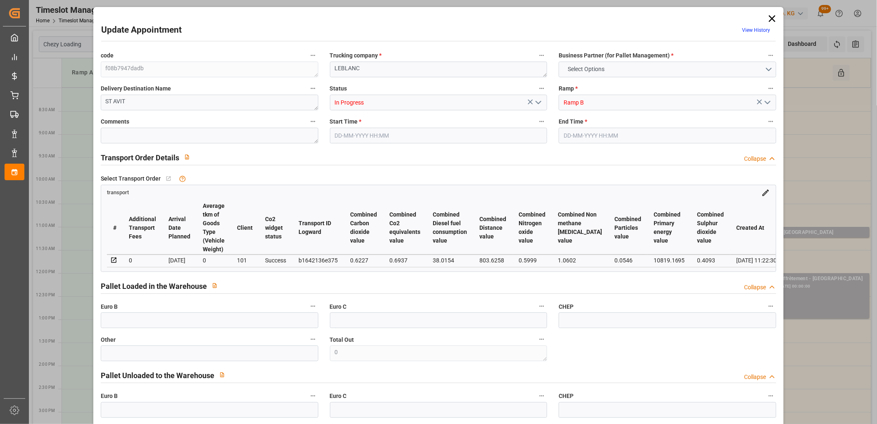
type input "9"
type input "542.2"
type input "0"
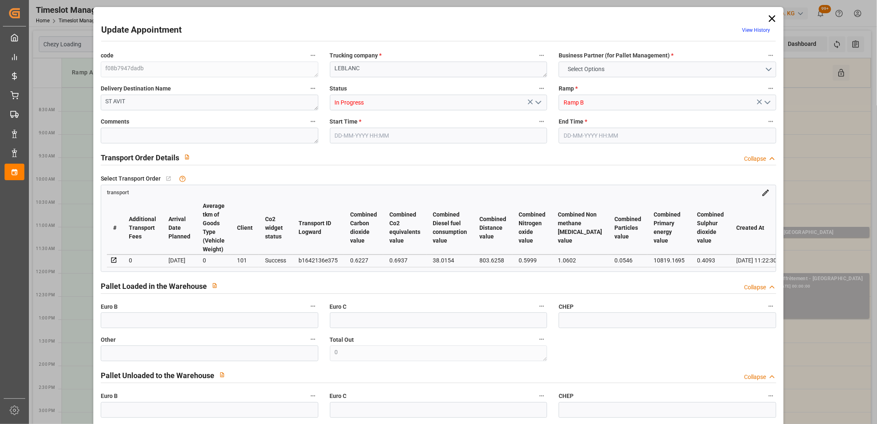
type input "542.2"
type input "0"
type input "7"
type input "1313.584"
type input "2609.353"
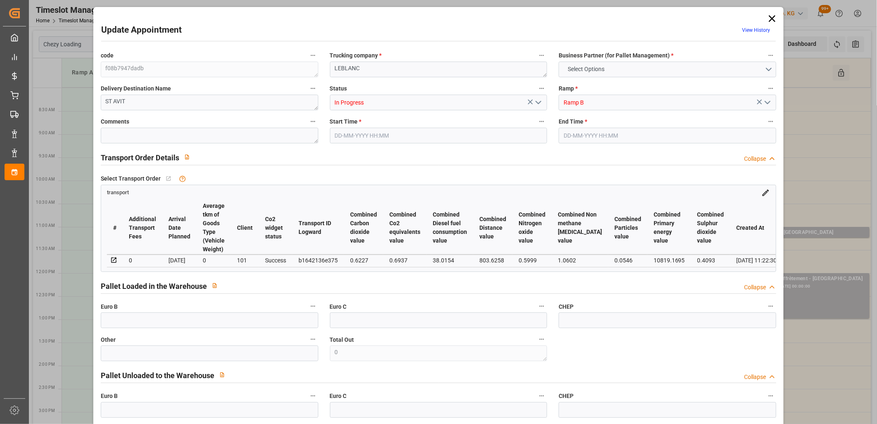
type input "4742.559"
type input "40"
type input "0"
type input "448"
type input "49"
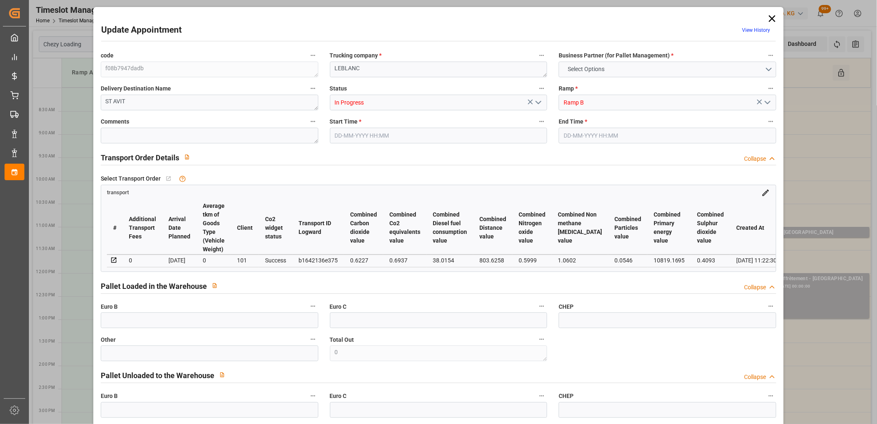
type input "101"
type input "1482.353"
type input "0"
type input "4710.8598"
type input "0"
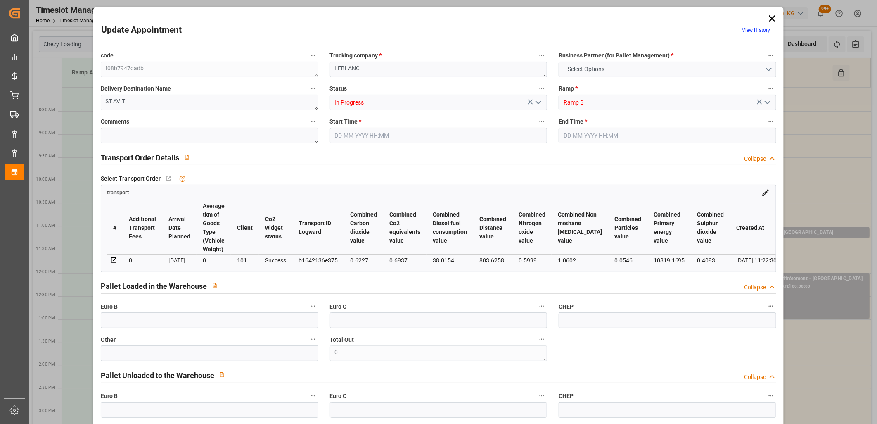
type input "0"
type input "21"
type input "35"
type input "[DATE] 08:45"
type input "[DATE] 09:00"
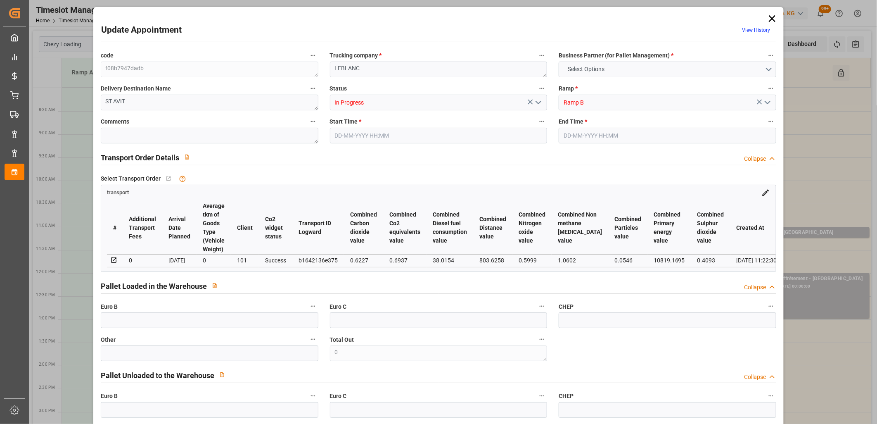
type input "[DATE] 13:41"
type input "[DATE] 11:22"
type input "[DATE]"
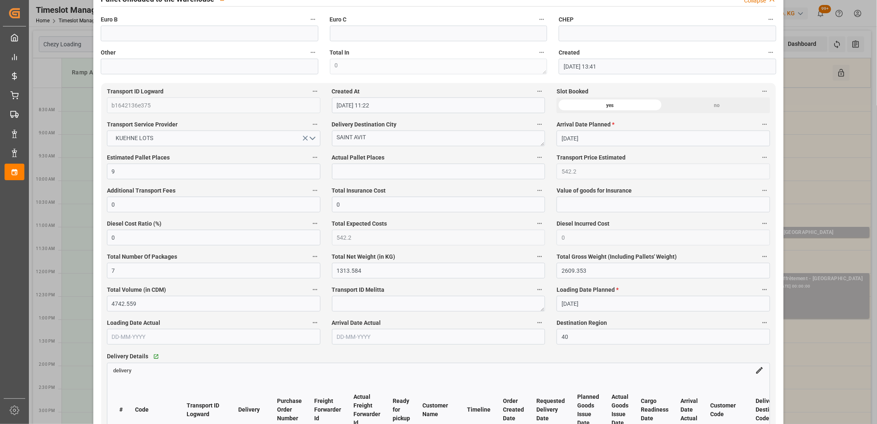
scroll to position [505, 0]
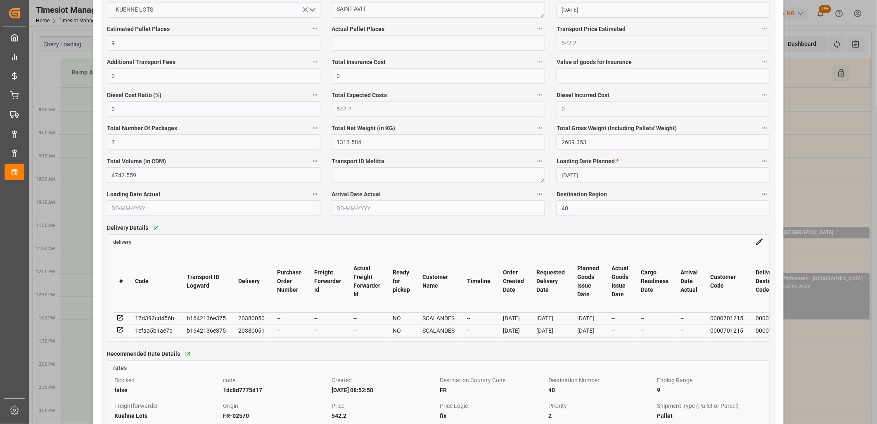
click at [120, 320] on icon at bounding box center [119, 317] width 7 height 7
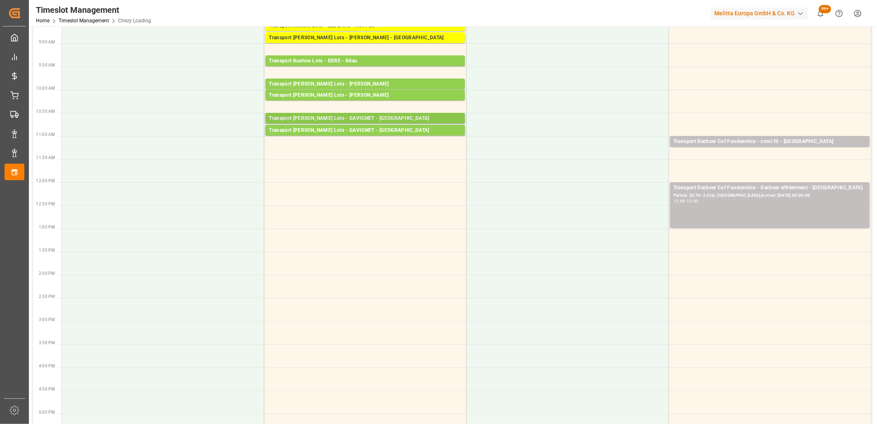
scroll to position [0, 0]
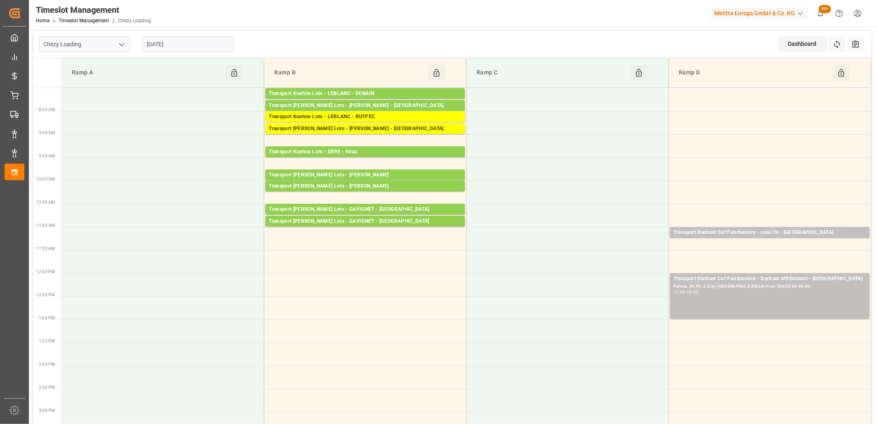
click at [188, 43] on input "[DATE]" at bounding box center [188, 44] width 92 height 16
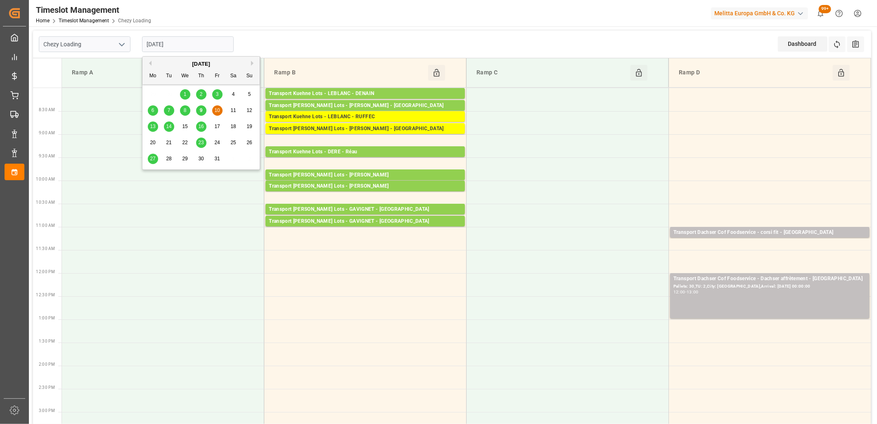
click at [202, 112] on span "9" at bounding box center [201, 110] width 3 height 6
type input "[DATE]"
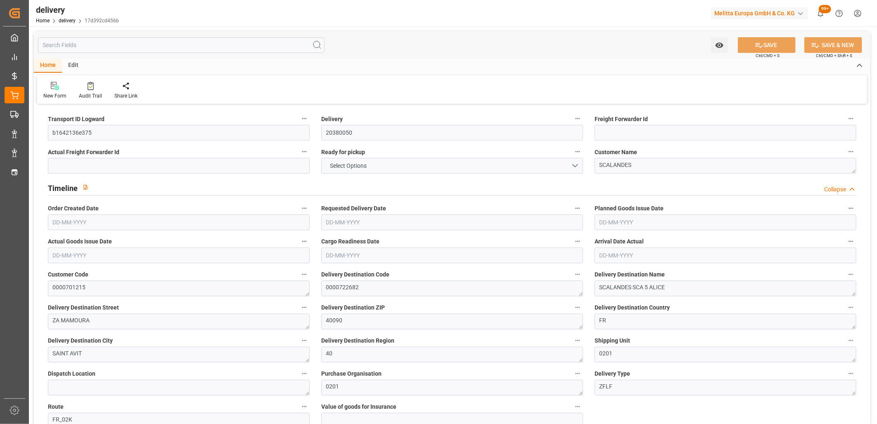
type input "2"
type input "128.019"
type input "339.59"
type input "785.243"
type input "95"
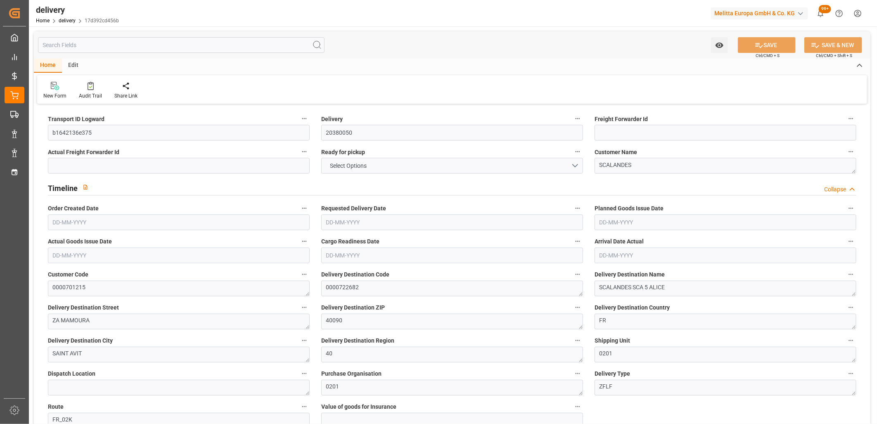
type input "8"
type input "0"
type input "2"
type input "0"
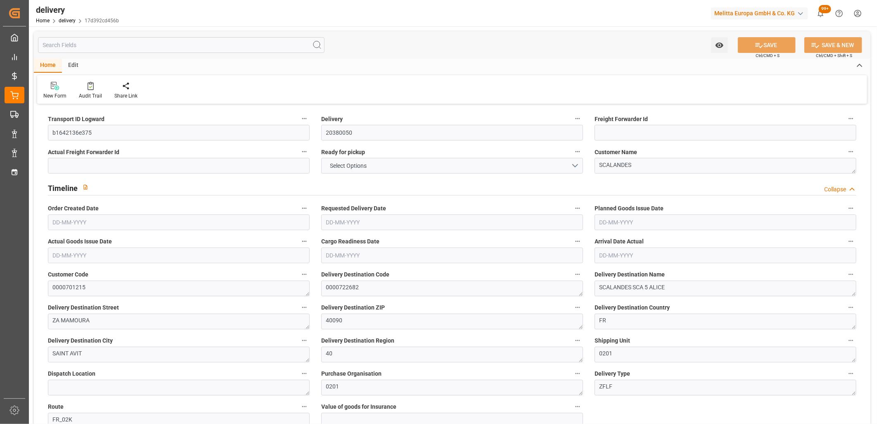
type input "0"
type input "120.4889"
type input "0"
type input "34.2"
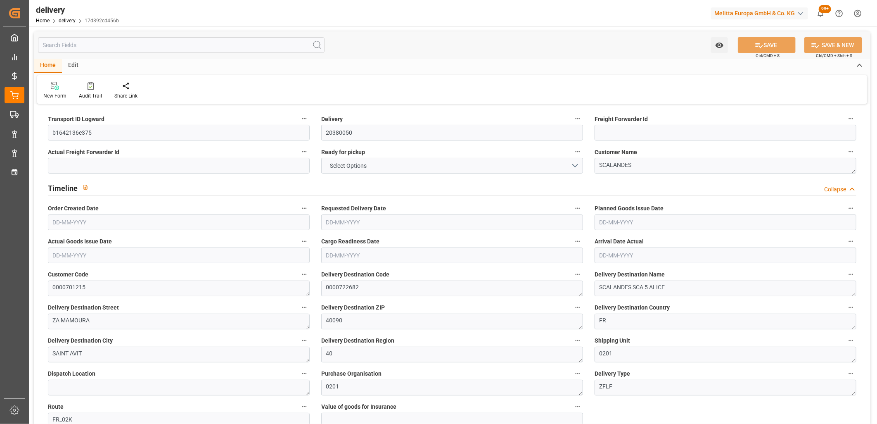
type input "1.5"
type input "1.3"
type input "0"
type input "12"
type input "155.59"
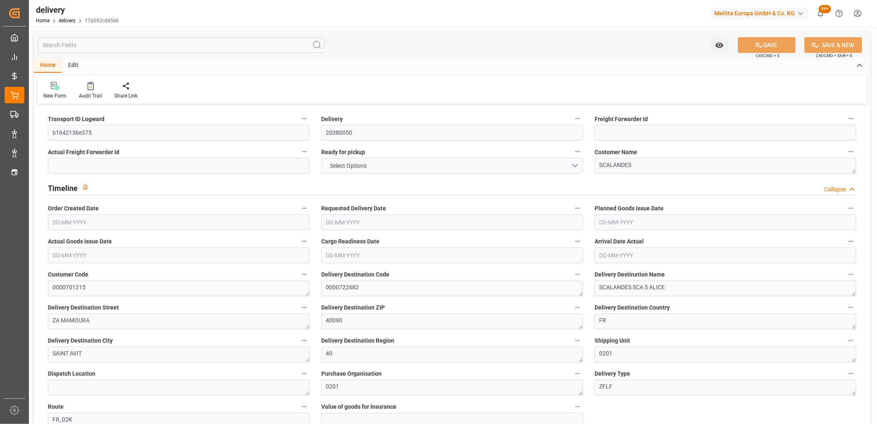
type input "101"
type input "1791.3698"
type input "0.1149"
type input "0"
type input "[DATE]"
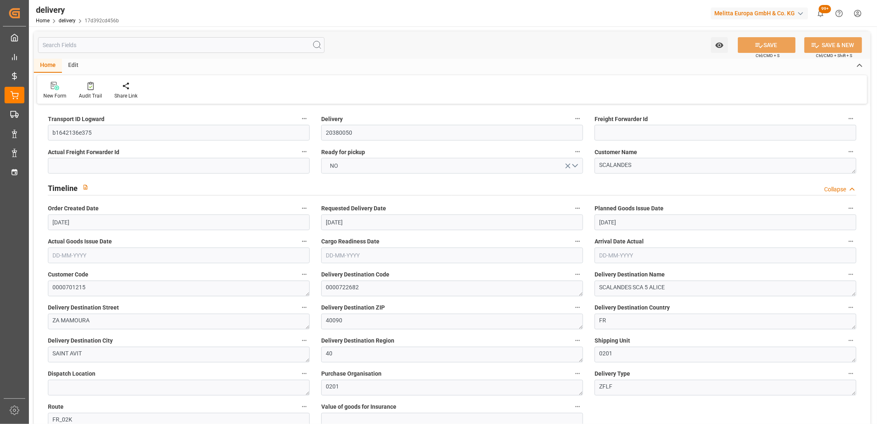
type input "[DATE]"
type input "08-10-2025 11:00"
click at [349, 164] on button "NO" at bounding box center [452, 166] width 262 height 16
click at [349, 164] on div "YES" at bounding box center [452, 167] width 261 height 17
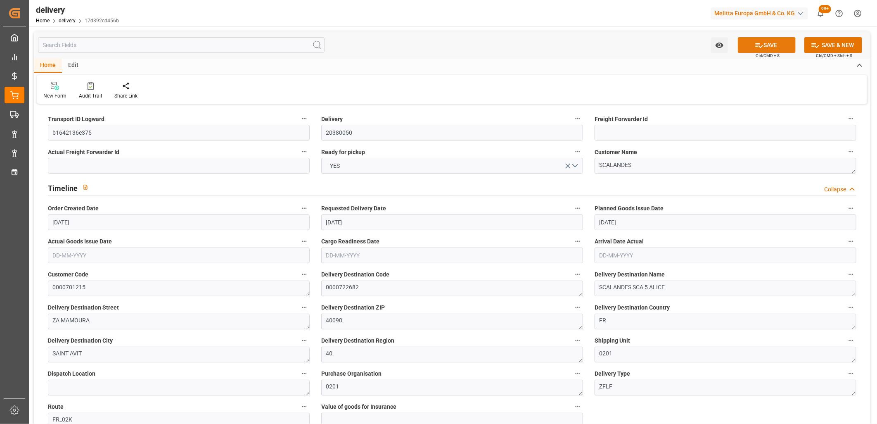
click at [752, 40] on button "SAVE" at bounding box center [767, 45] width 58 height 16
